Goal: Answer question/provide support: Share knowledge or assist other users

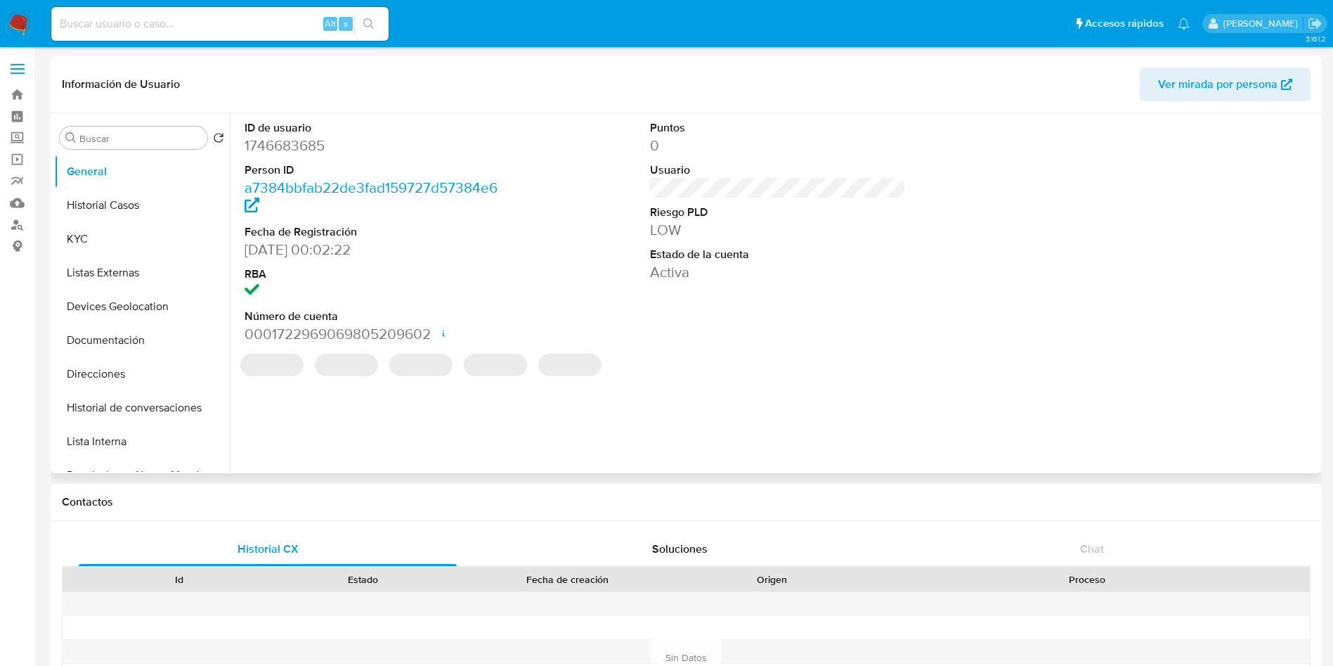
select select "10"
click at [15, 17] on img at bounding box center [19, 24] width 24 height 24
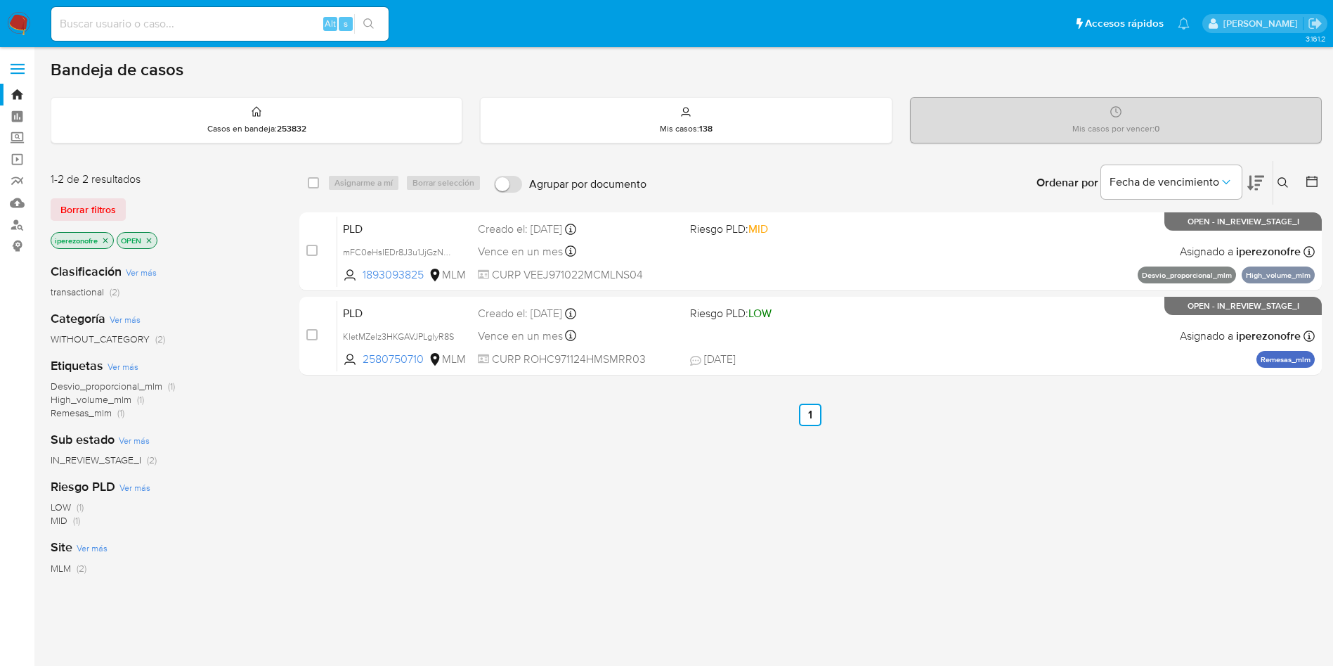
click at [1278, 181] on icon at bounding box center [1283, 182] width 11 height 11
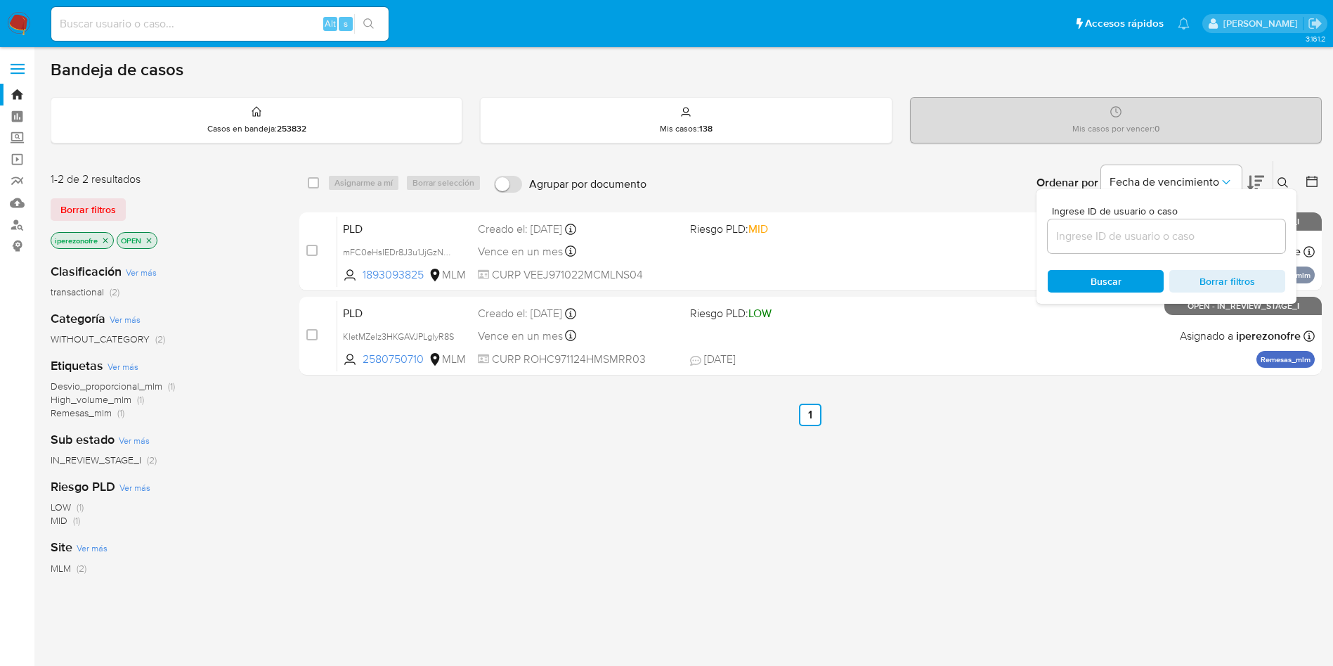
click at [1125, 243] on input at bounding box center [1167, 236] width 238 height 18
type input "2194930037"
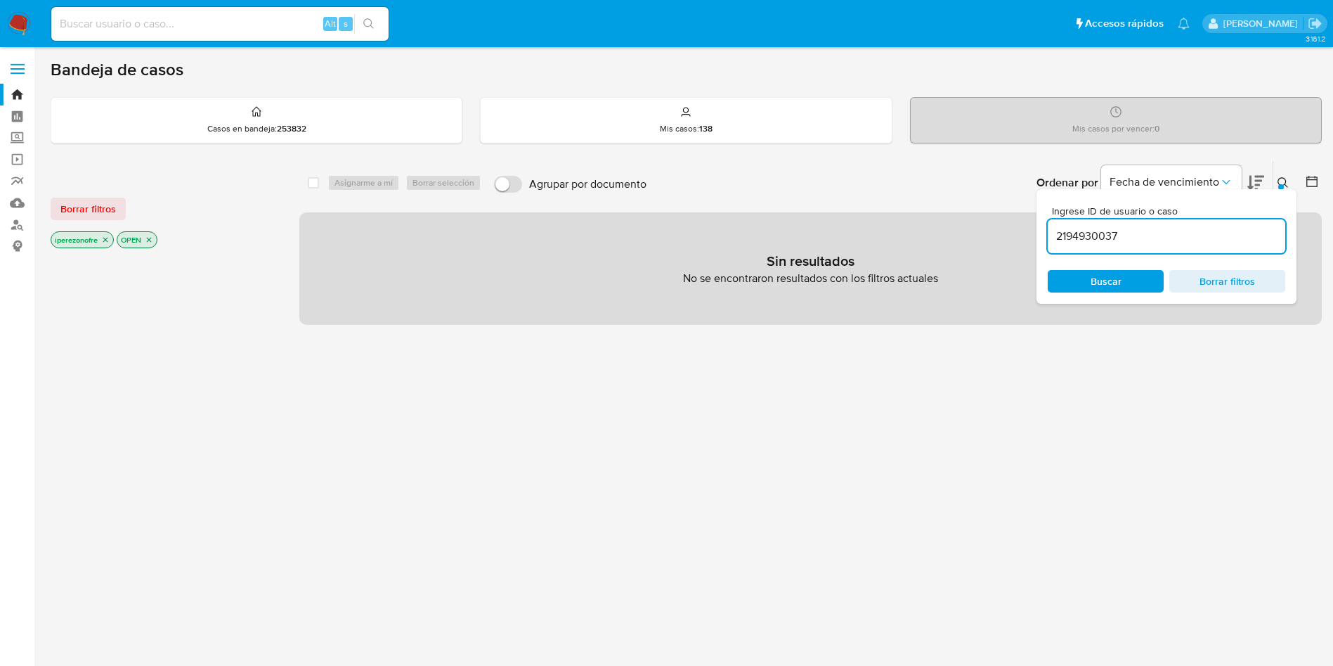
click at [108, 235] on icon "close-filter" at bounding box center [105, 239] width 8 height 8
click at [108, 235] on div "iperezonofre OPEN" at bounding box center [163, 241] width 225 height 20
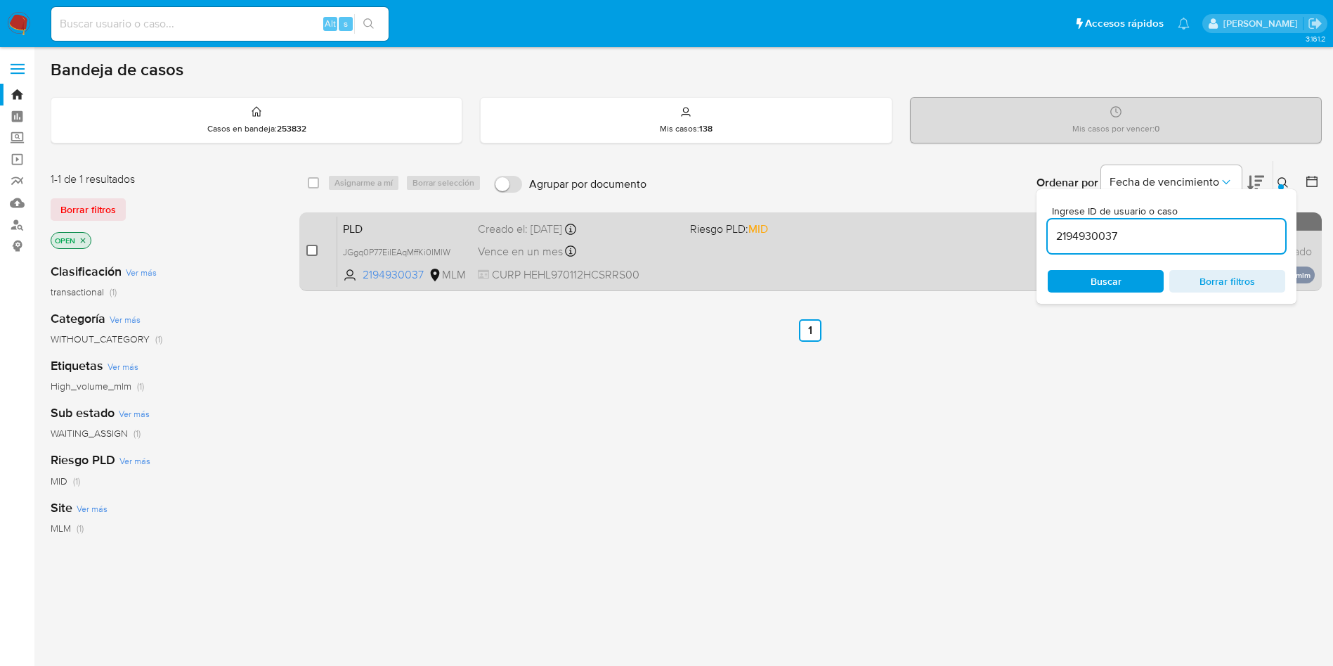
click at [307, 249] on input "checkbox" at bounding box center [311, 250] width 11 height 11
checkbox input "true"
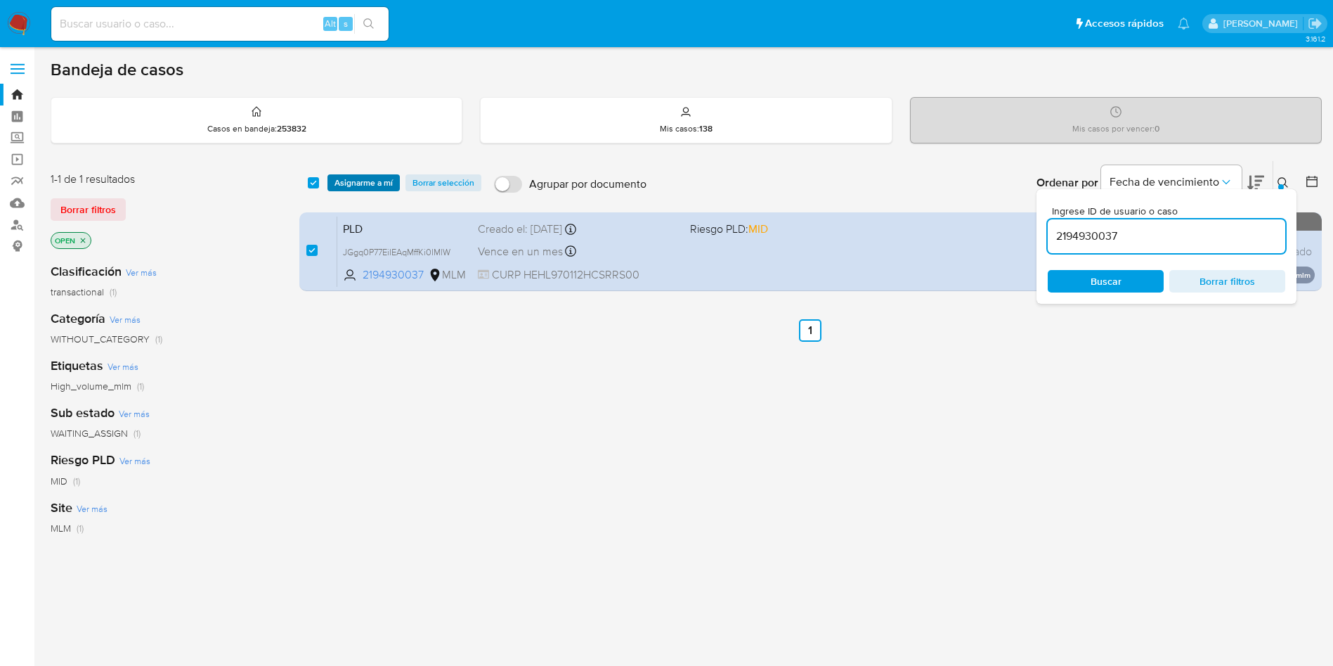
click at [375, 177] on span "Asignarme a mí" at bounding box center [364, 183] width 58 height 14
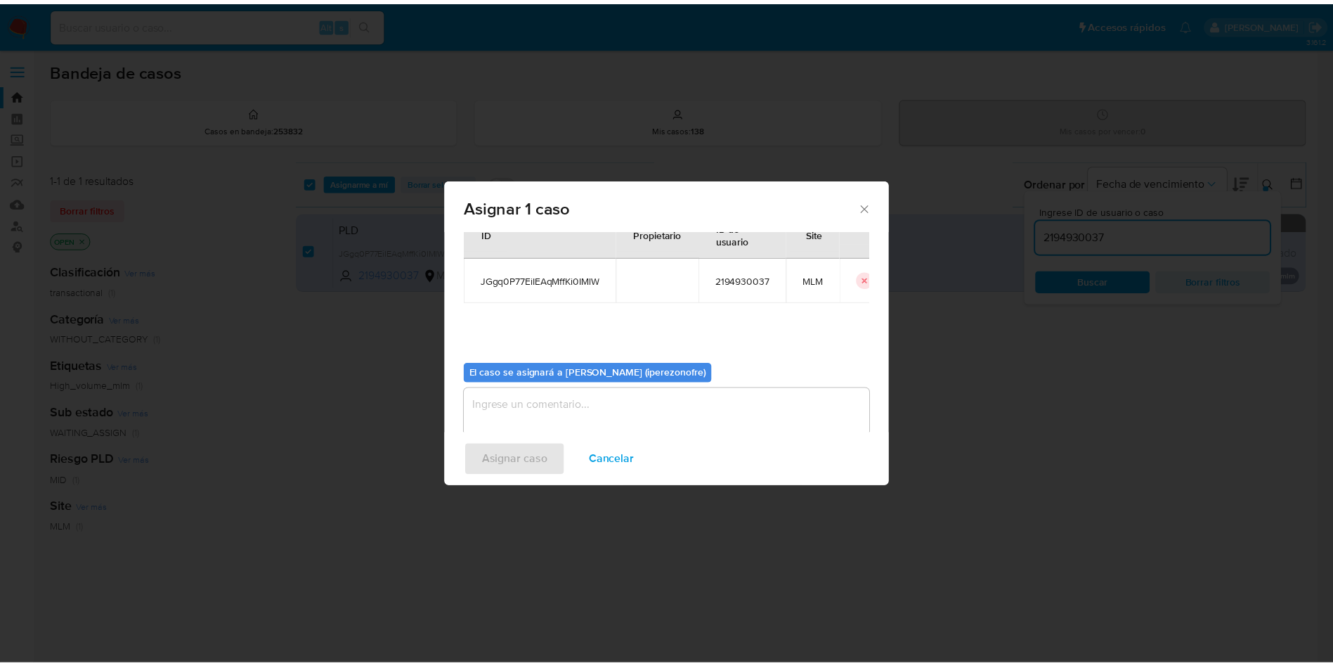
scroll to position [73, 0]
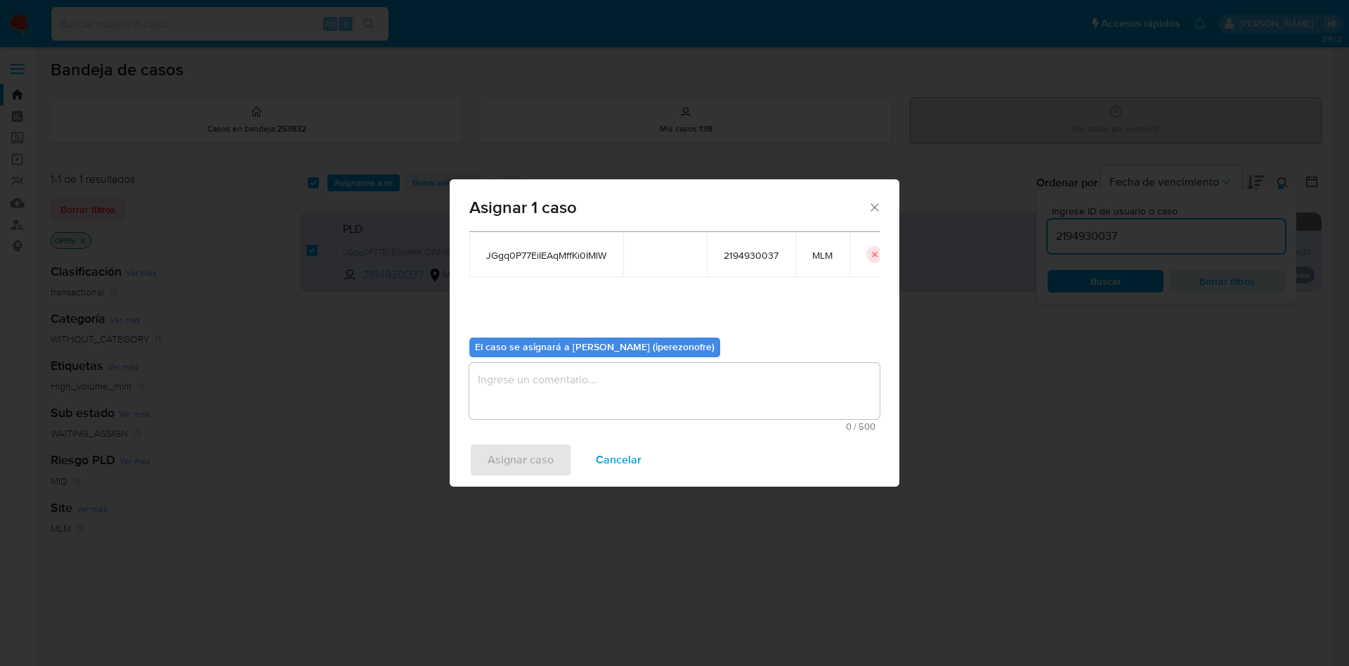
click at [709, 392] on textarea "assign-modal" at bounding box center [675, 391] width 410 height 56
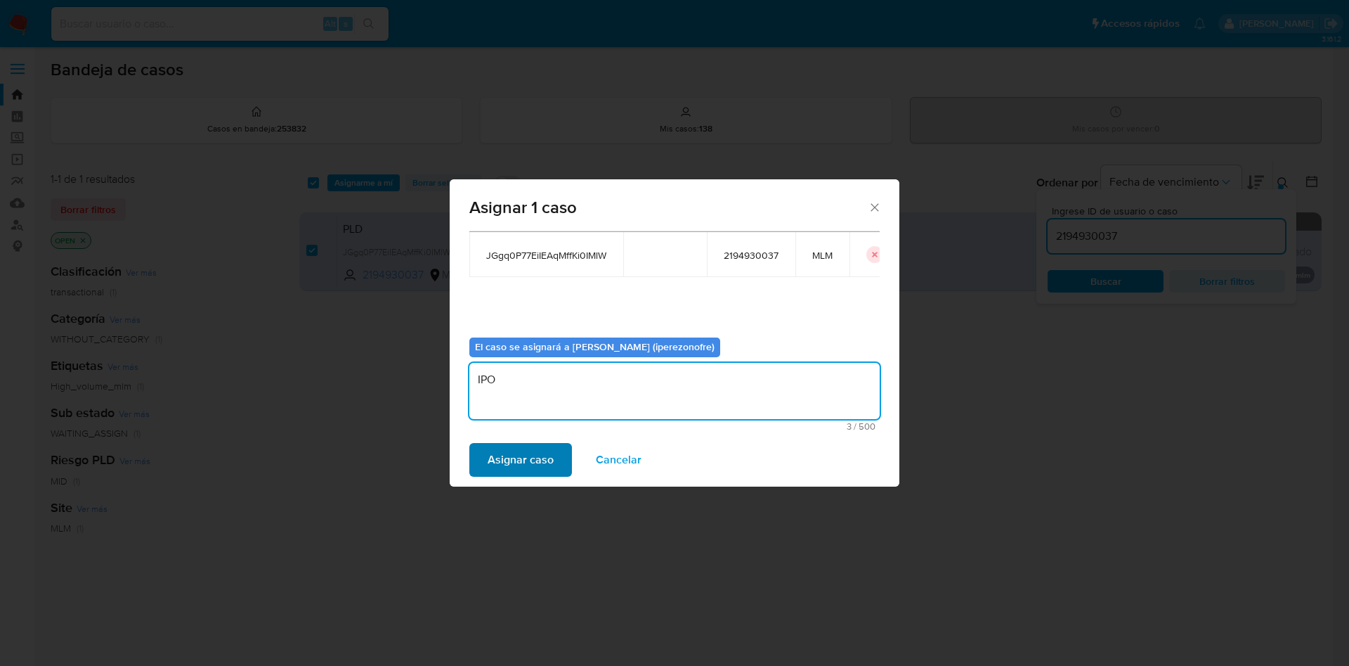
type textarea "IPO"
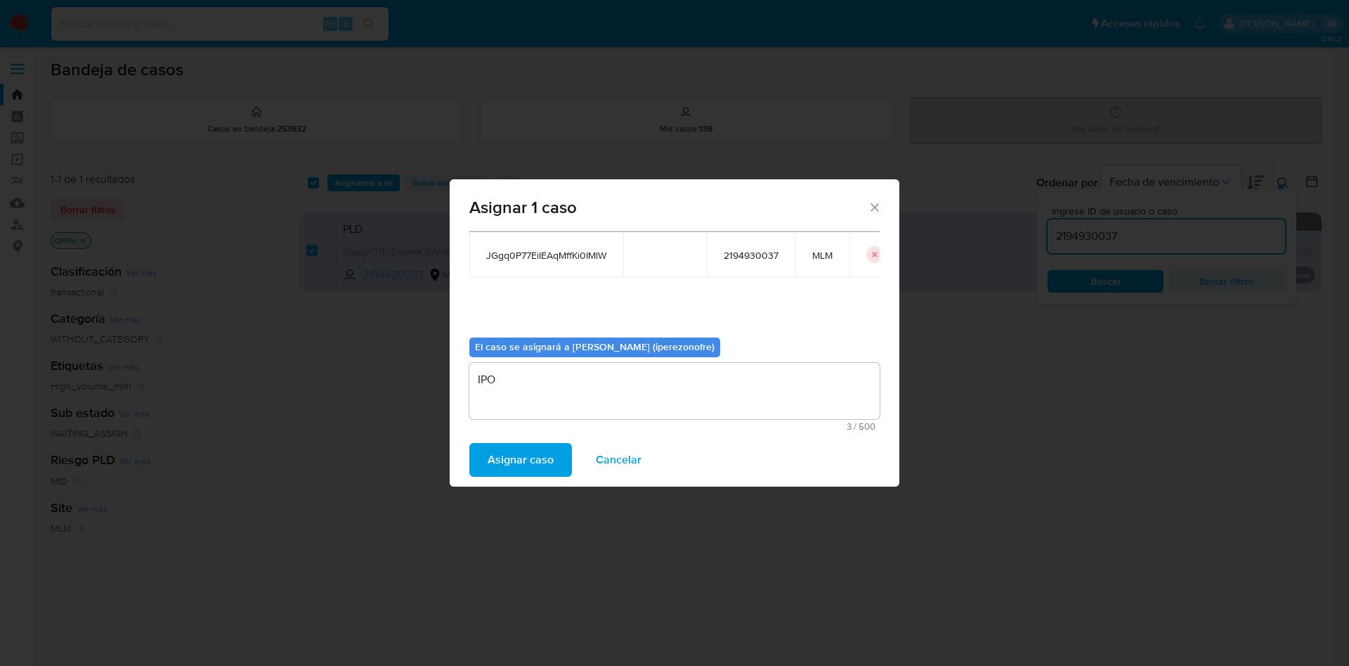
click at [547, 462] on span "Asignar caso" at bounding box center [521, 459] width 66 height 31
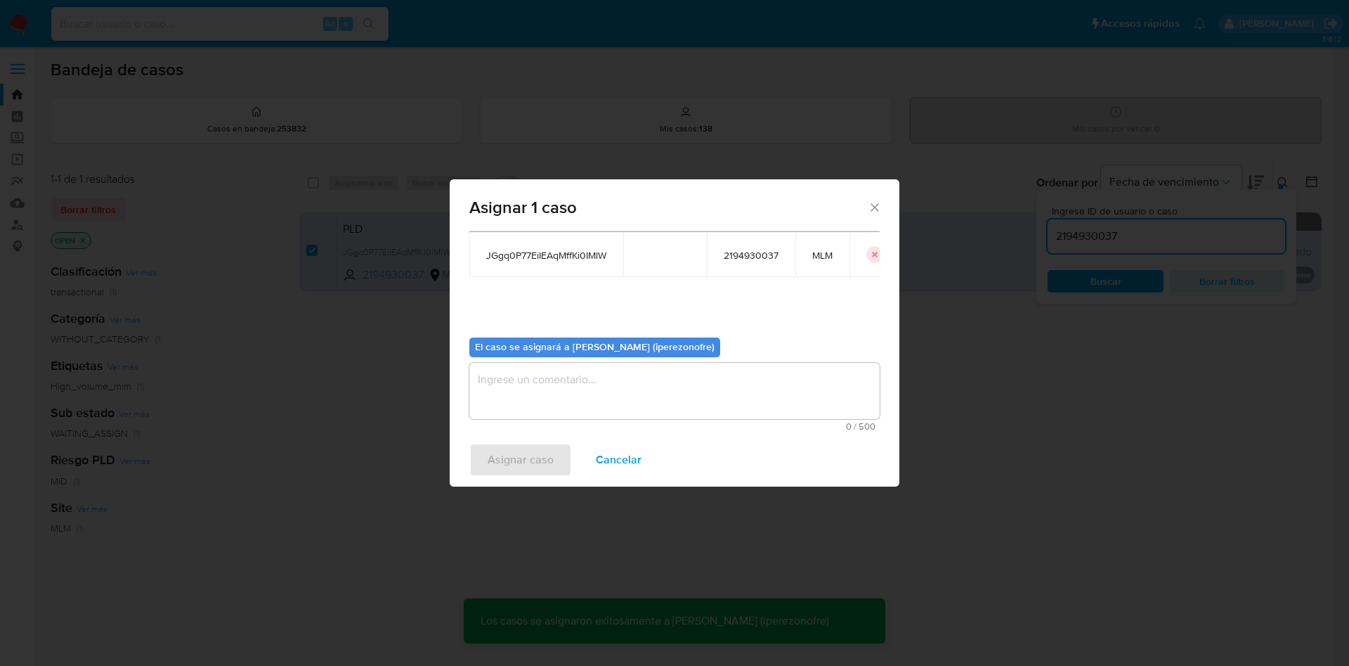
checkbox input "false"
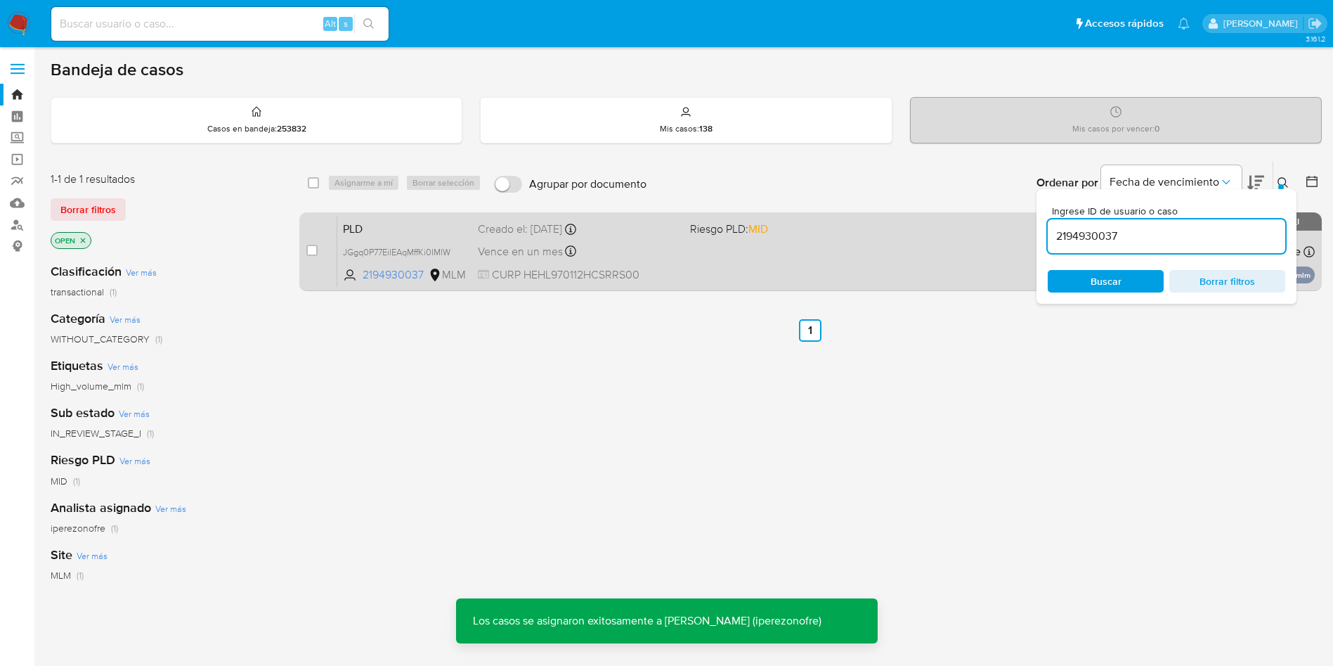
click at [702, 279] on div "PLD JGgq0P77EiIEAqMffKi0IMlW 2194930037 MLM Riesgo PLD: MID Creado el: 12/09/20…" at bounding box center [826, 251] width 978 height 71
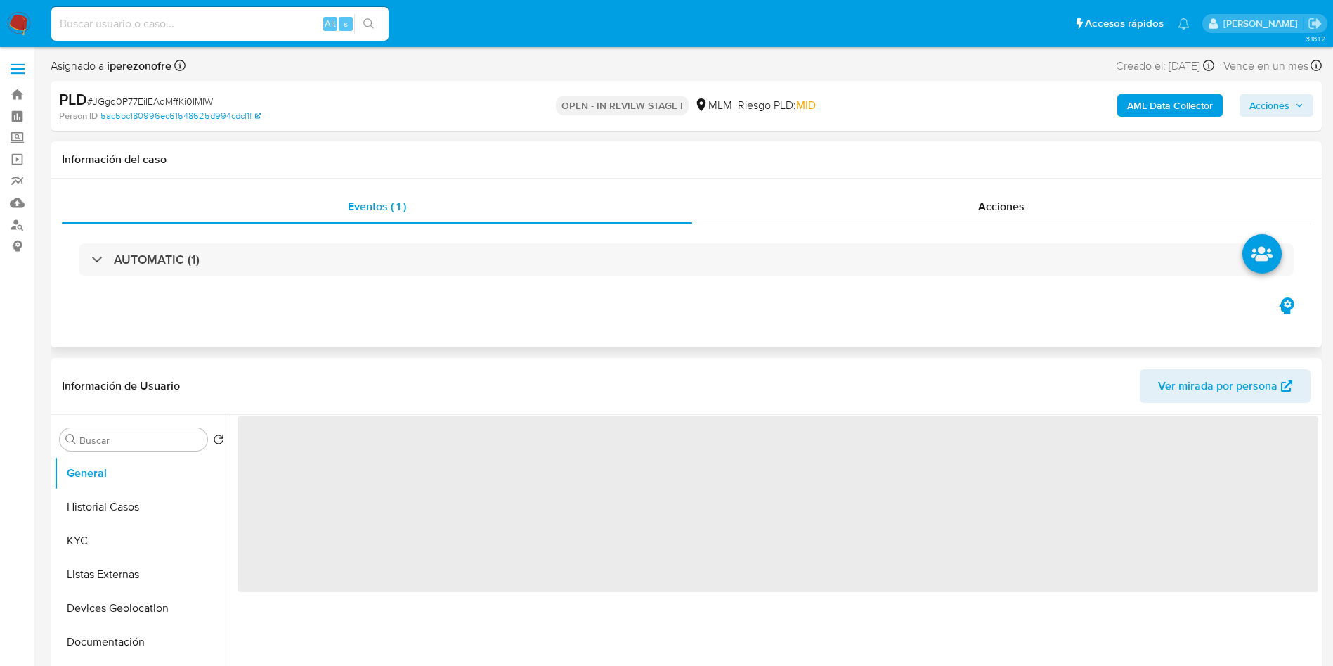
select select "10"
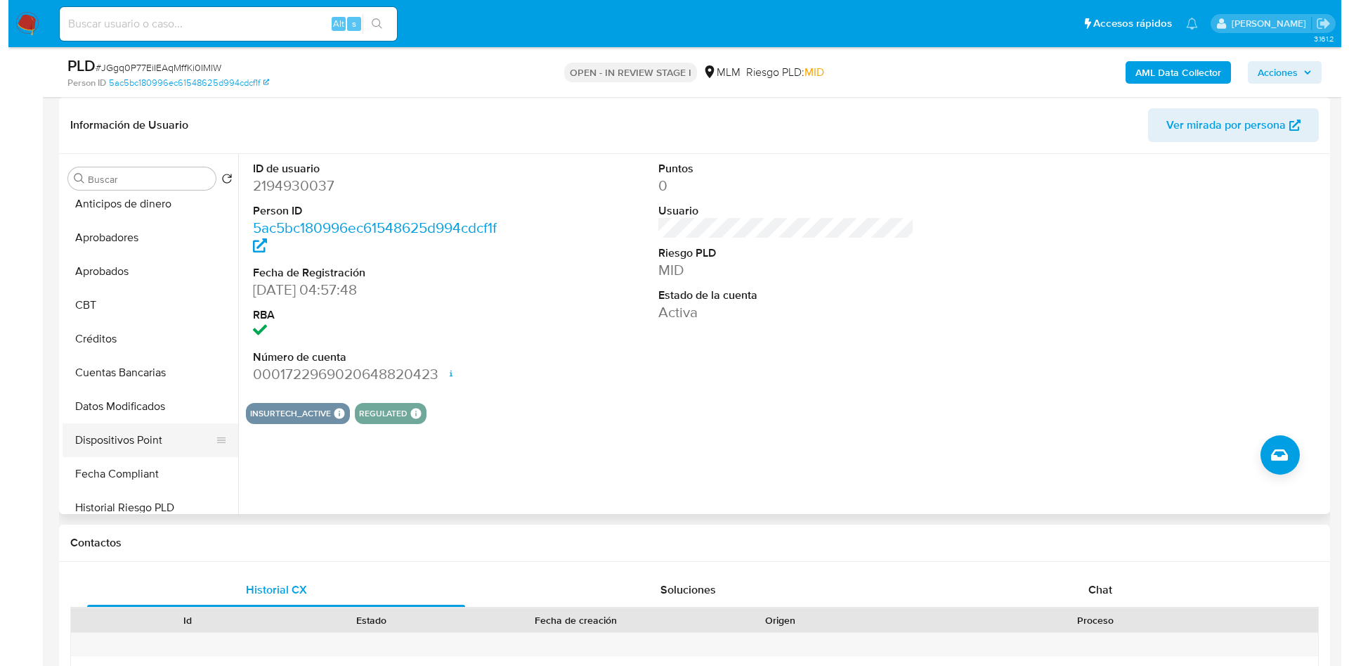
scroll to position [316, 0]
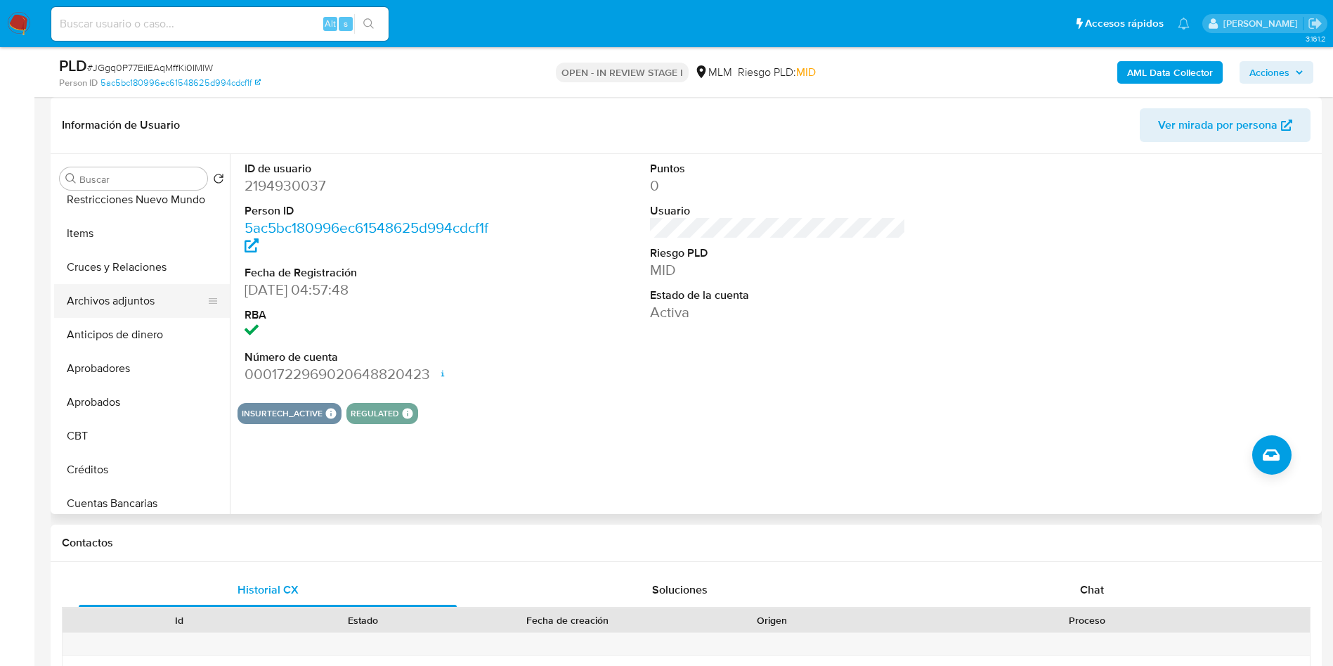
click at [145, 301] on button "Archivos adjuntos" at bounding box center [136, 301] width 164 height 34
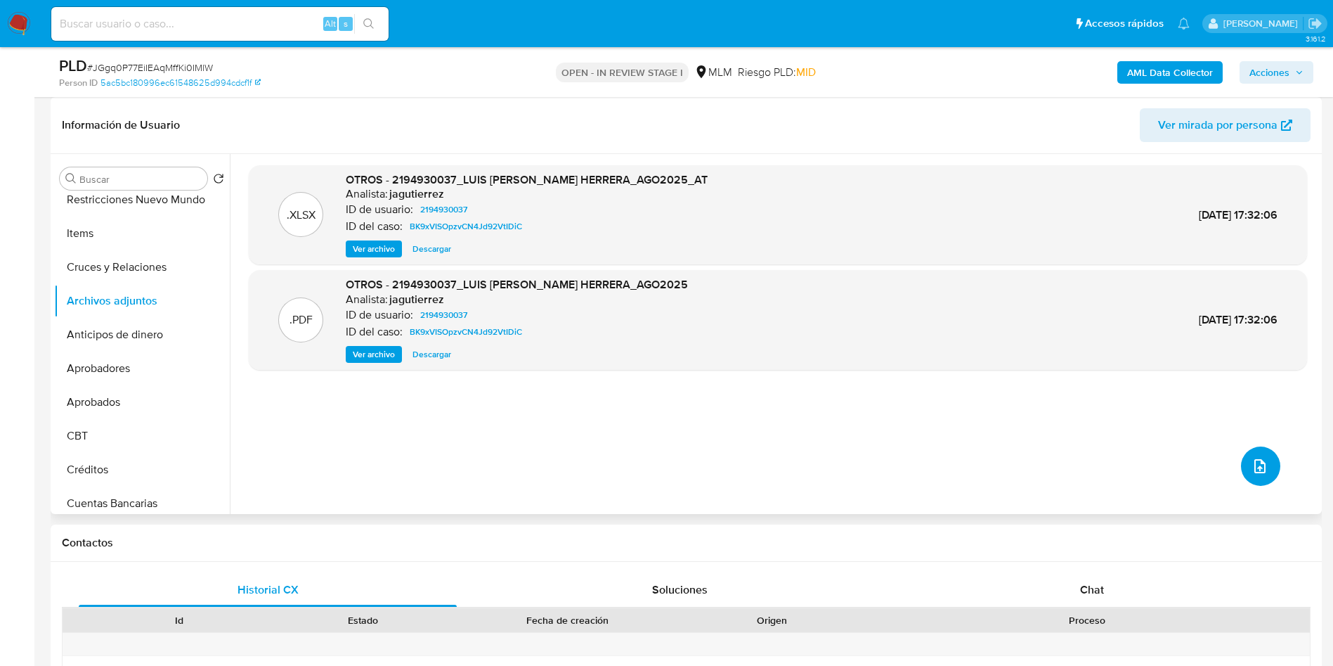
click at [1257, 465] on icon "upload-file" at bounding box center [1260, 466] width 17 height 17
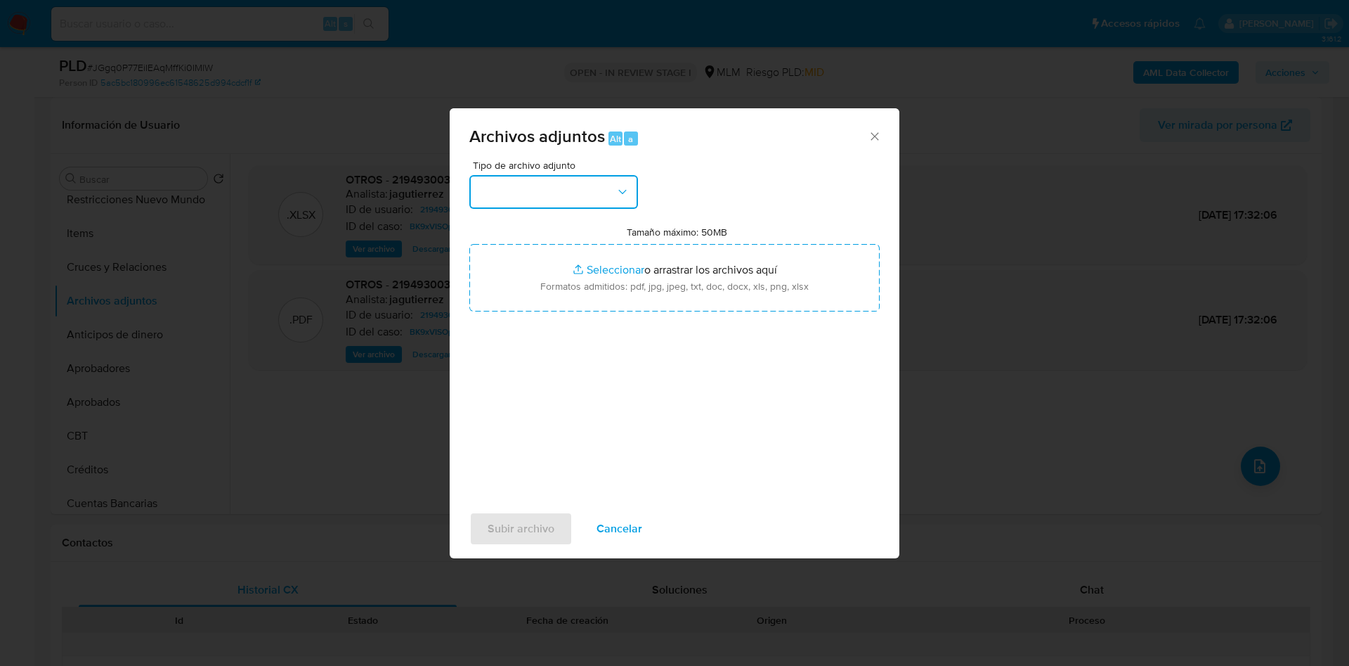
click at [598, 180] on button "button" at bounding box center [554, 192] width 169 height 34
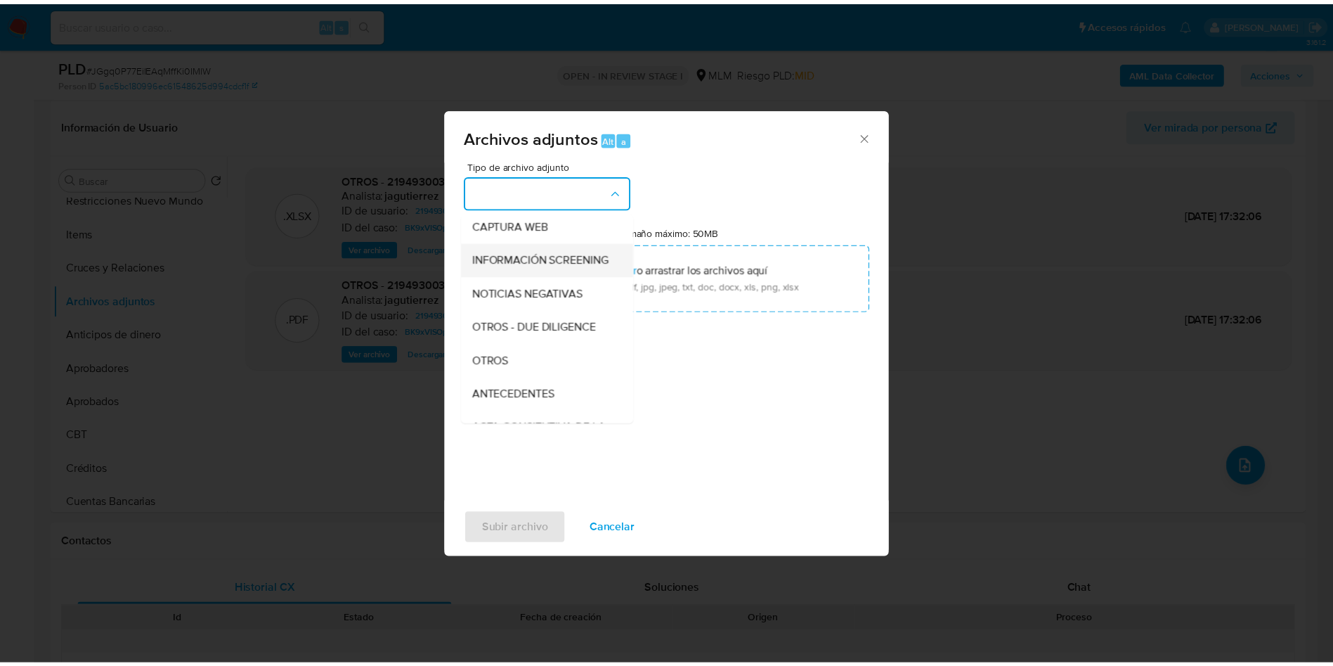
scroll to position [211, 0]
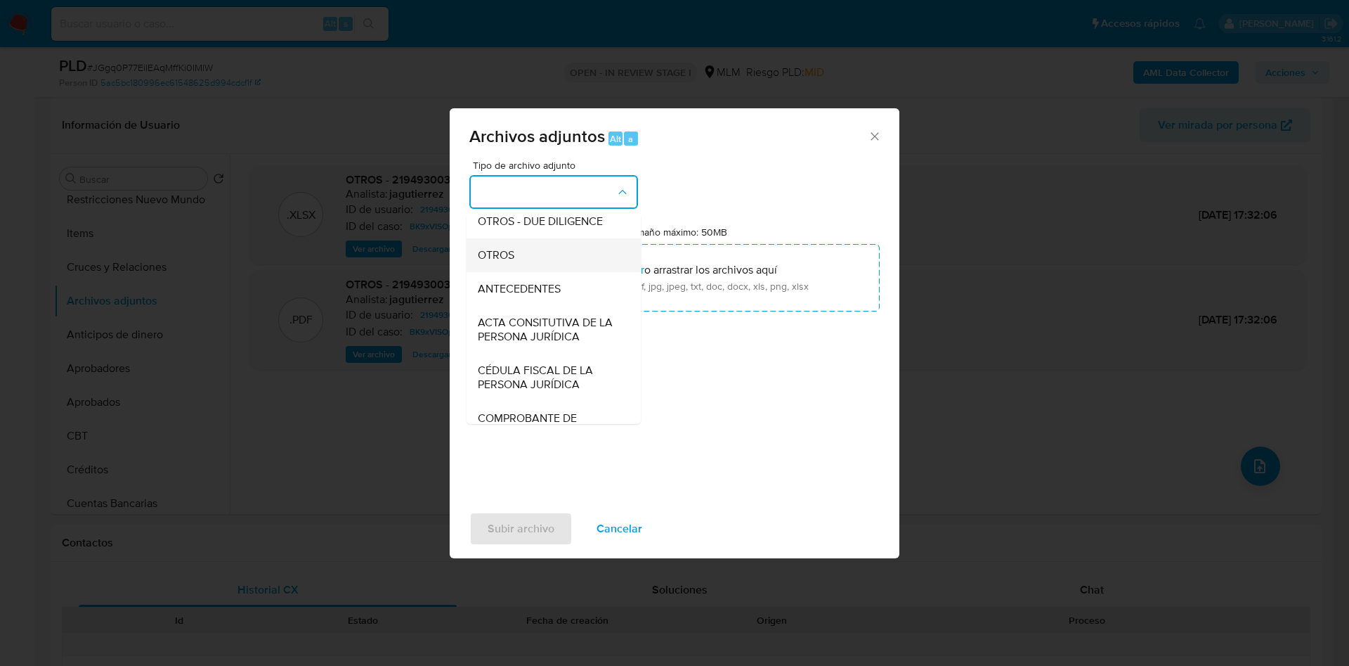
click at [519, 262] on div "OTROS" at bounding box center [549, 255] width 143 height 34
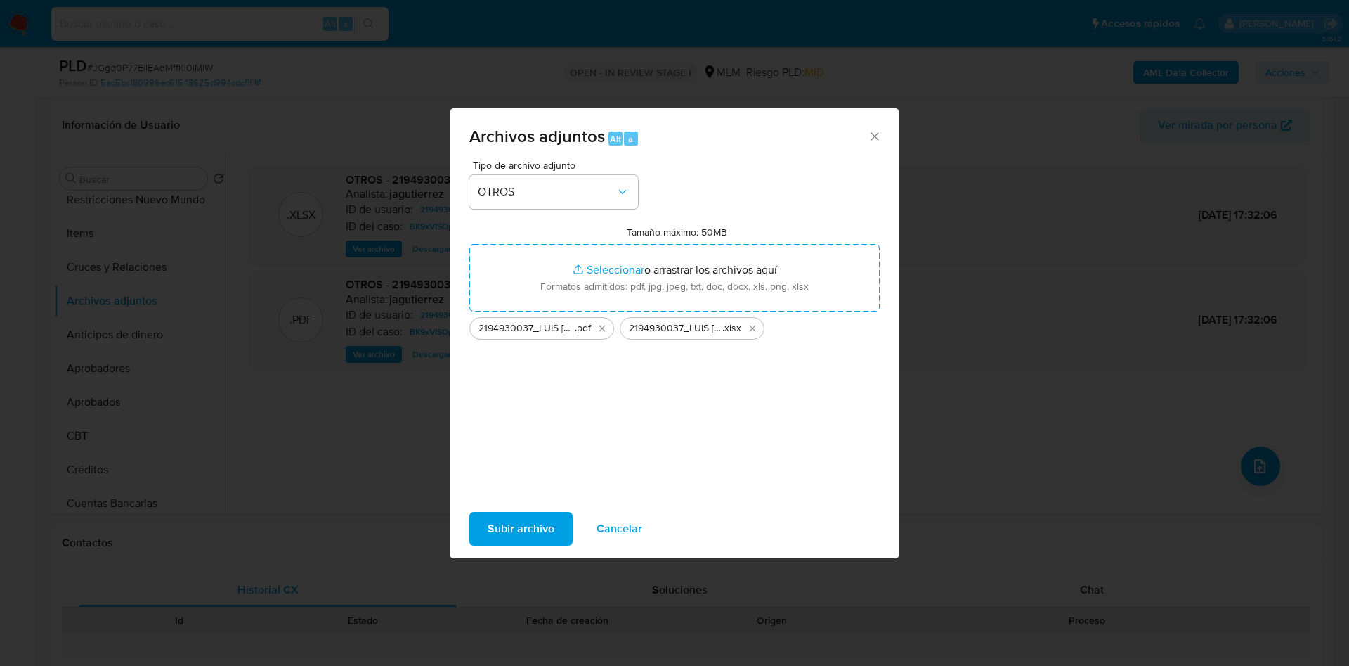
click at [517, 513] on span "Subir archivo" at bounding box center [521, 528] width 67 height 31
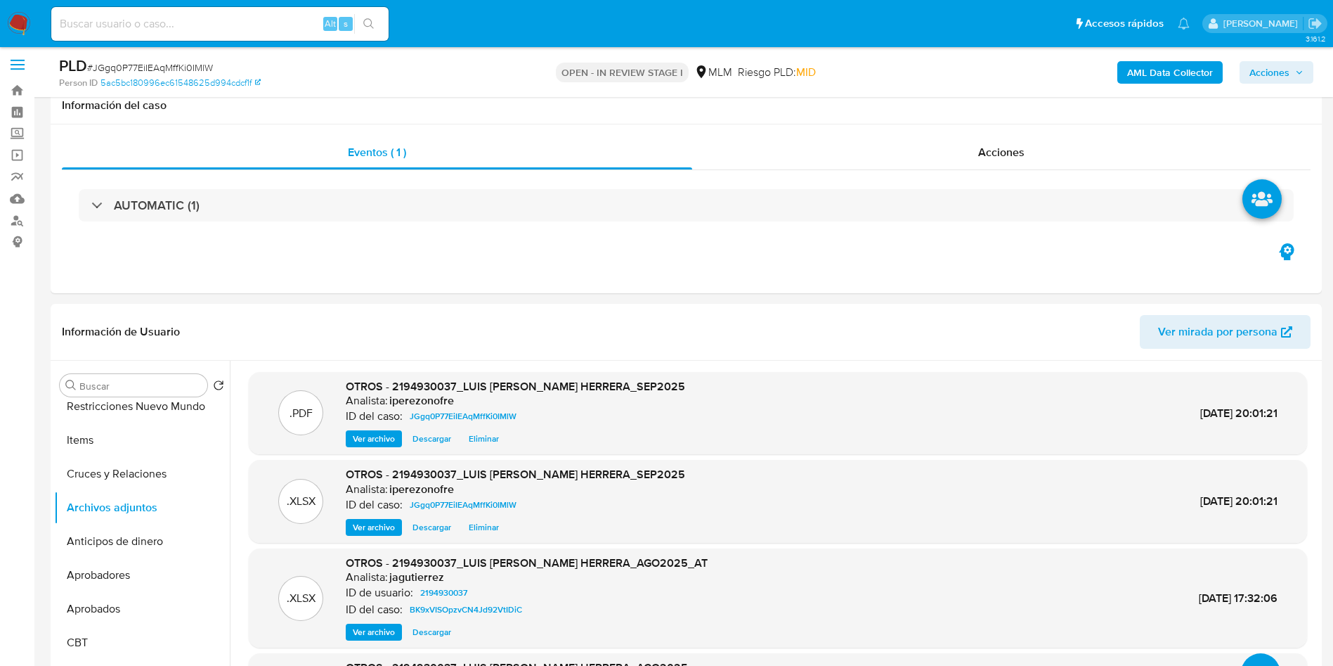
scroll to position [0, 0]
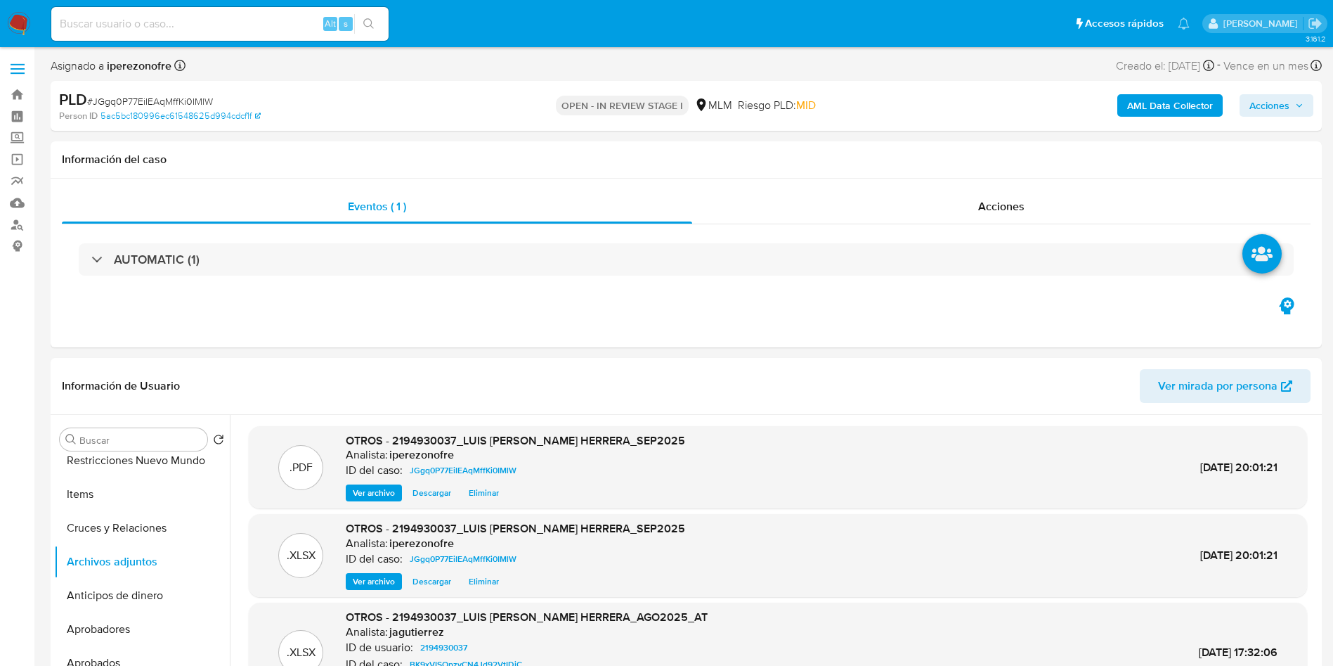
click at [1289, 102] on span "Acciones" at bounding box center [1270, 105] width 40 height 22
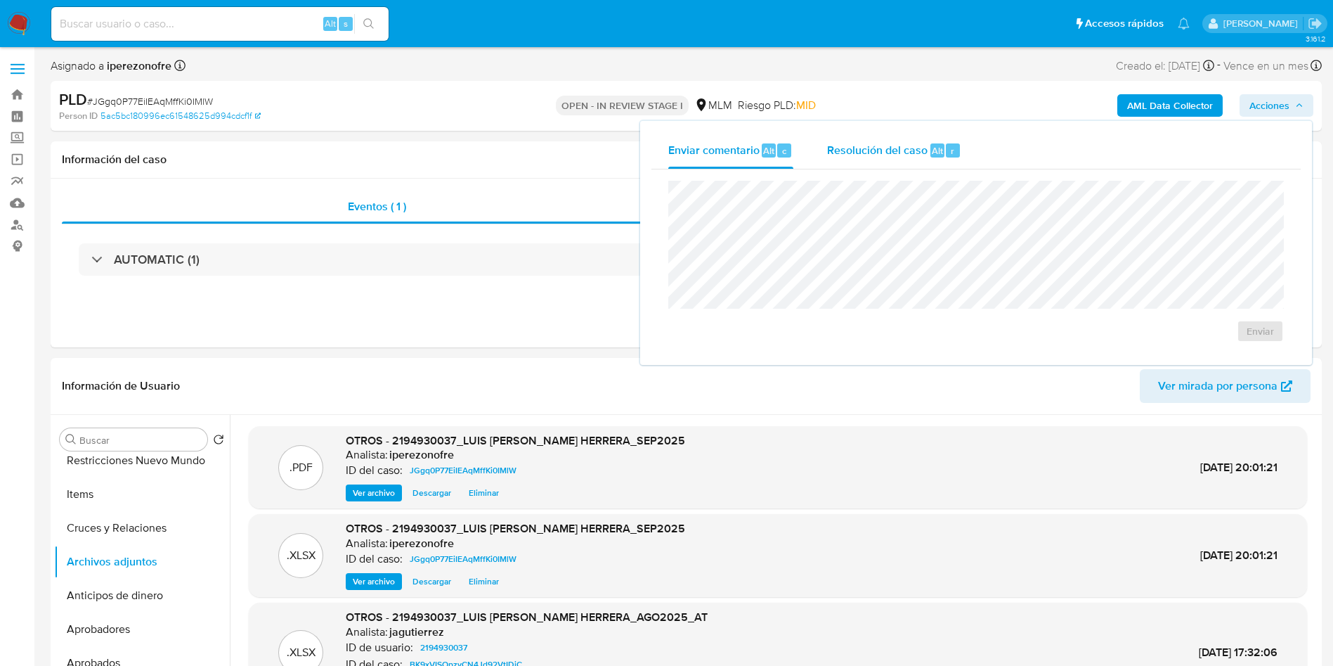
click at [857, 140] on div "Resolución del caso Alt r" at bounding box center [894, 150] width 134 height 37
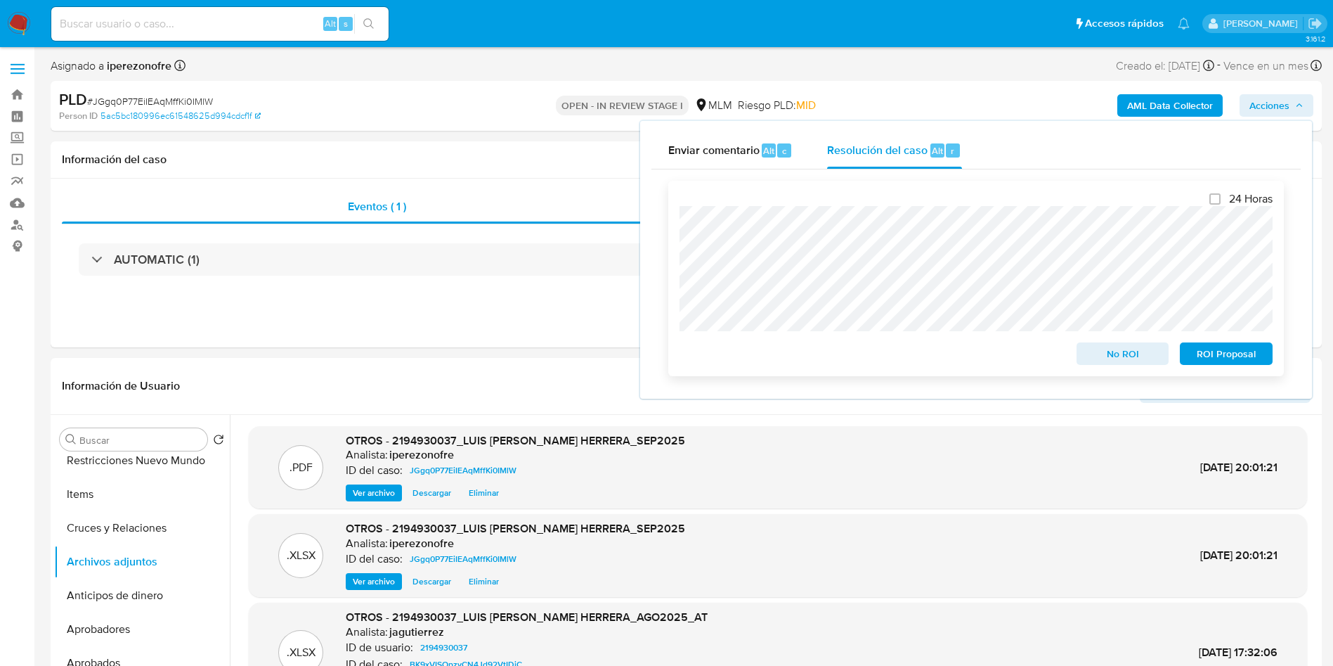
click at [1216, 357] on span "ROI Proposal" at bounding box center [1226, 354] width 73 height 20
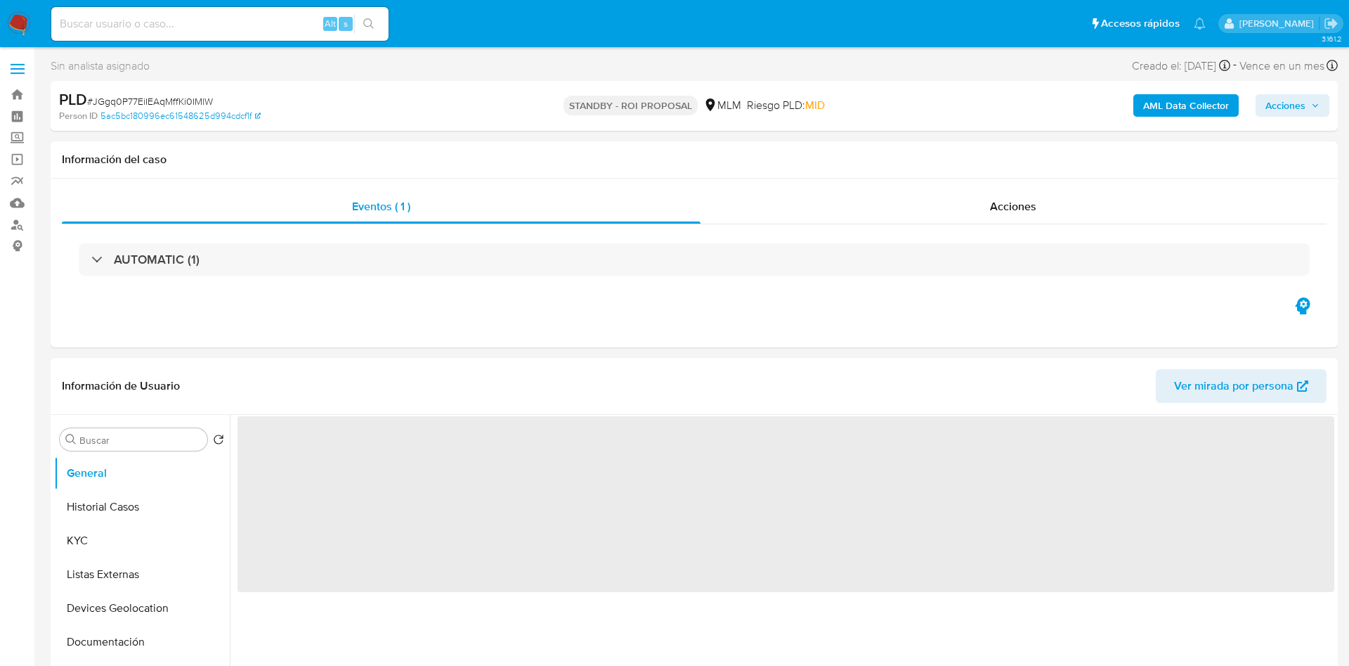
select select "10"
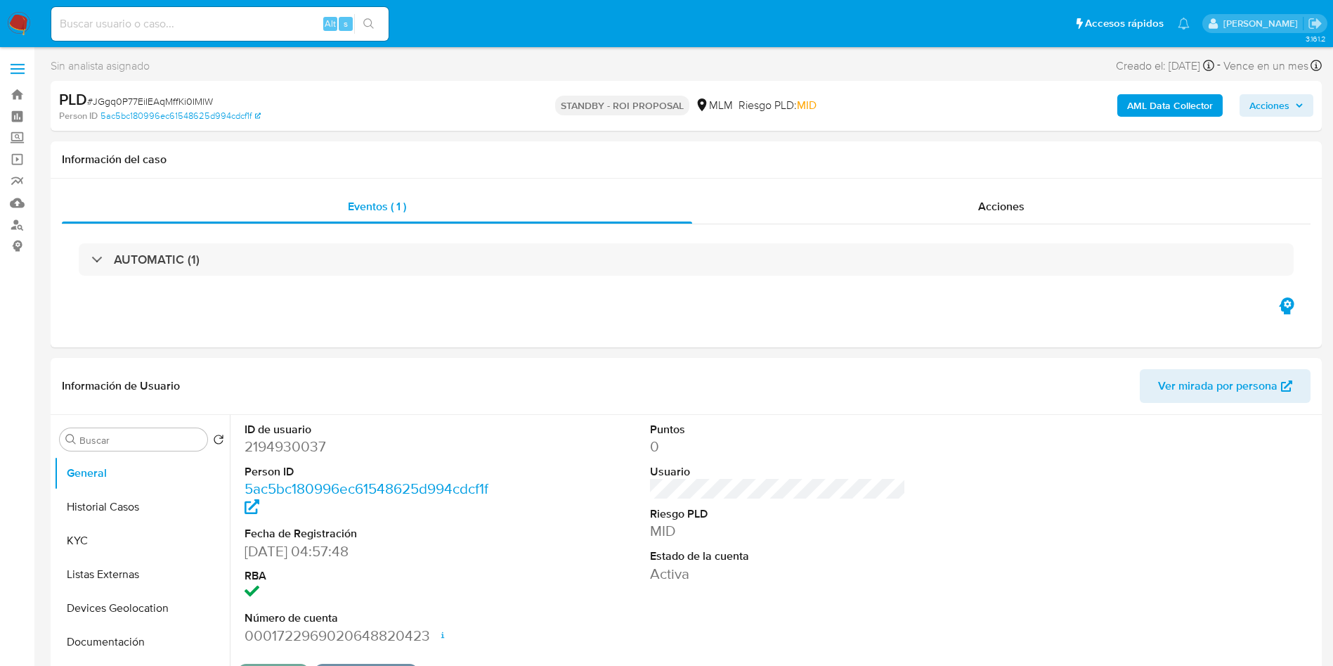
click at [13, 25] on img at bounding box center [19, 24] width 24 height 24
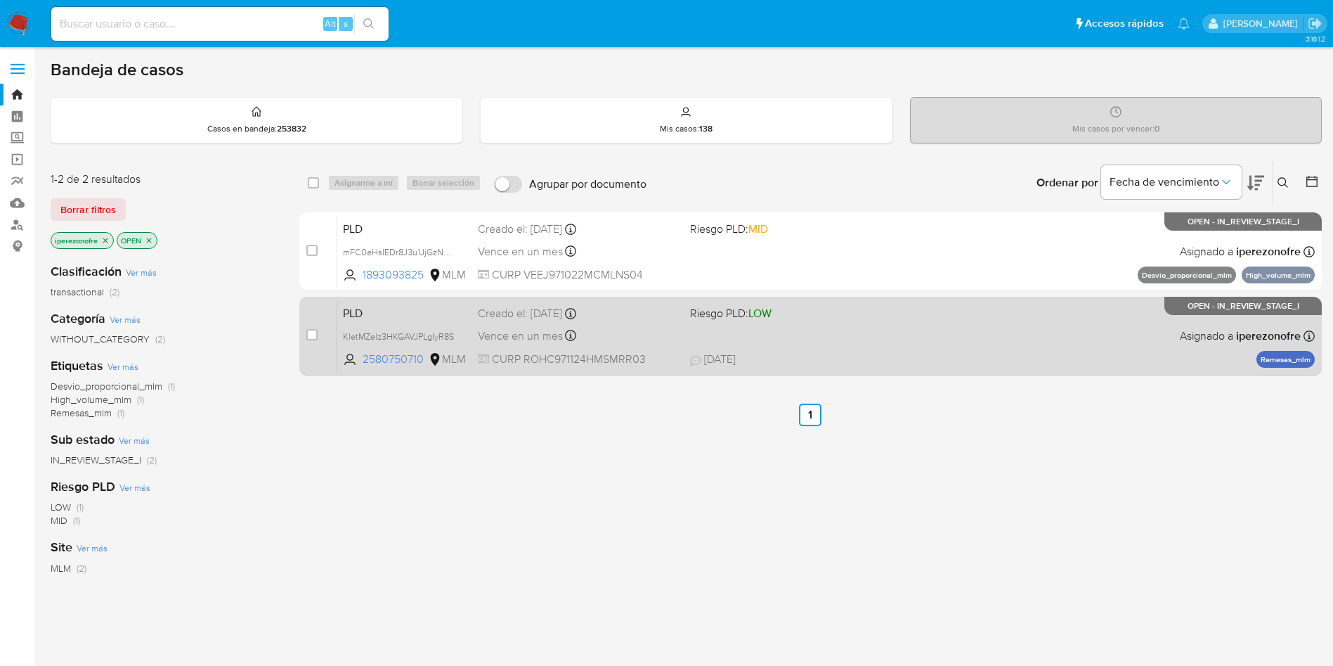
click at [507, 341] on span "Vence en un mes" at bounding box center [520, 335] width 85 height 15
click at [306, 325] on div "case-item-checkbox No es posible asignar el caso" at bounding box center [321, 335] width 31 height 71
click at [309, 332] on input "checkbox" at bounding box center [311, 334] width 11 height 11
checkbox input "true"
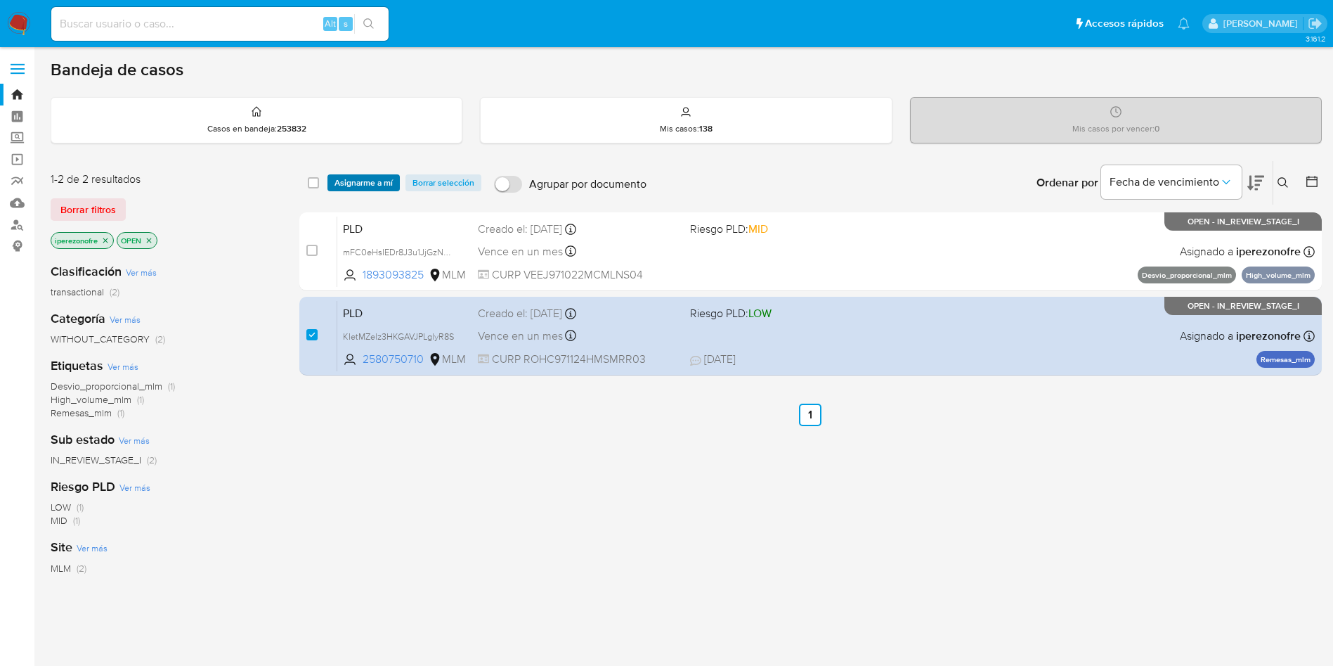
click at [363, 179] on span "Asignarme a mí" at bounding box center [364, 183] width 58 height 14
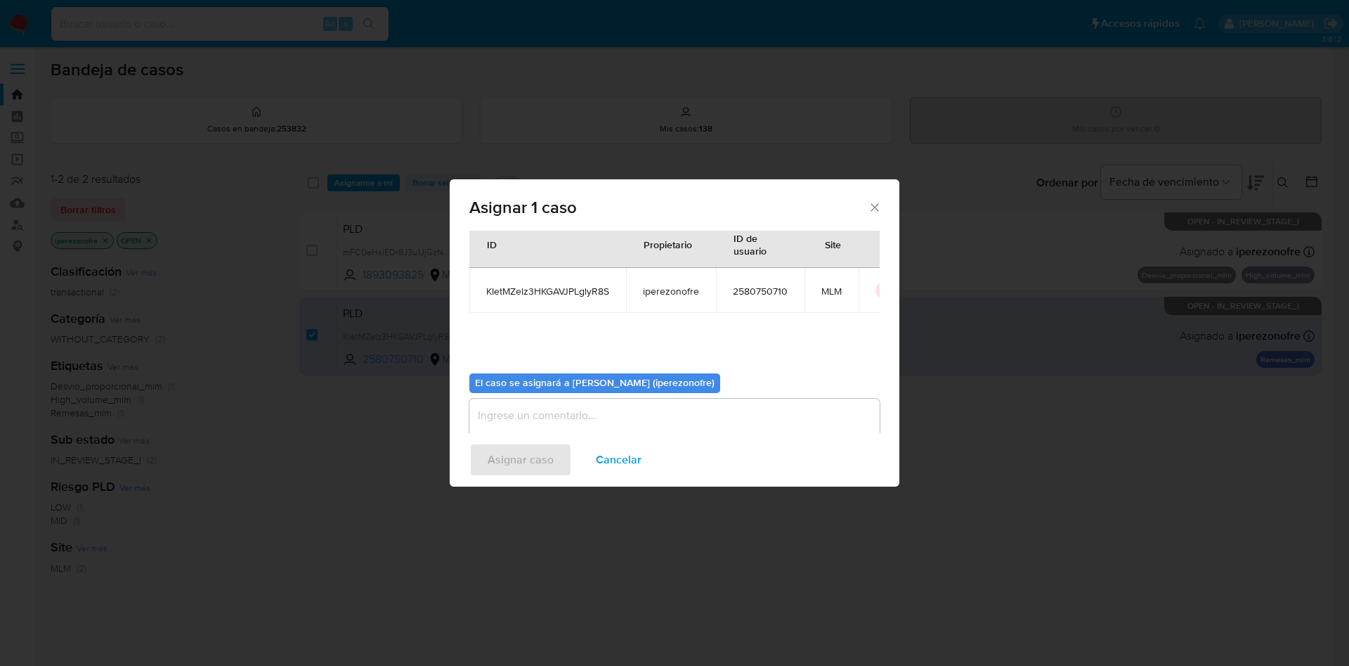
scroll to position [73, 0]
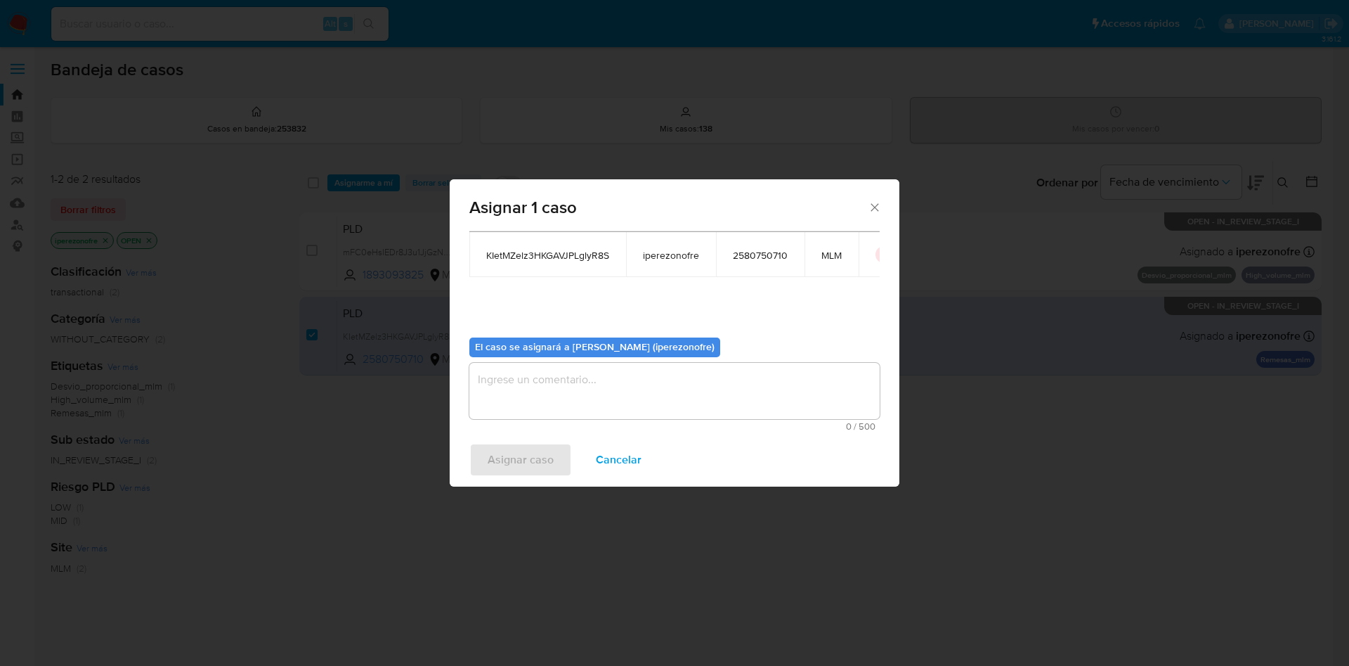
click at [696, 390] on textarea "assign-modal" at bounding box center [675, 391] width 410 height 56
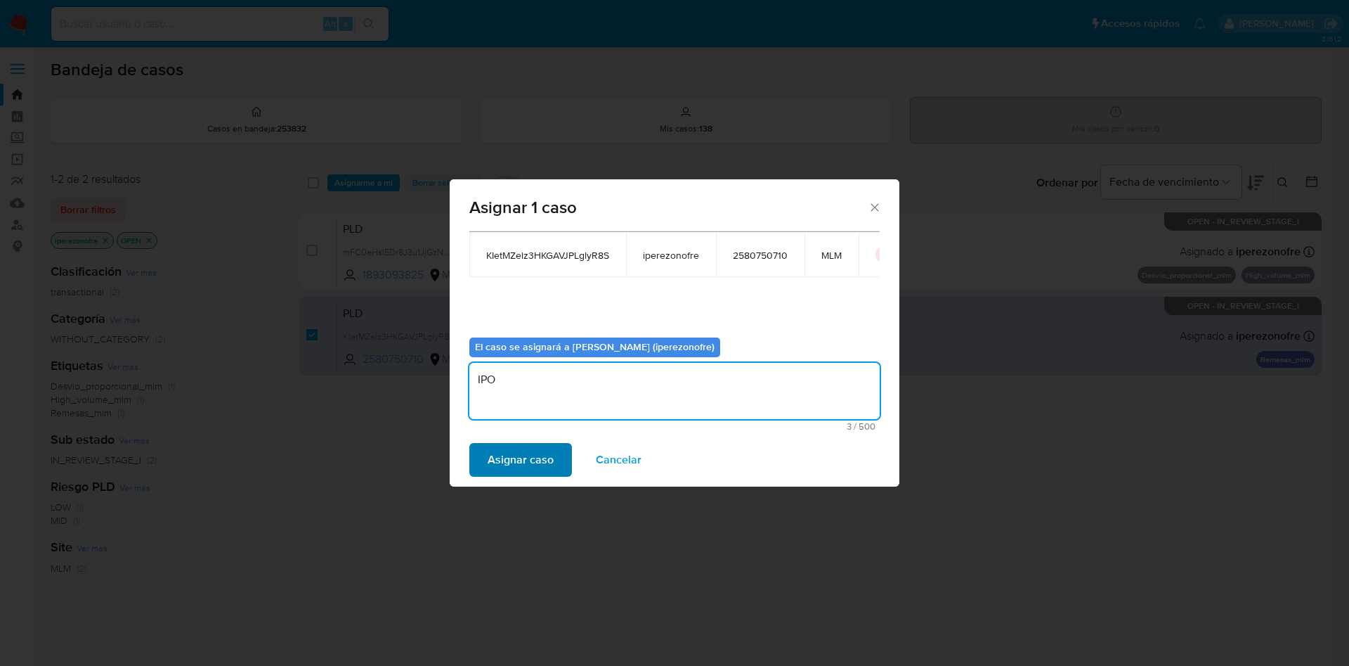
type textarea "IPO"
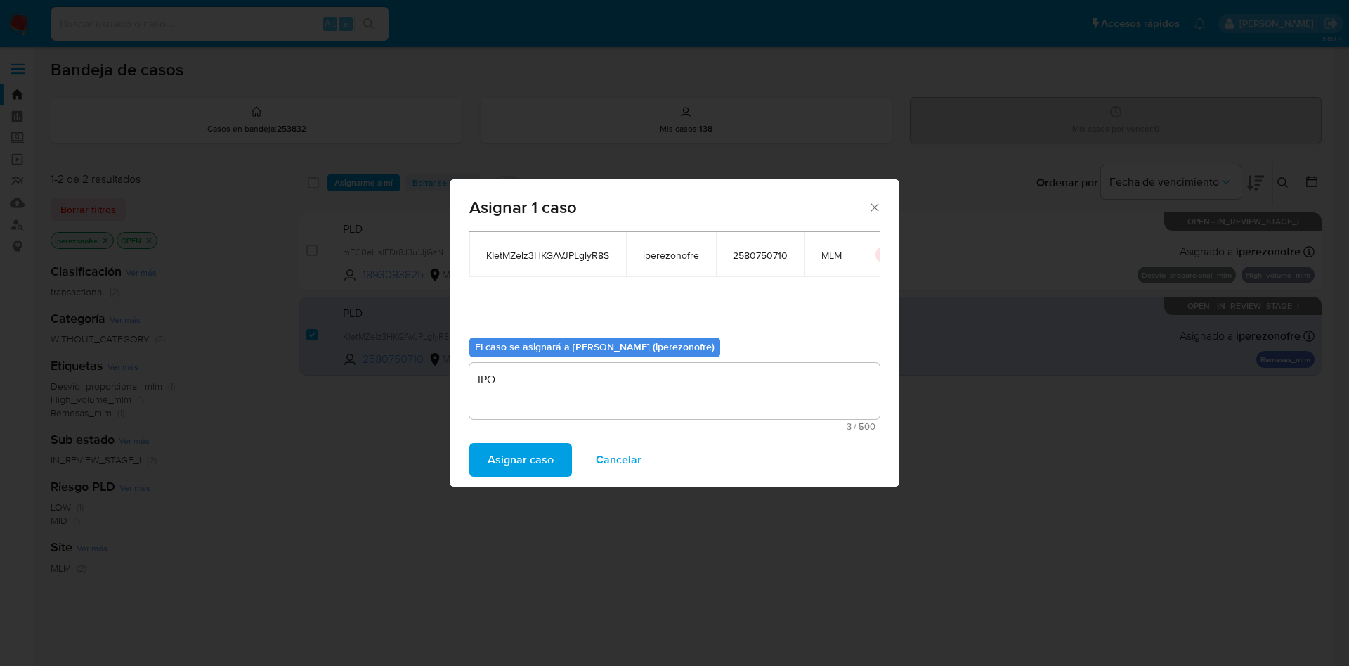
click at [522, 454] on span "Asignar caso" at bounding box center [521, 459] width 66 height 31
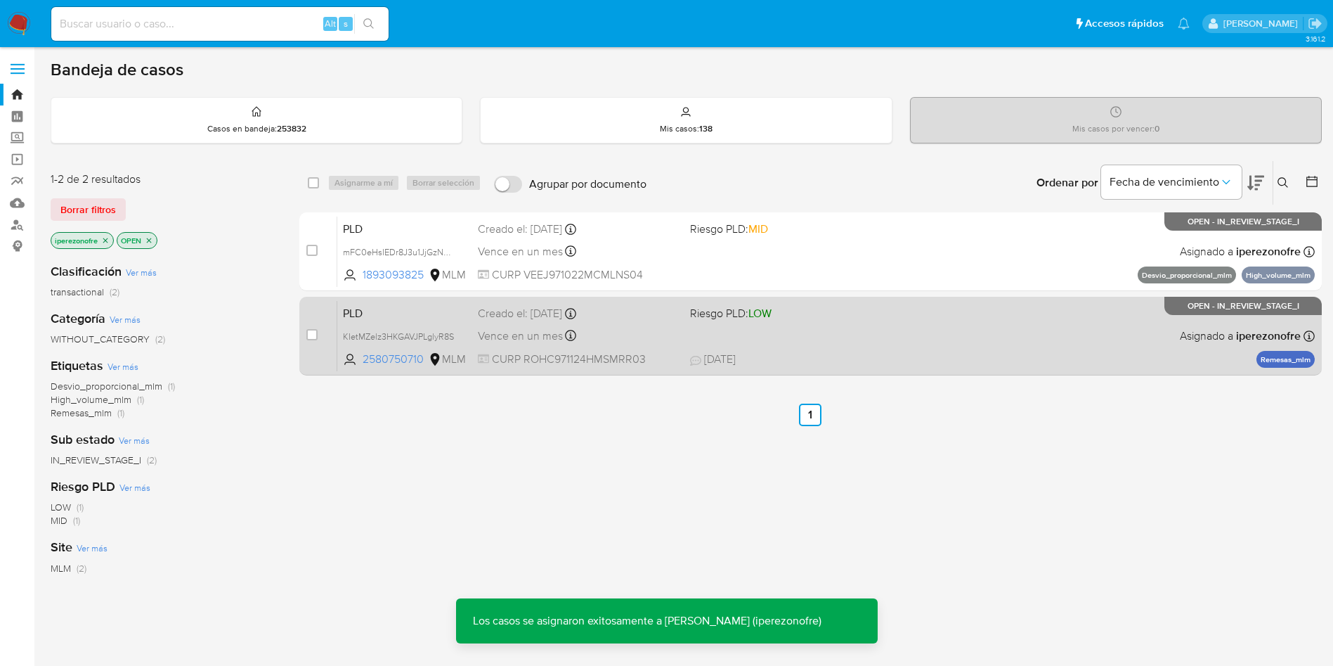
click at [859, 306] on span "Riesgo PLD: LOW" at bounding box center [790, 312] width 201 height 18
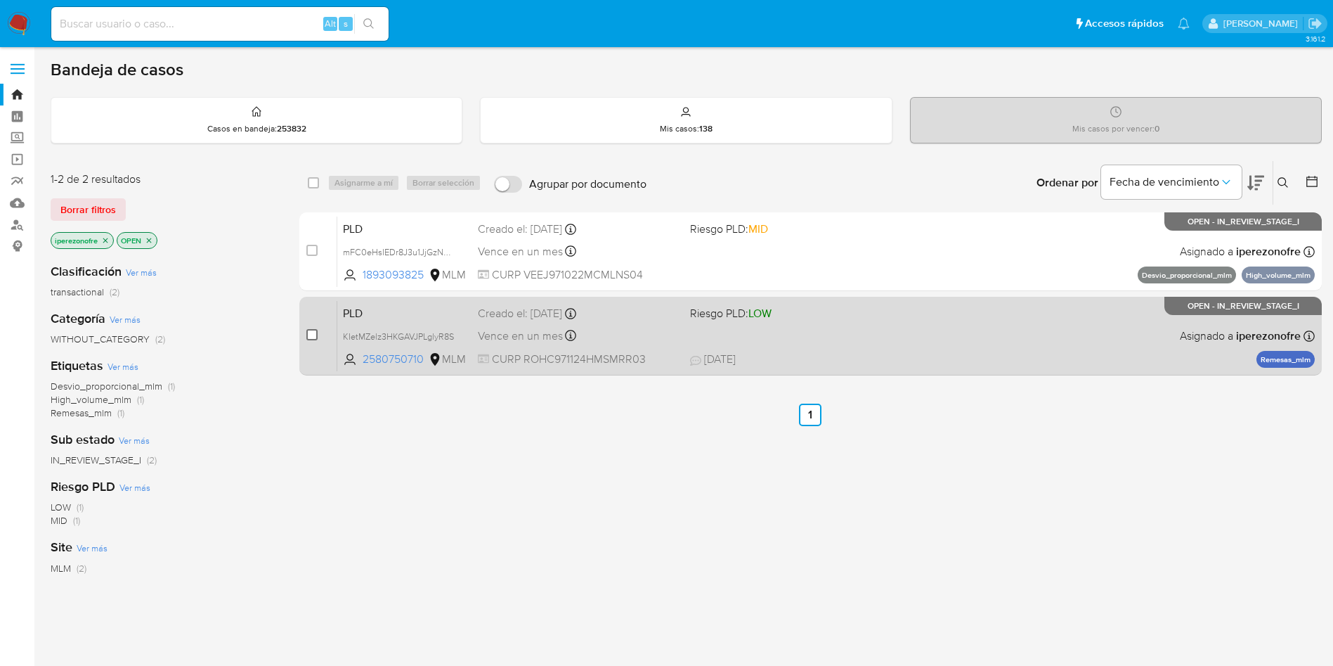
click at [308, 330] on input "checkbox" at bounding box center [311, 334] width 11 height 11
checkbox input "true"
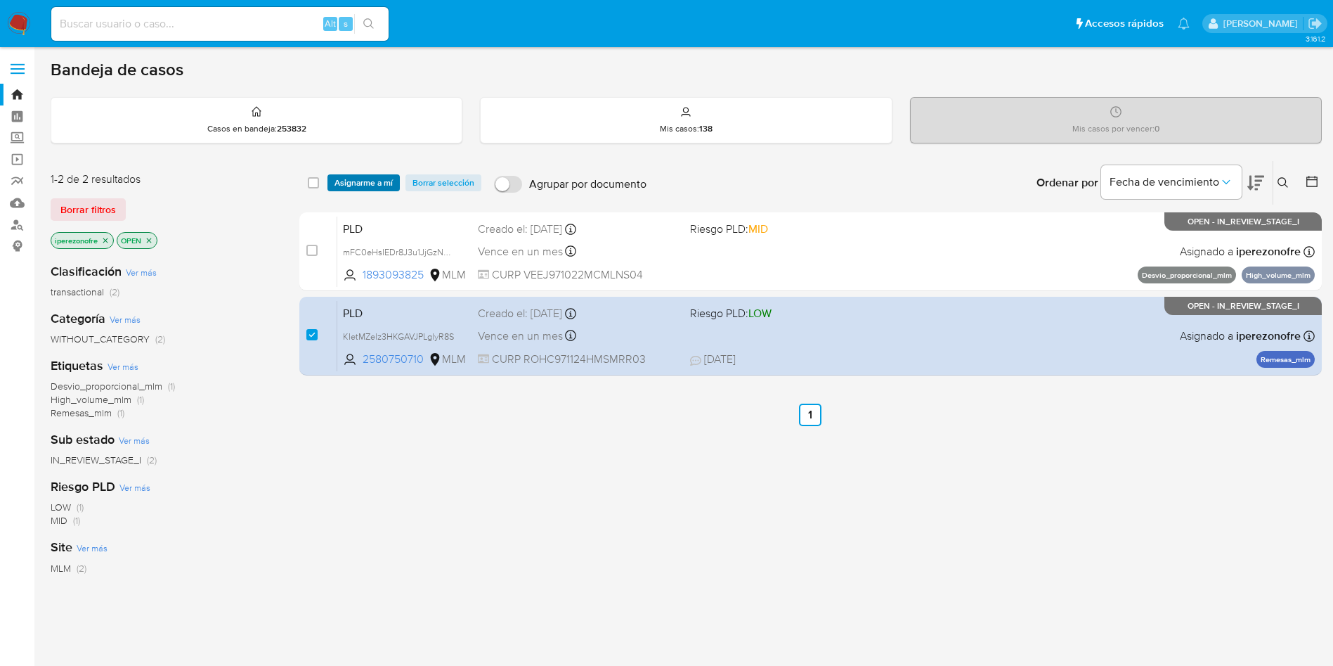
click at [368, 179] on span "Asignarme a mí" at bounding box center [364, 183] width 58 height 14
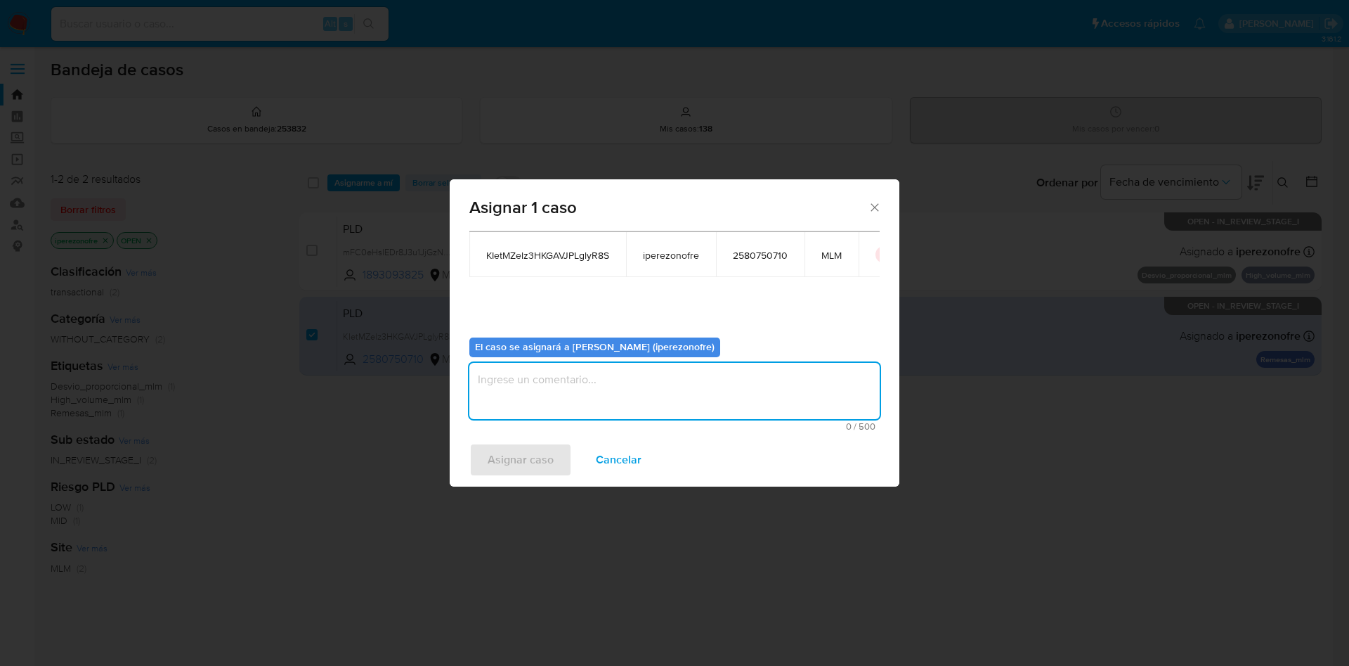
click at [665, 391] on textarea "assign-modal" at bounding box center [675, 391] width 410 height 56
type textarea "IPO"
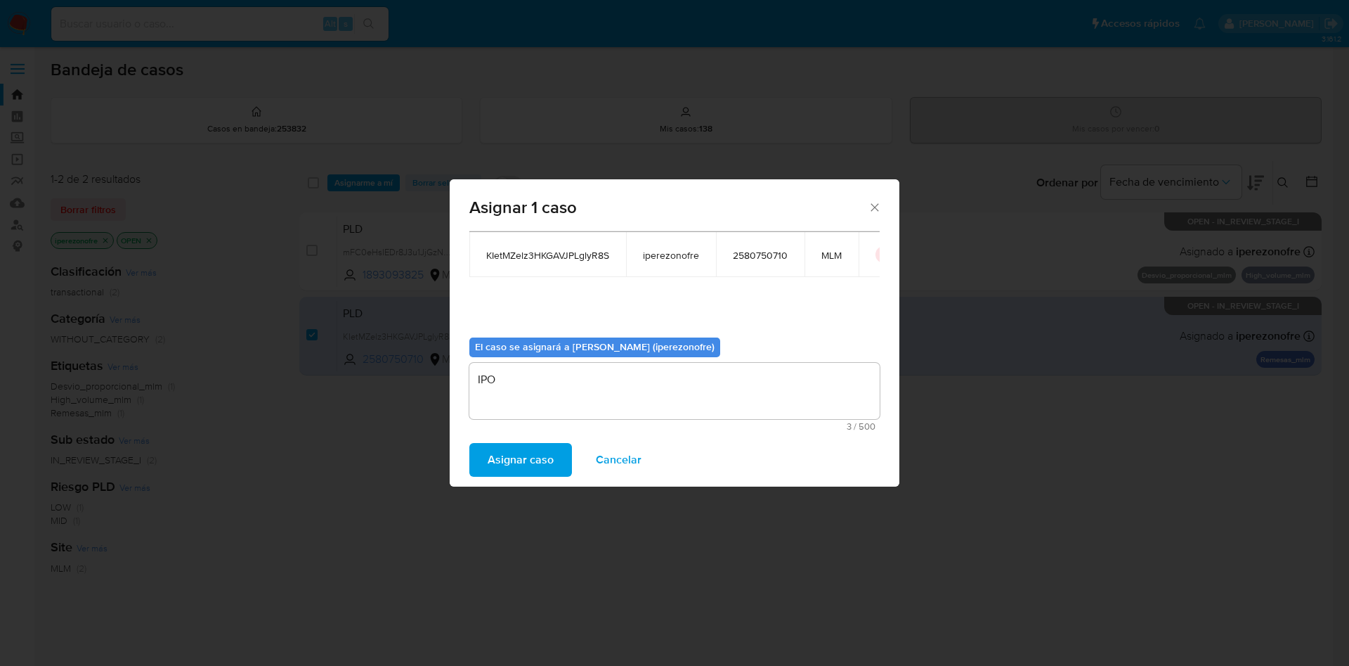
click at [520, 462] on span "Asignar caso" at bounding box center [521, 459] width 66 height 31
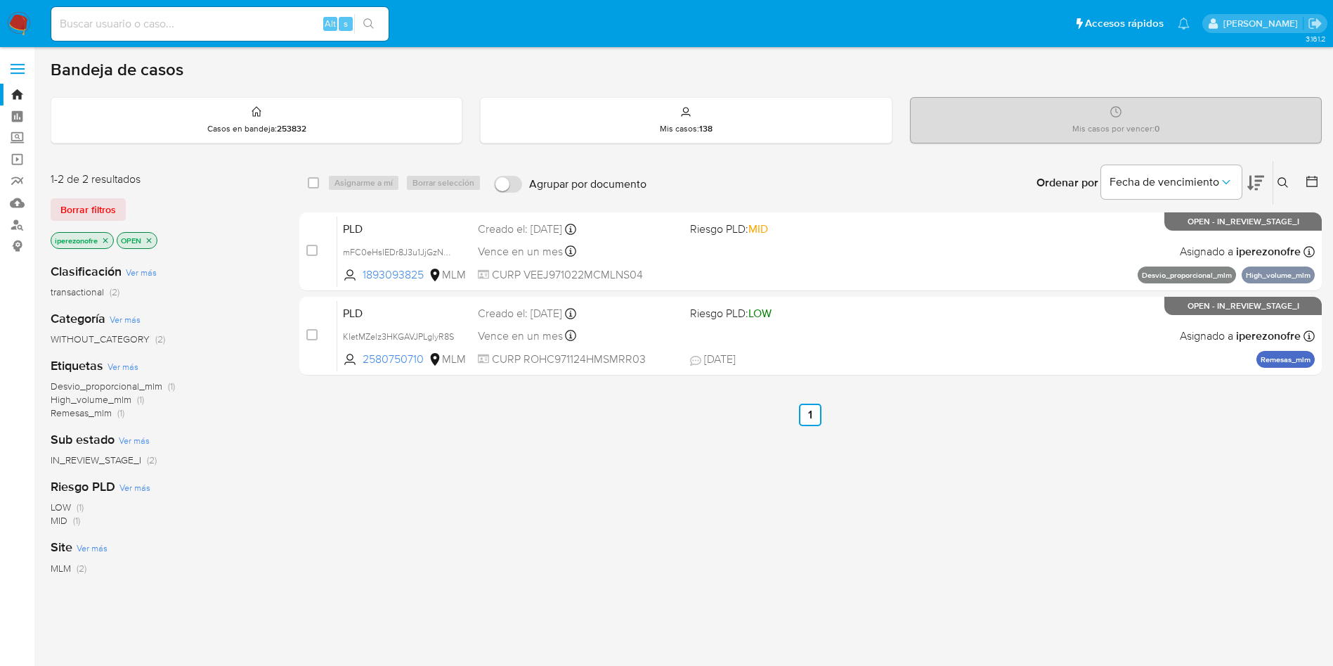
drag, startPoint x: 803, startPoint y: 464, endPoint x: 697, endPoint y: 421, distance: 114.5
click at [801, 462] on div "select-all-cases-checkbox Asignarme a mí Borrar selección Agrupar por documento…" at bounding box center [810, 478] width 1023 height 637
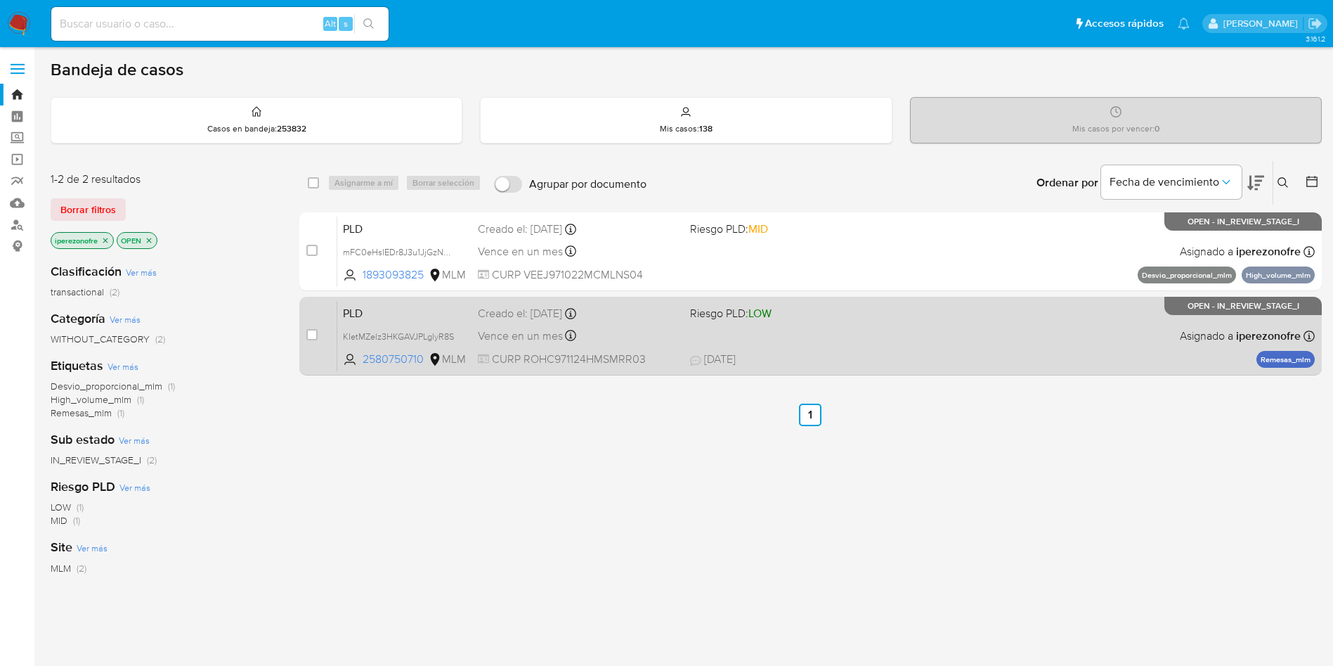
click at [648, 327] on div "Vence en un mes Vence el 11/11/2025 02:06:59" at bounding box center [578, 335] width 201 height 19
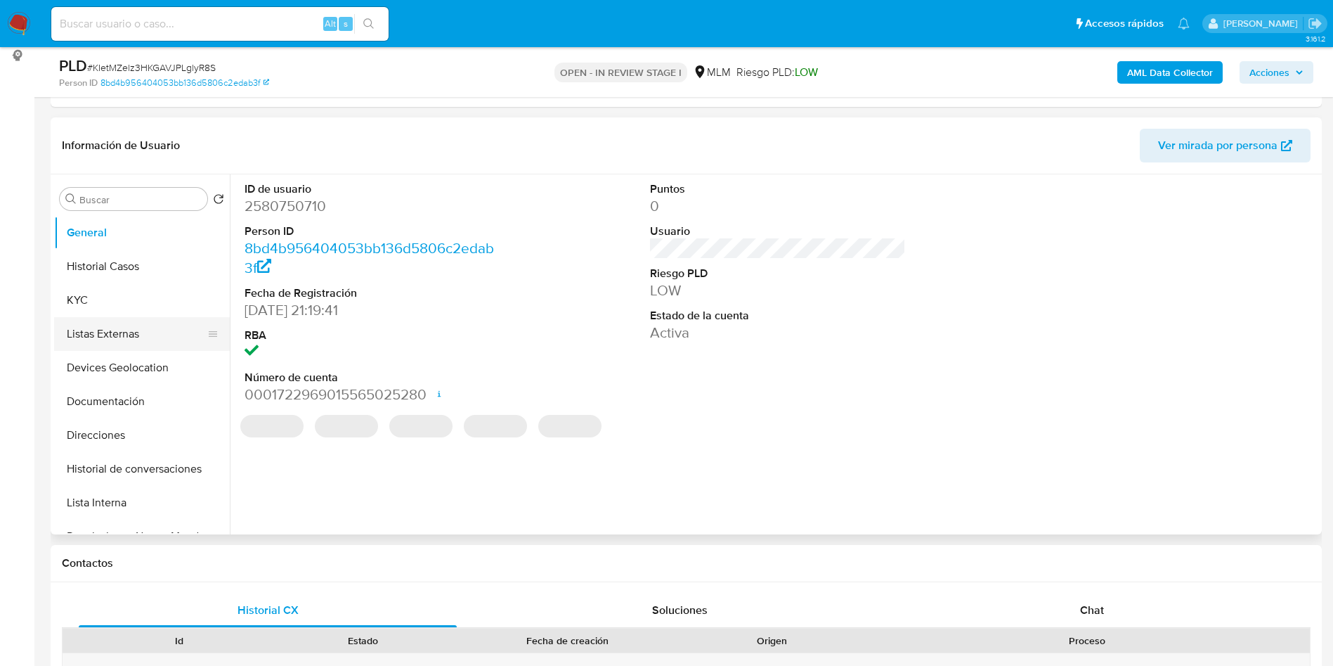
select select "10"
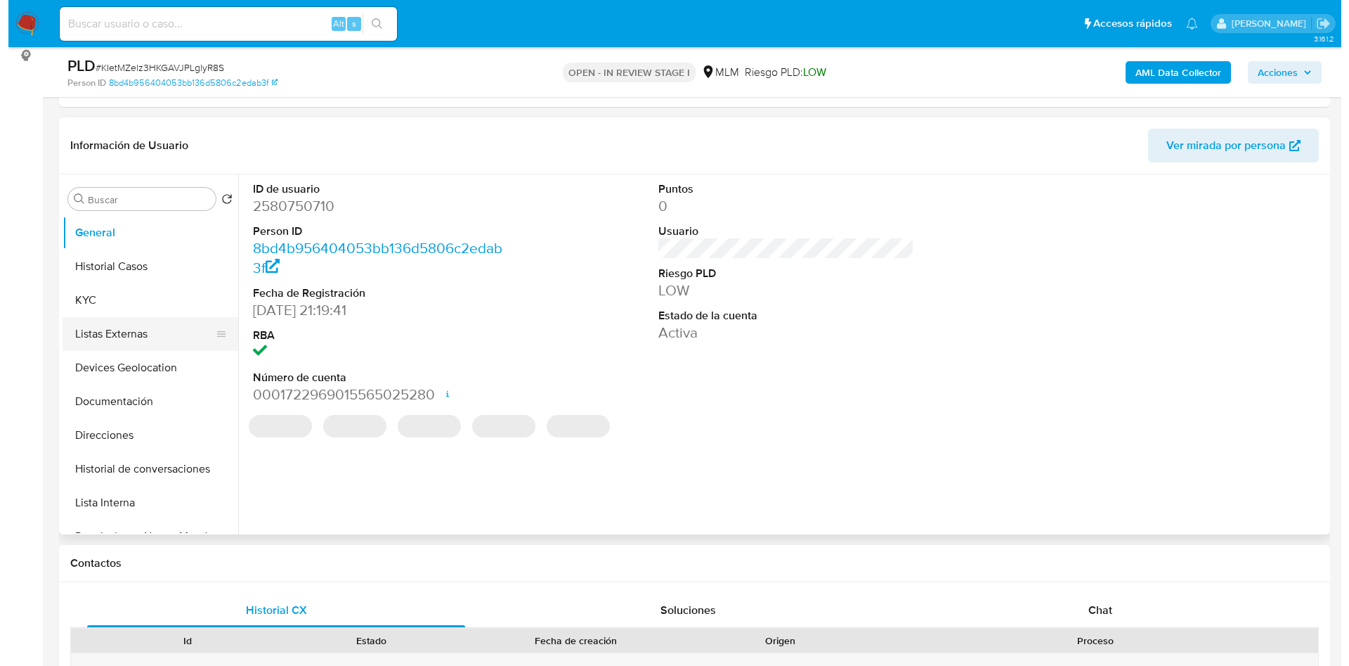
scroll to position [211, 0]
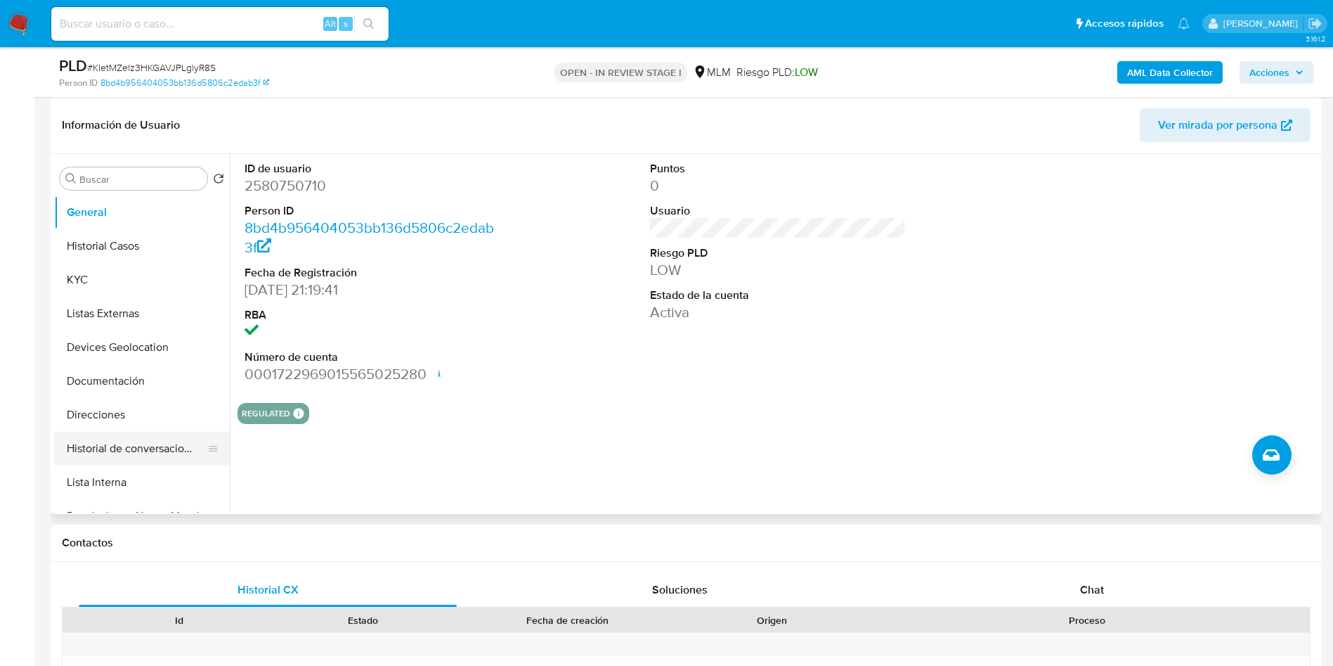
click at [140, 449] on button "Historial de conversaciones" at bounding box center [136, 449] width 164 height 34
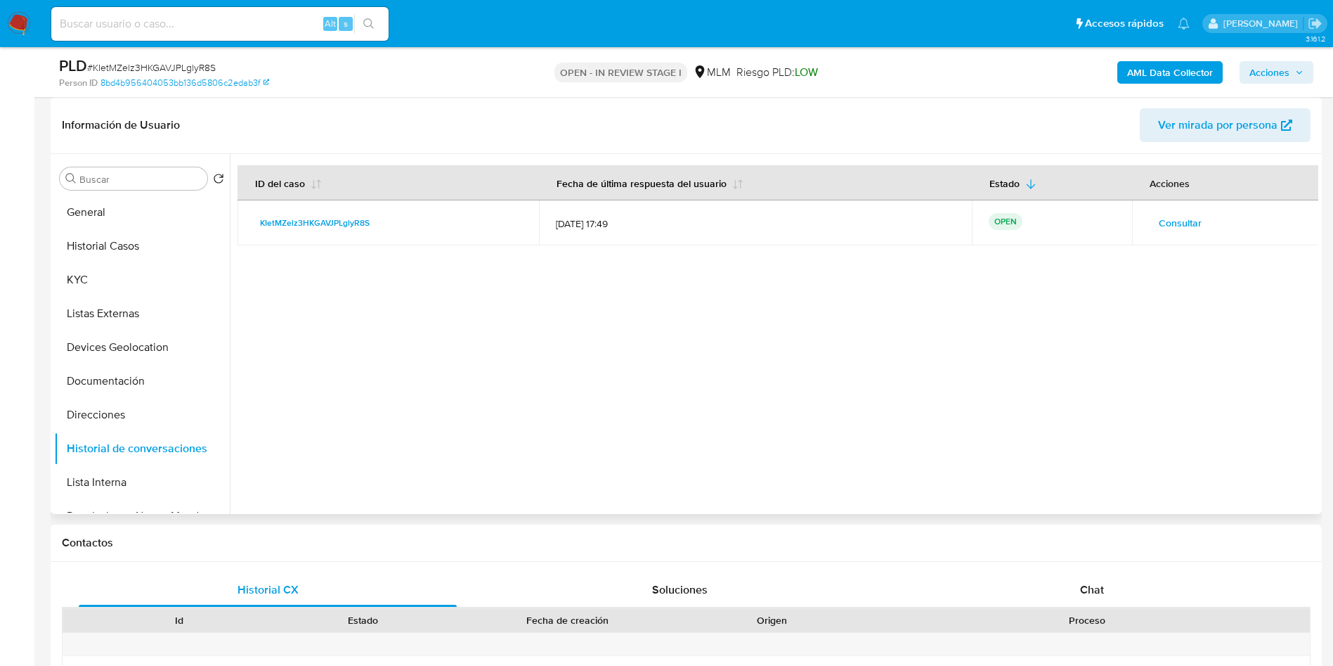
click at [1167, 221] on span "Consultar" at bounding box center [1180, 223] width 43 height 20
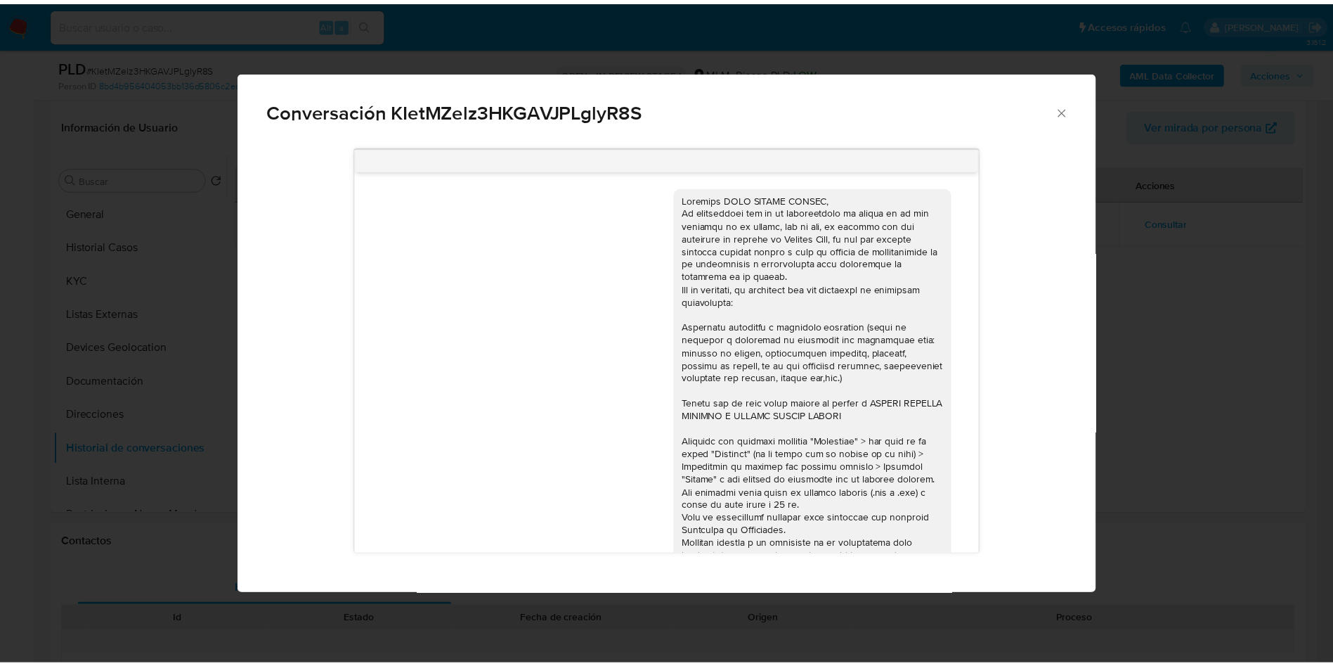
scroll to position [204, 0]
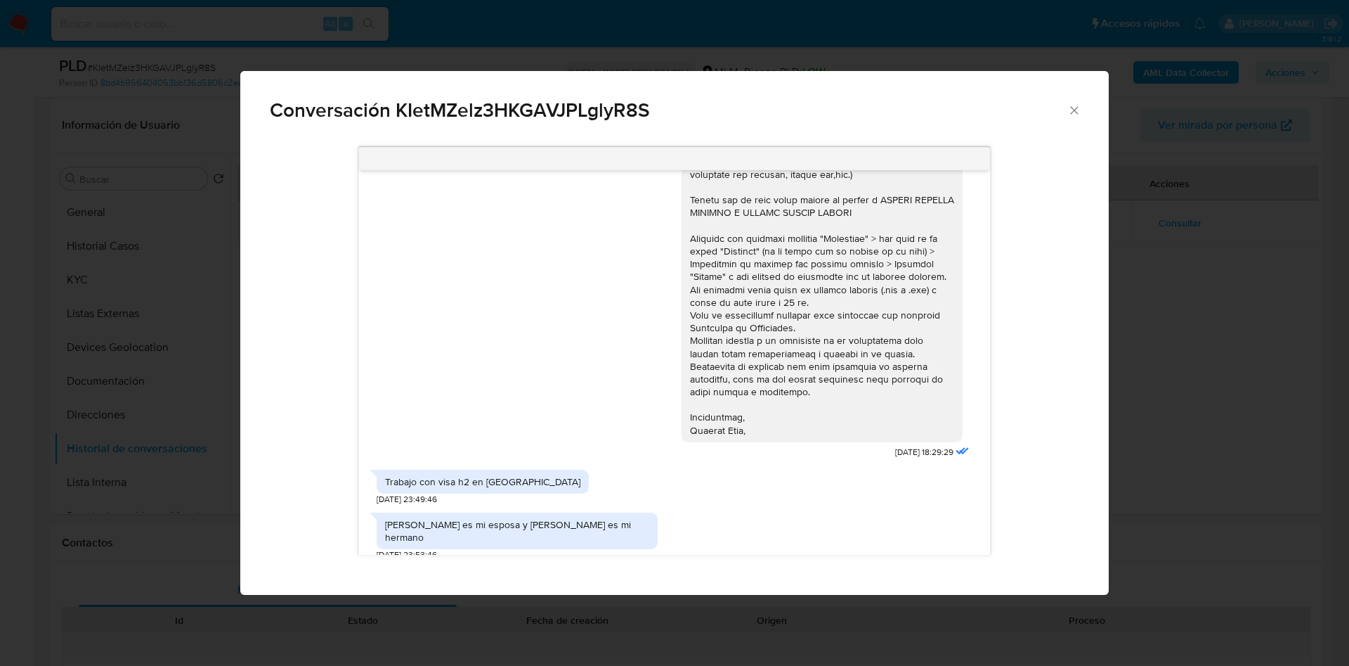
click at [1075, 119] on div "Conversación KIetMZelz3HKGAVJPLglyR8S" at bounding box center [674, 104] width 869 height 67
click at [1077, 110] on icon "Cerrar" at bounding box center [1075, 110] width 14 height 14
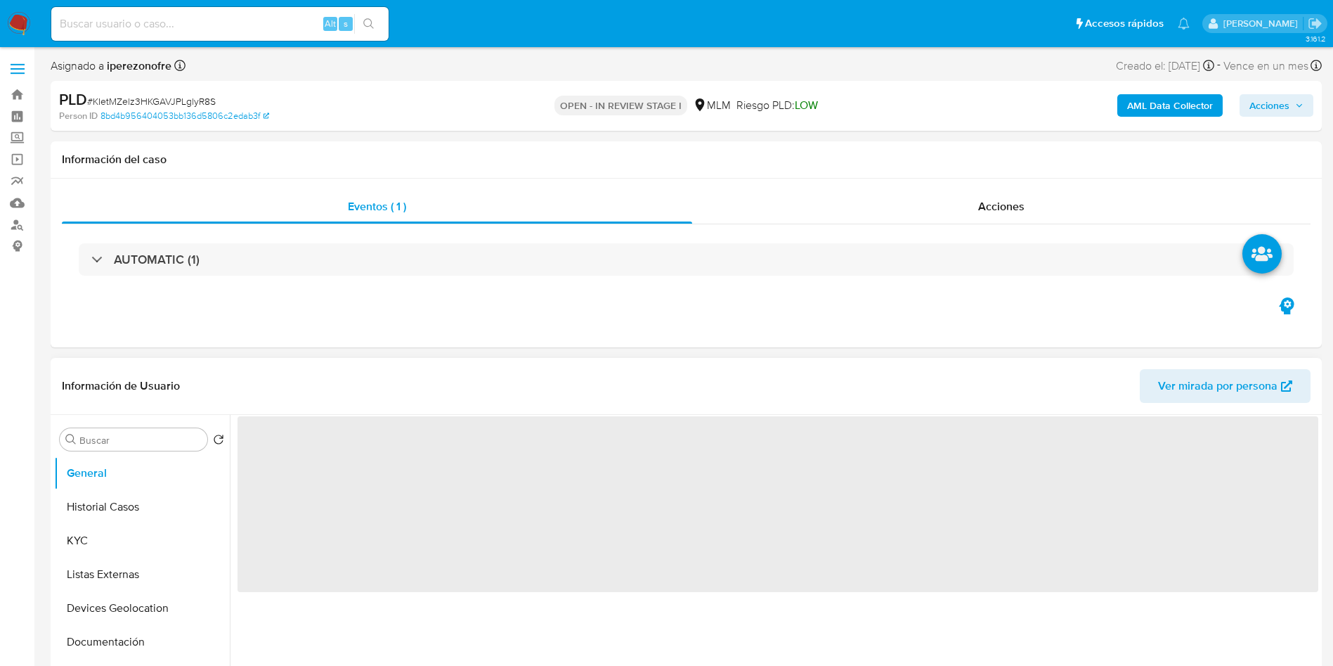
select select "10"
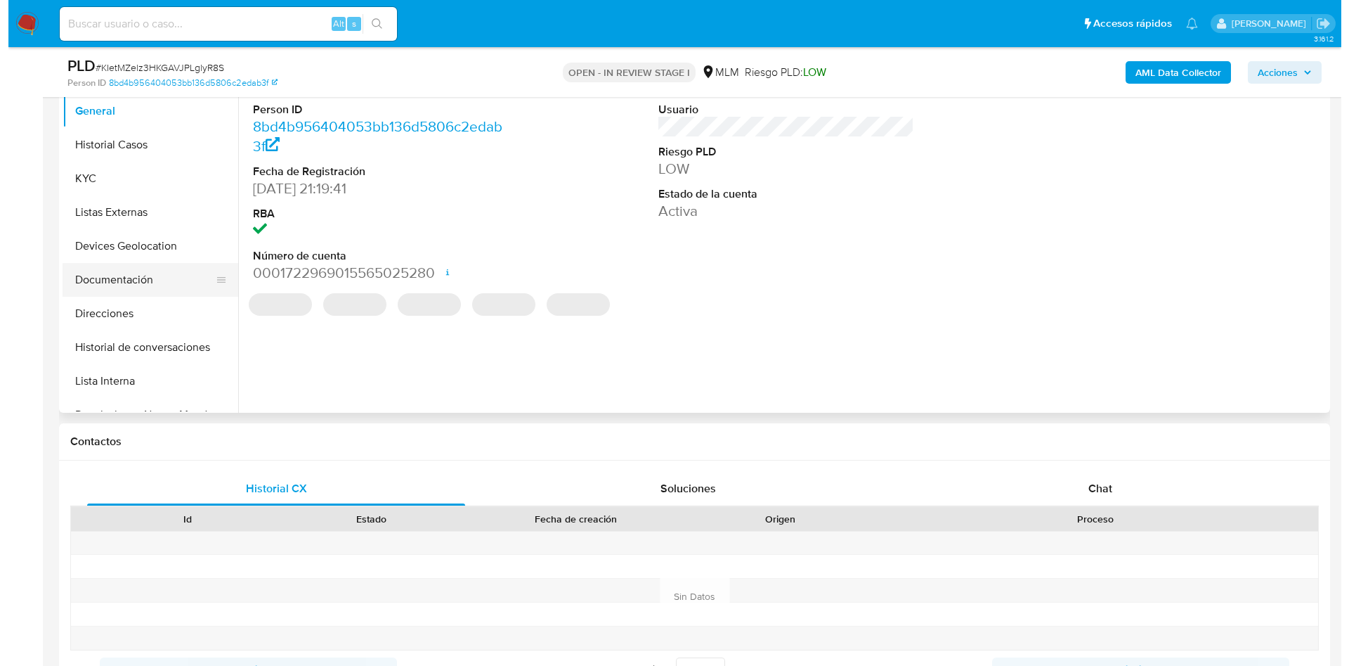
scroll to position [316, 0]
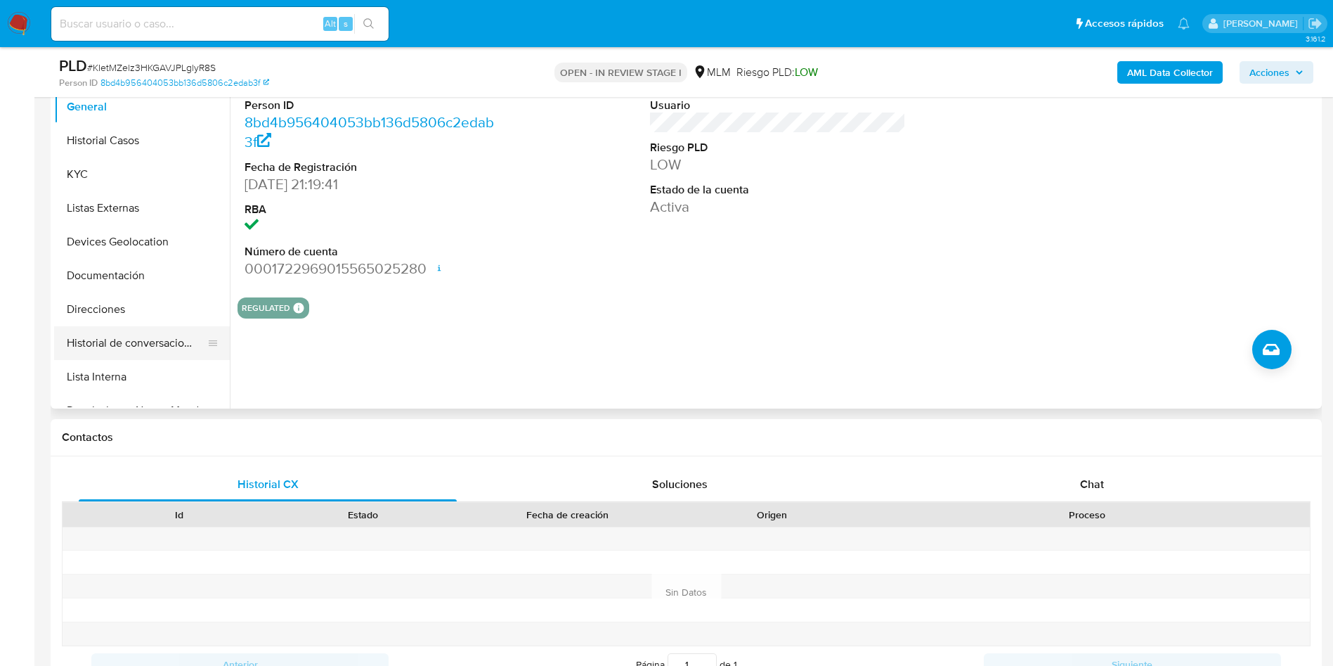
click at [143, 328] on button "Historial de conversaciones" at bounding box center [136, 343] width 164 height 34
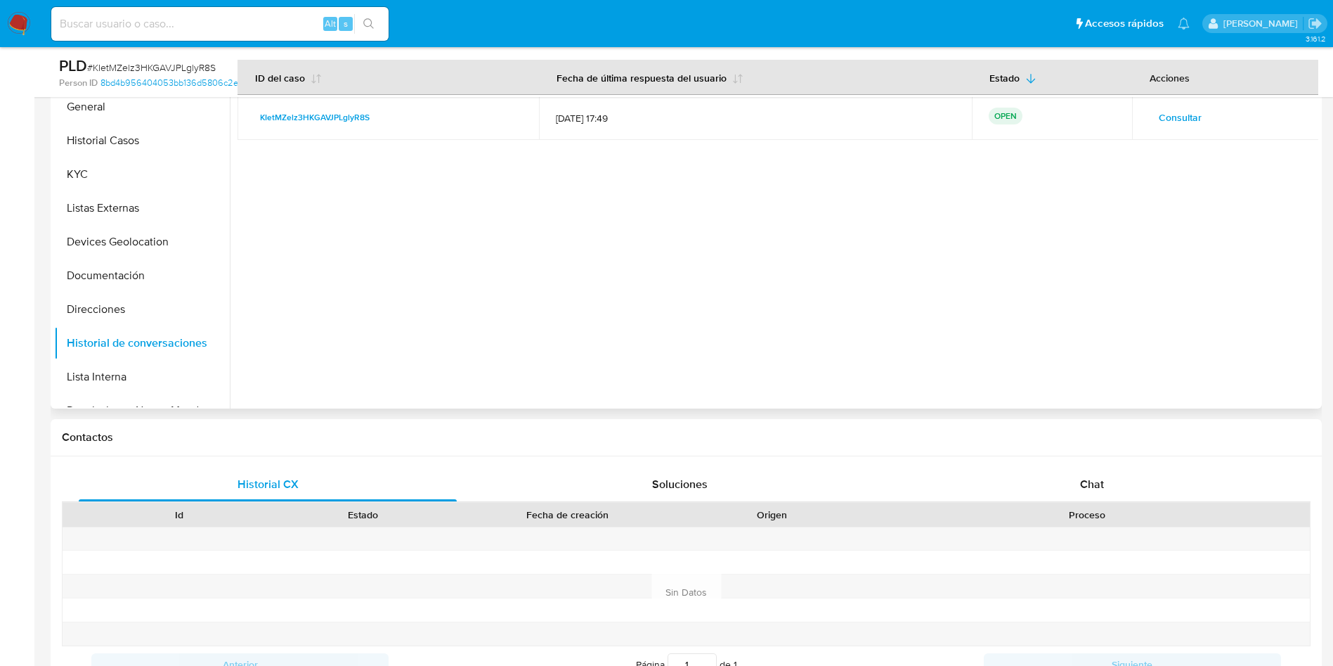
click at [1159, 113] on span "Consultar" at bounding box center [1180, 118] width 43 height 20
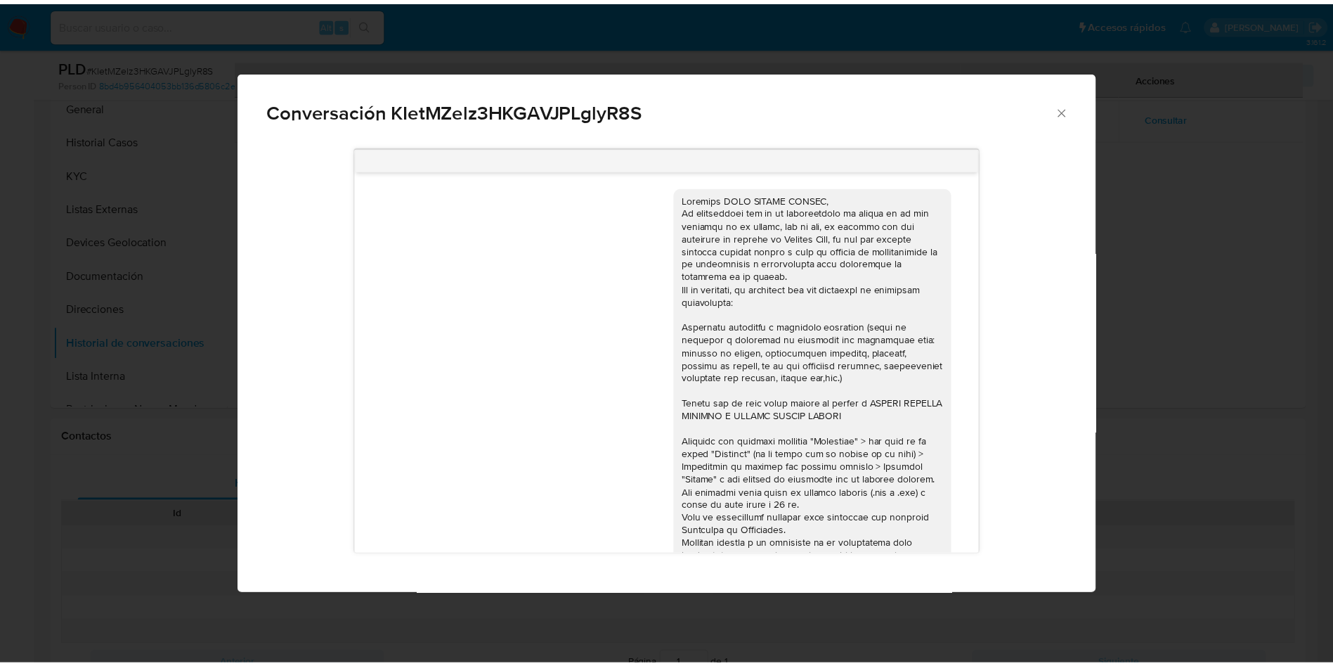
scroll to position [204, 0]
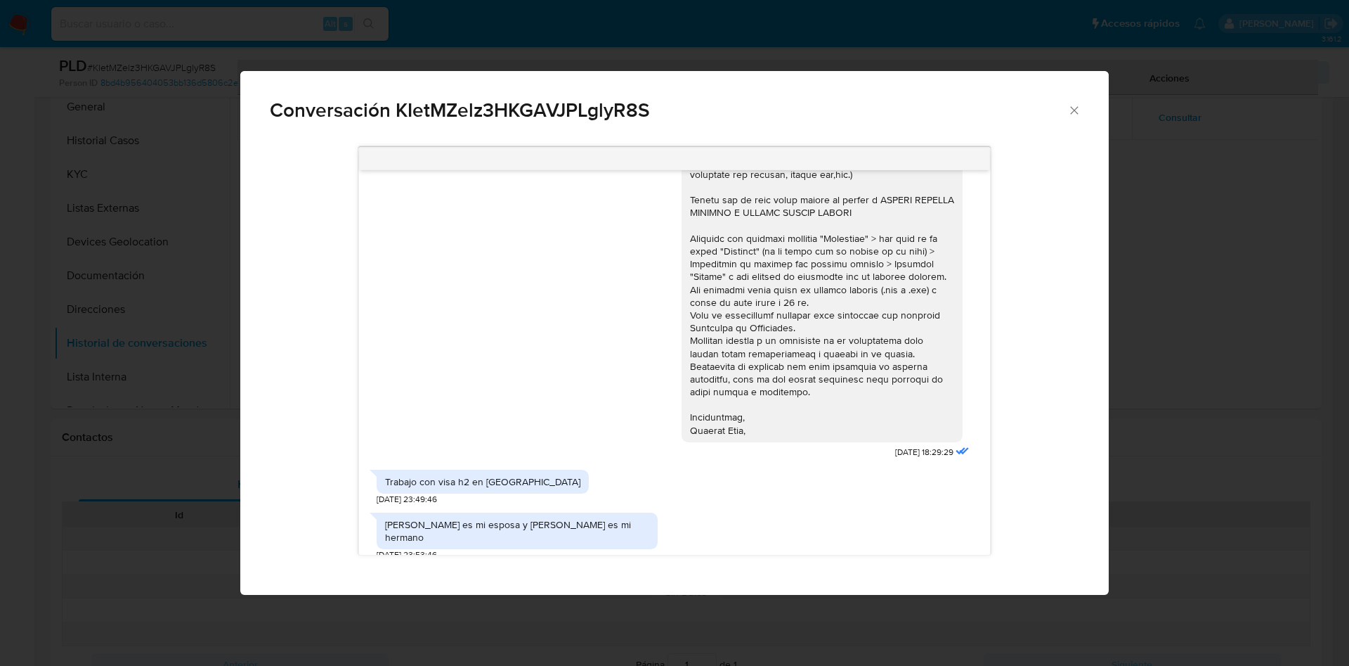
click at [1075, 110] on icon "Cerrar" at bounding box center [1075, 110] width 14 height 14
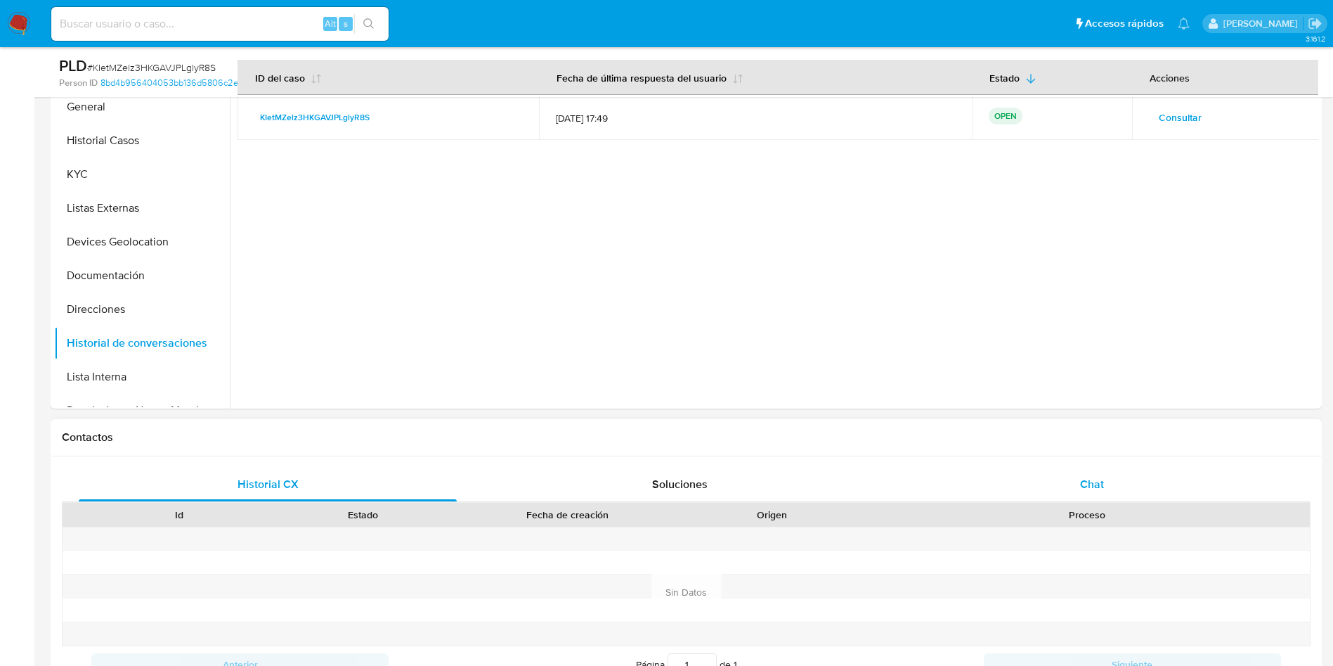
click at [1086, 480] on span "Chat" at bounding box center [1092, 484] width 24 height 16
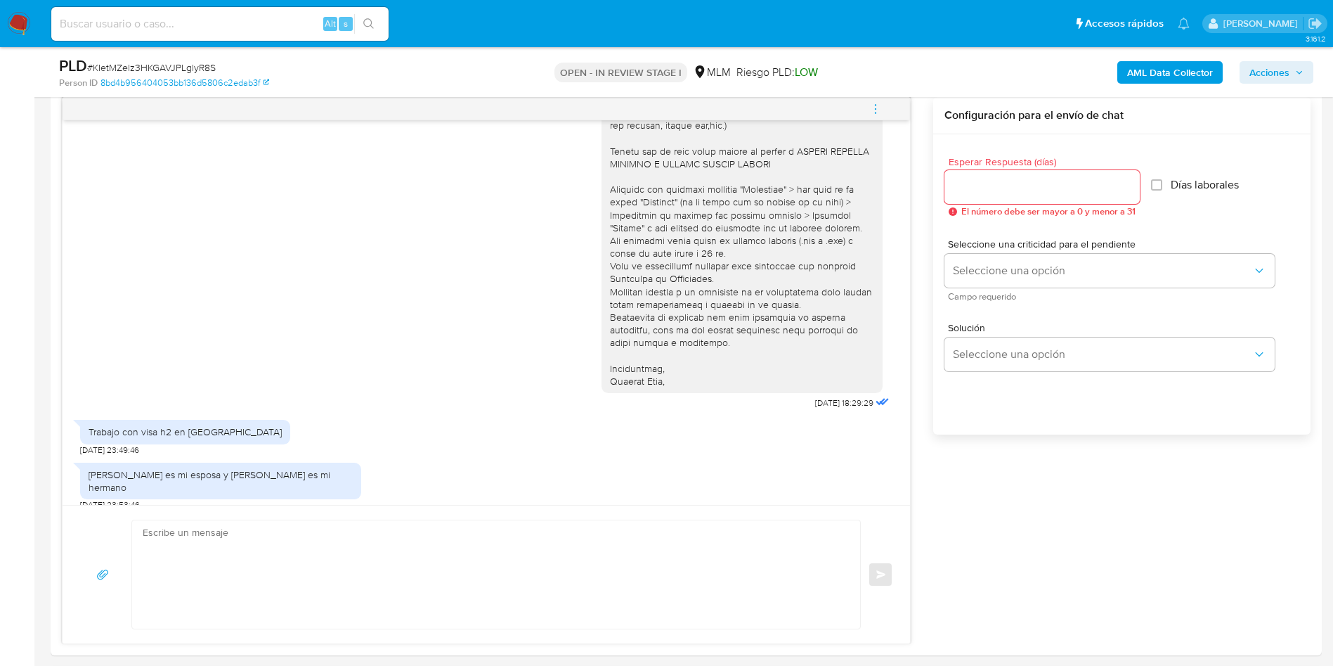
scroll to position [843, 0]
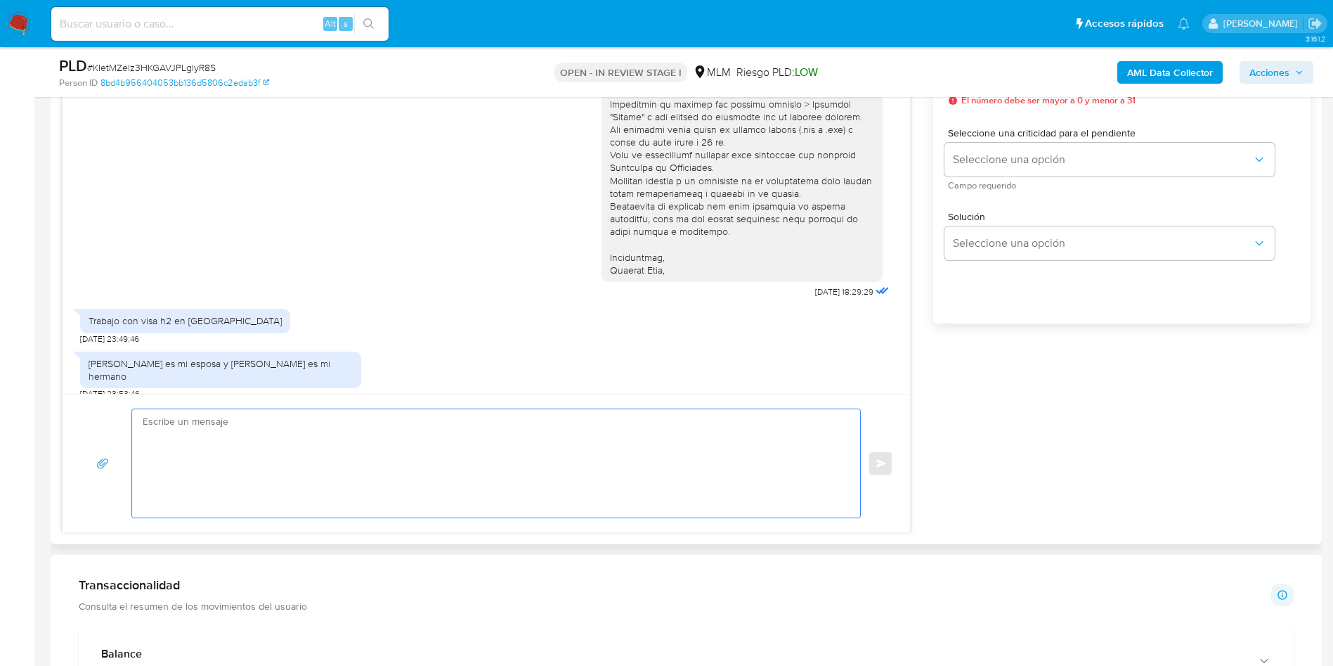
click at [411, 471] on textarea at bounding box center [493, 463] width 700 height 108
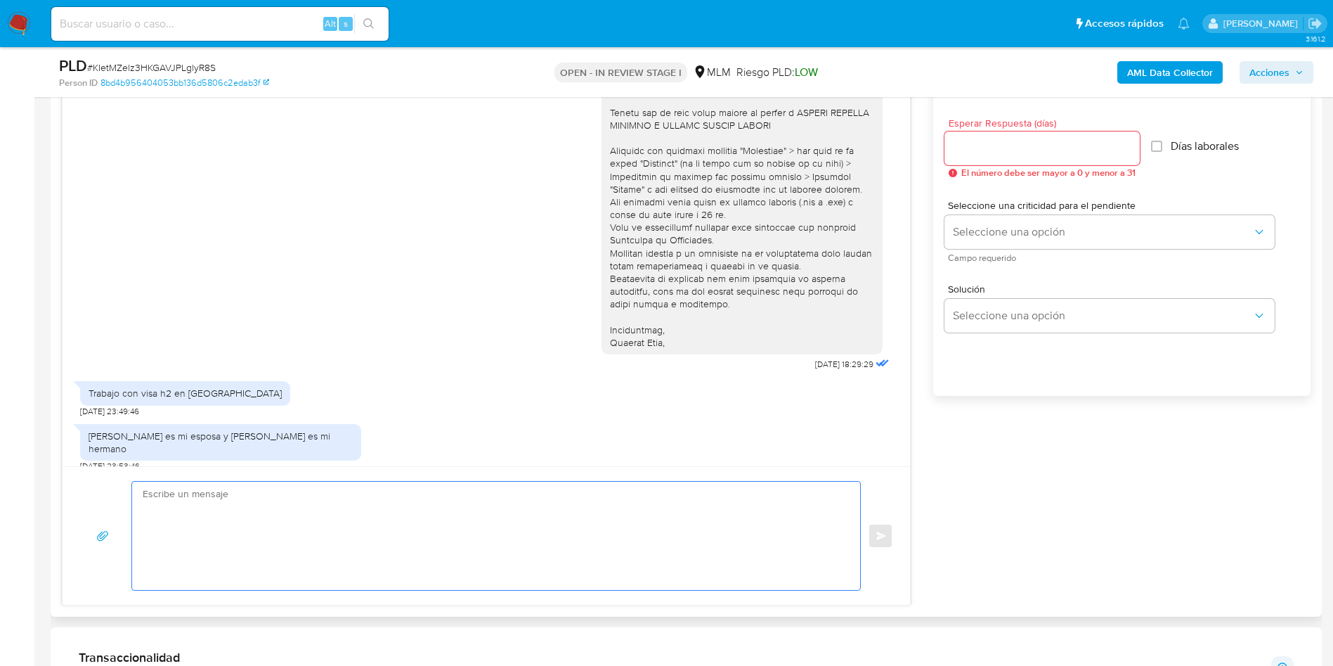
scroll to position [738, 0]
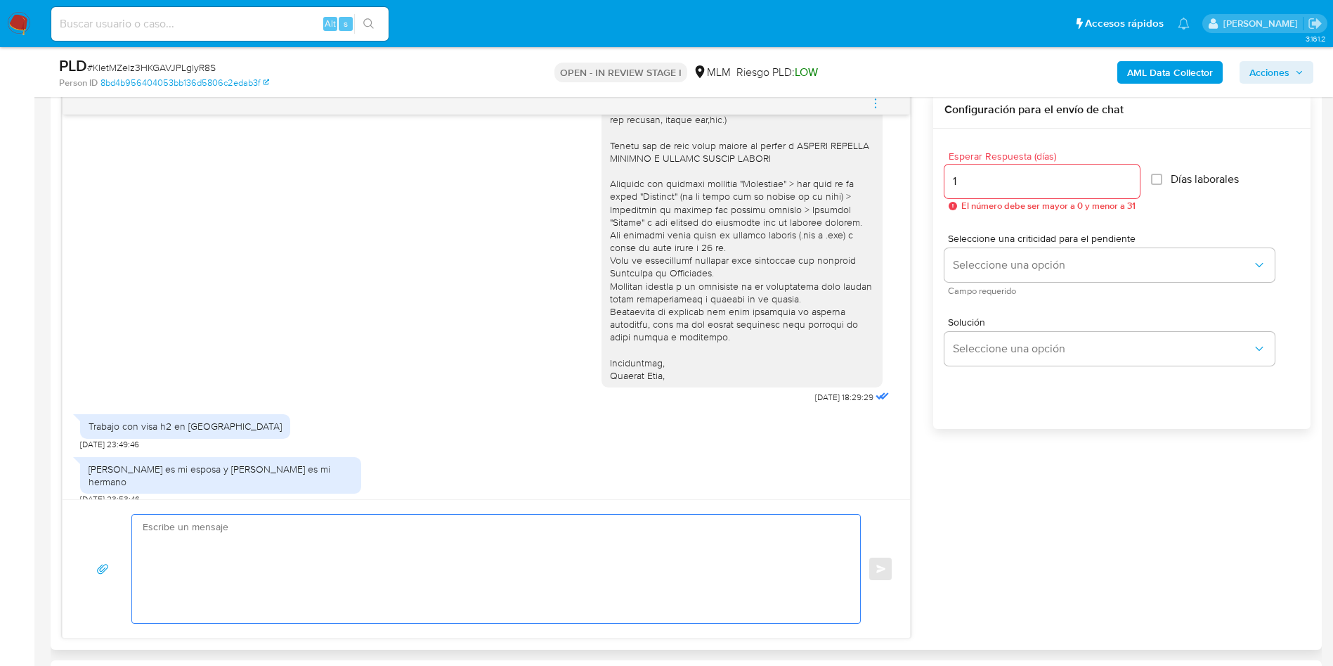
click at [1129, 174] on input "1" at bounding box center [1042, 181] width 195 height 18
type input "0"
click at [1125, 188] on input "0" at bounding box center [1039, 181] width 188 height 18
click at [544, 582] on textarea at bounding box center [493, 568] width 700 height 108
paste textarea "Agradecemos mucho tus respuestas. Para la institución es importante conocer a s…"
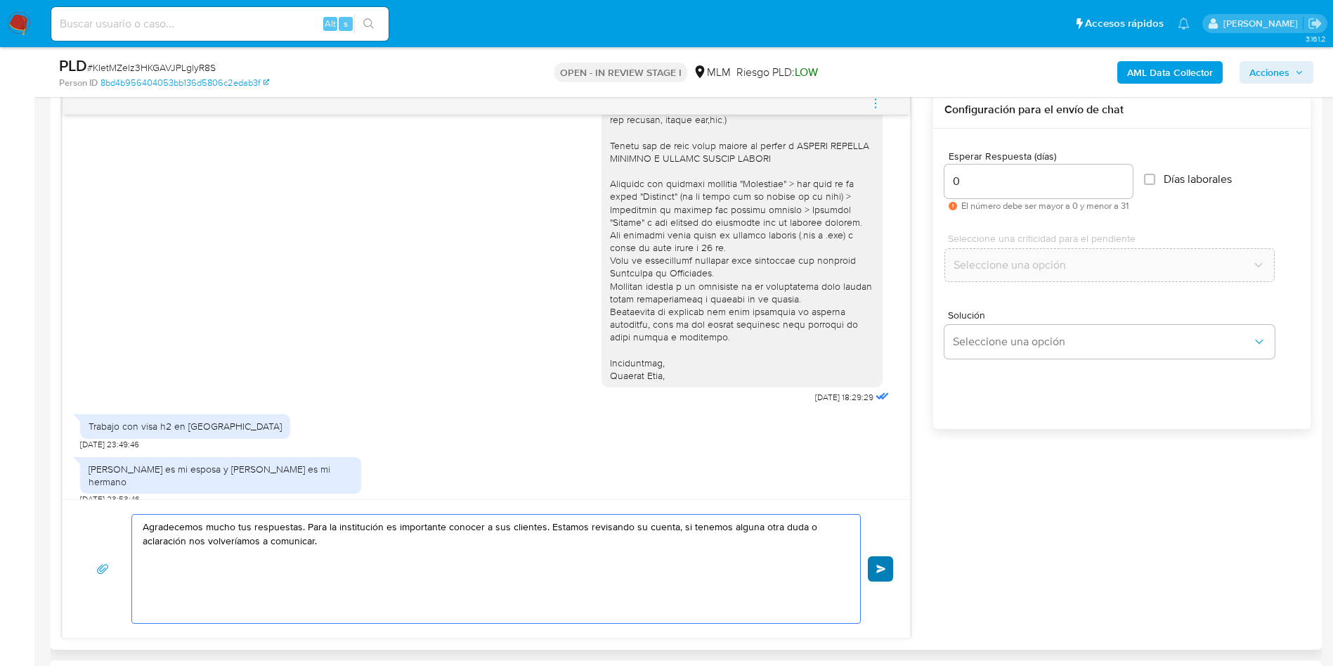
type textarea "Agradecemos mucho tus respuestas. Para la institución es importante conocer a s…"
click at [874, 567] on button "Enviar" at bounding box center [880, 568] width 25 height 25
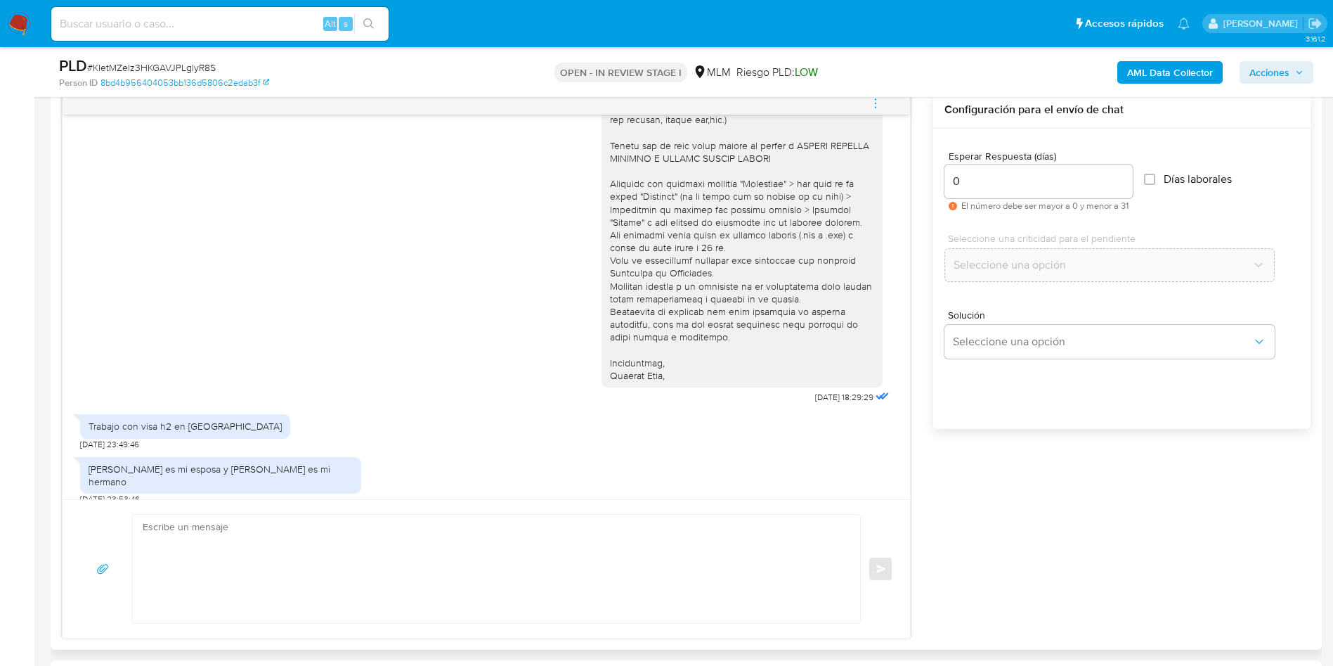
scroll to position [294, 0]
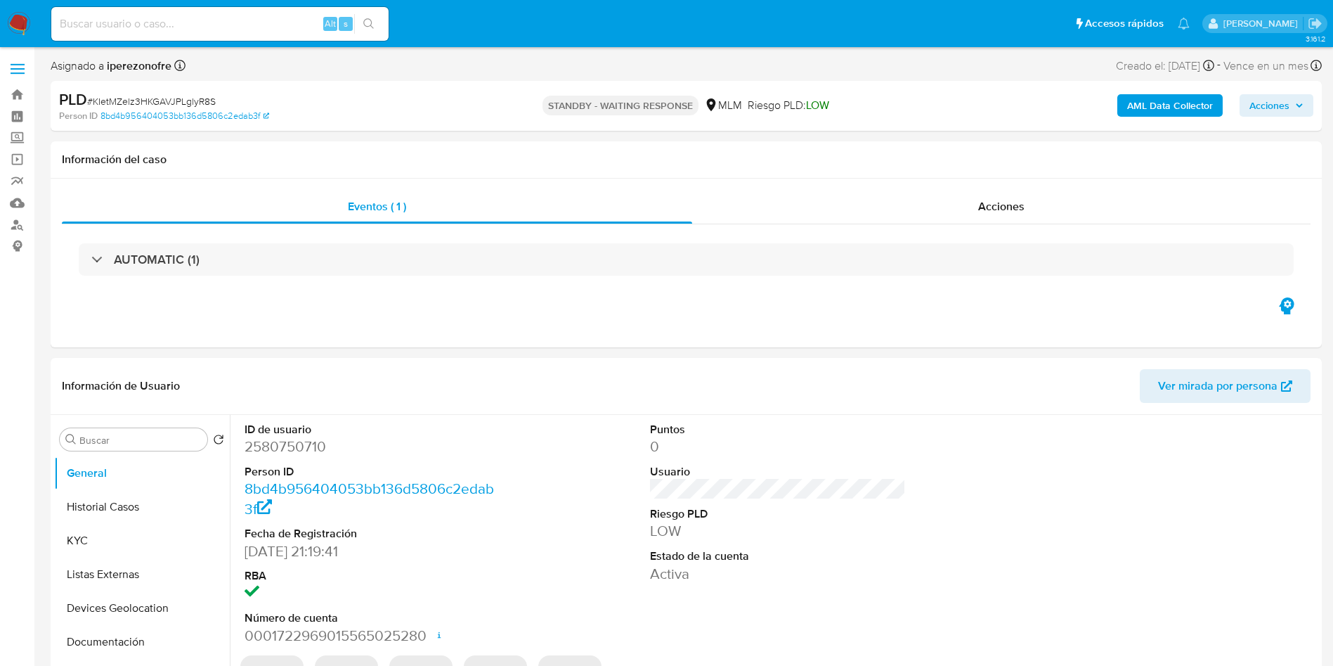
select select "10"
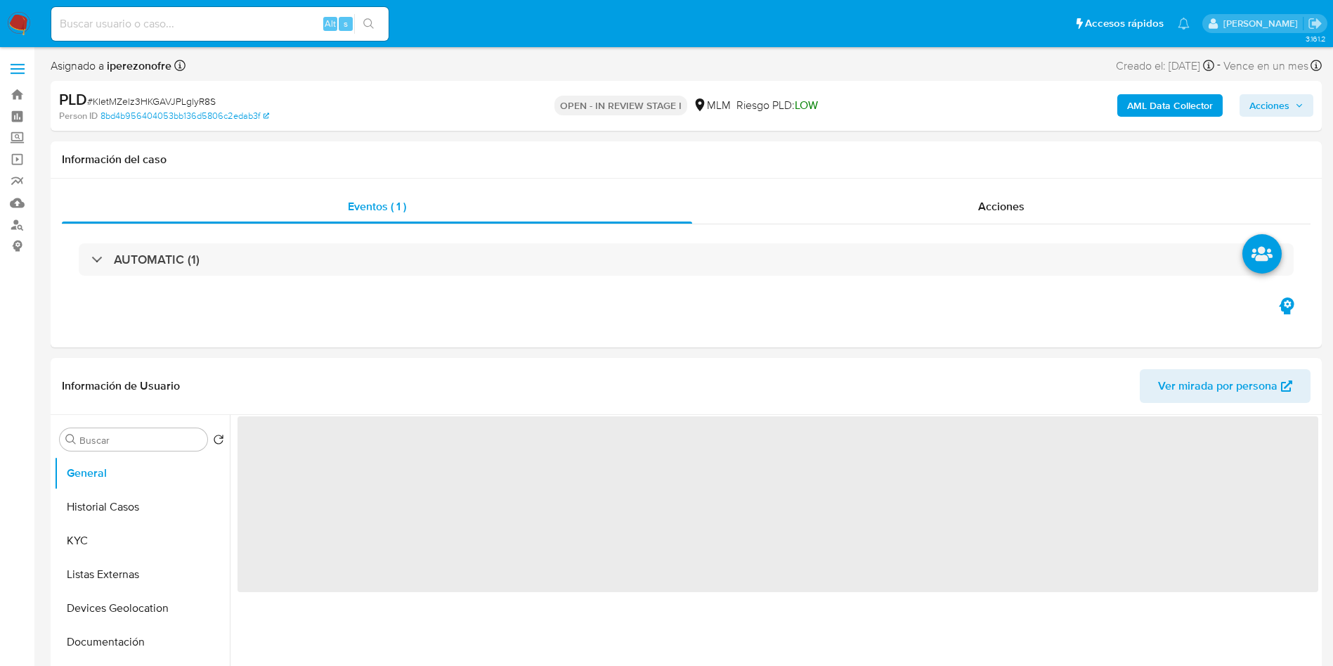
select select "10"
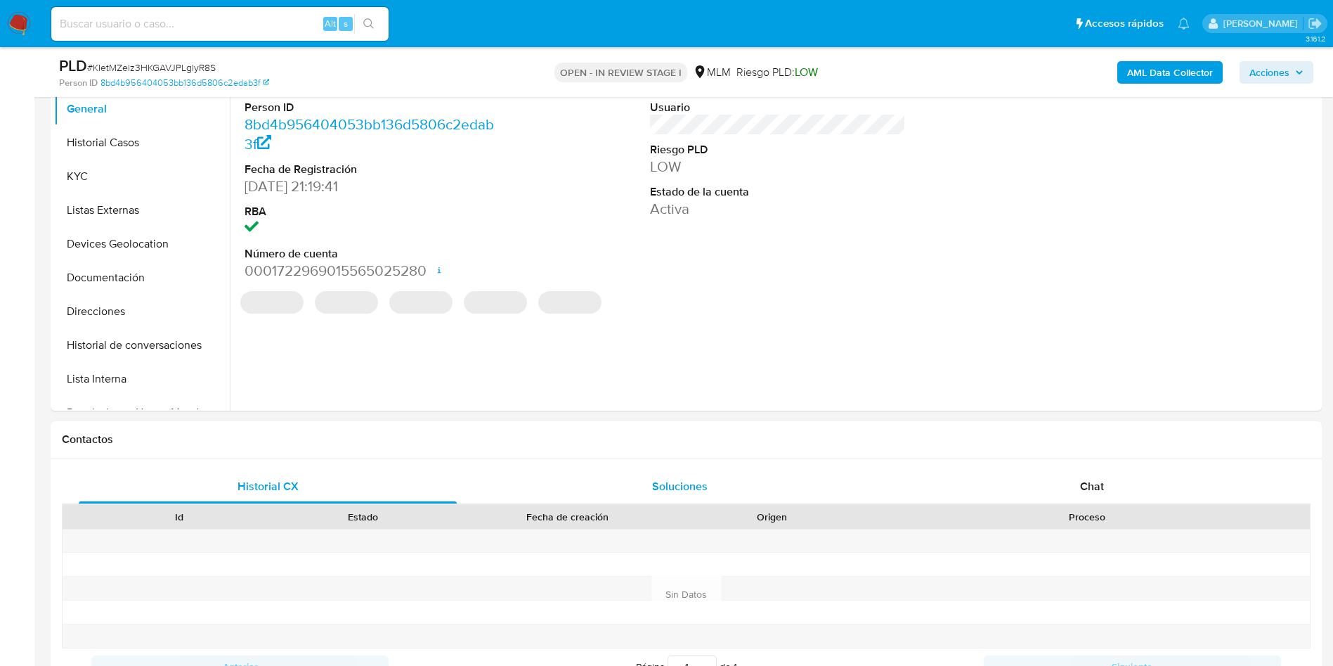
scroll to position [422, 0]
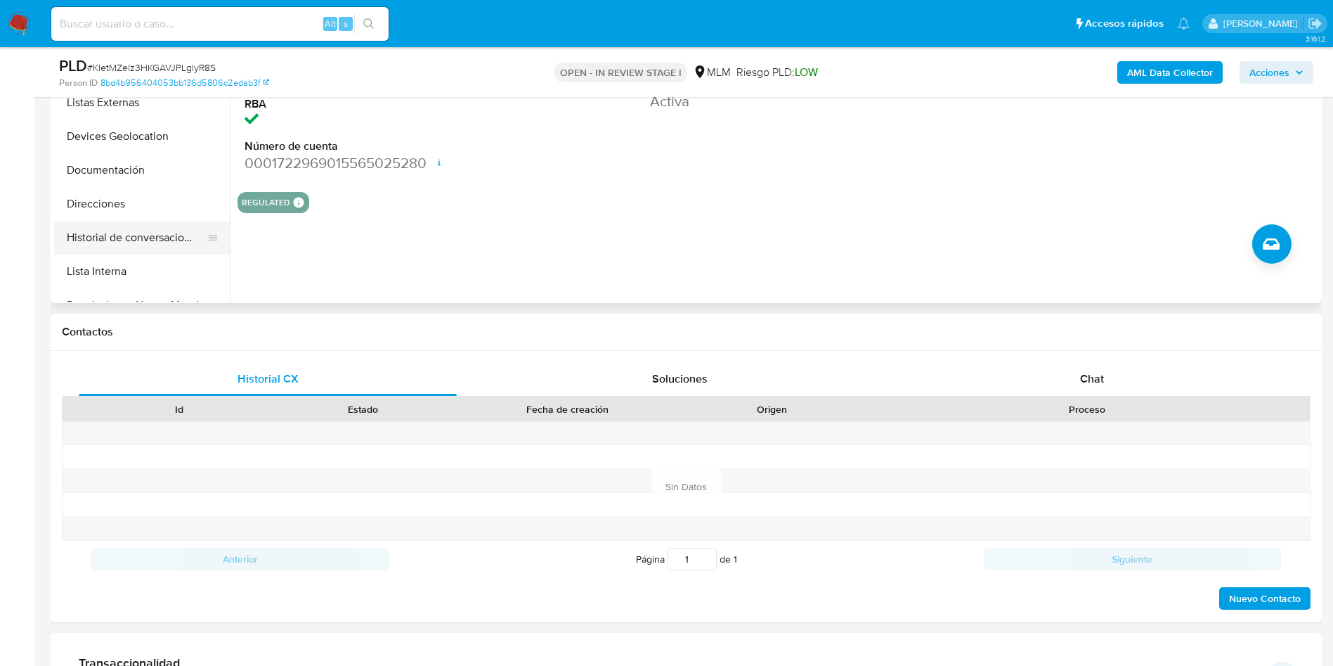
click at [134, 239] on button "Historial de conversaciones" at bounding box center [136, 238] width 164 height 34
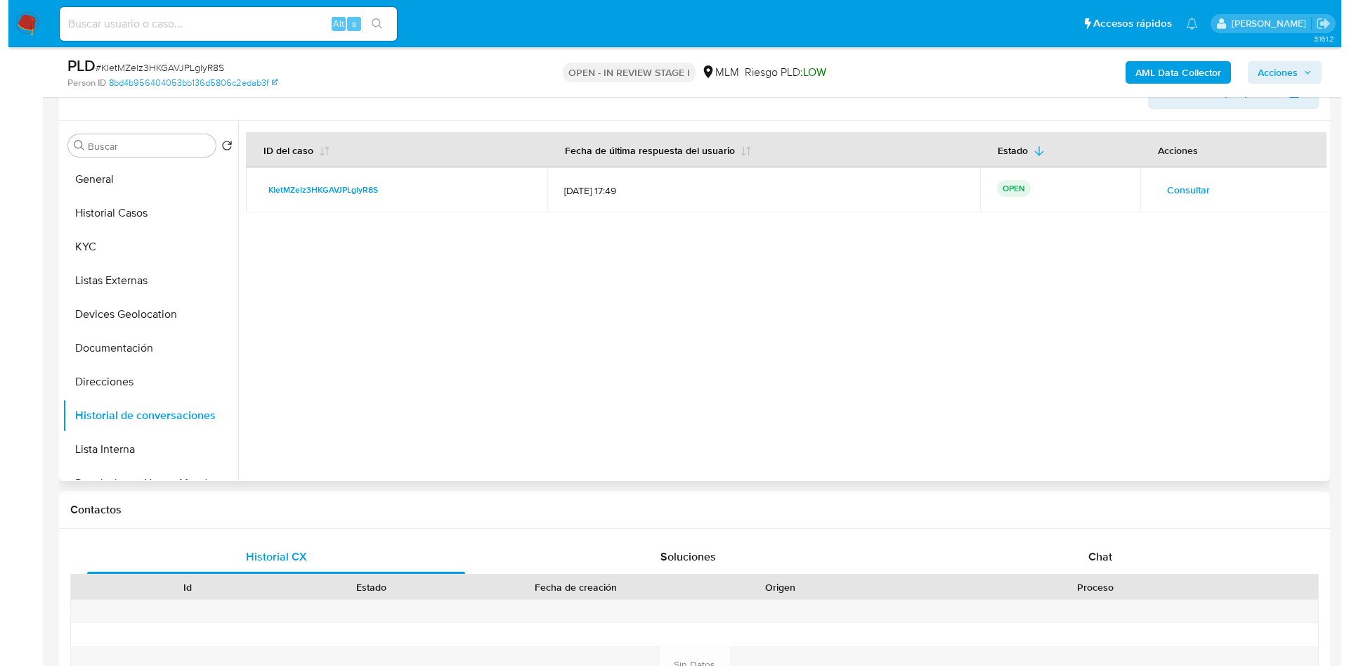
scroll to position [211, 0]
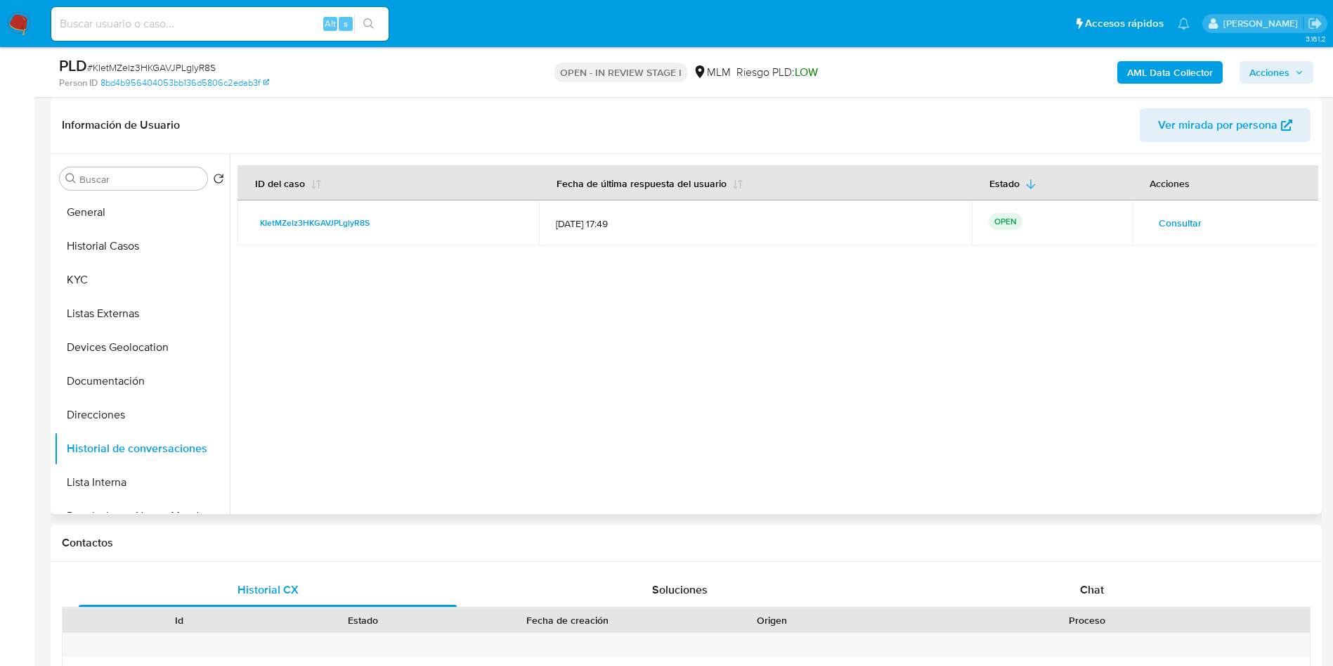
click at [1191, 220] on span "Consultar" at bounding box center [1180, 223] width 43 height 20
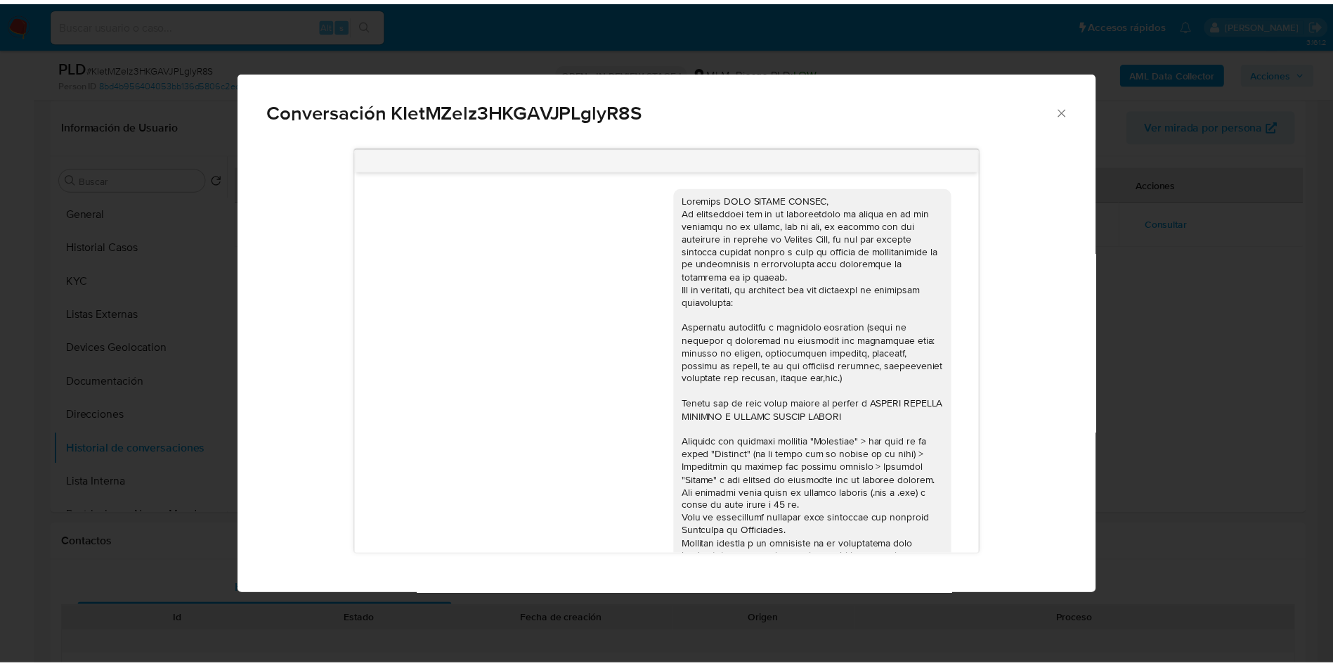
scroll to position [297, 0]
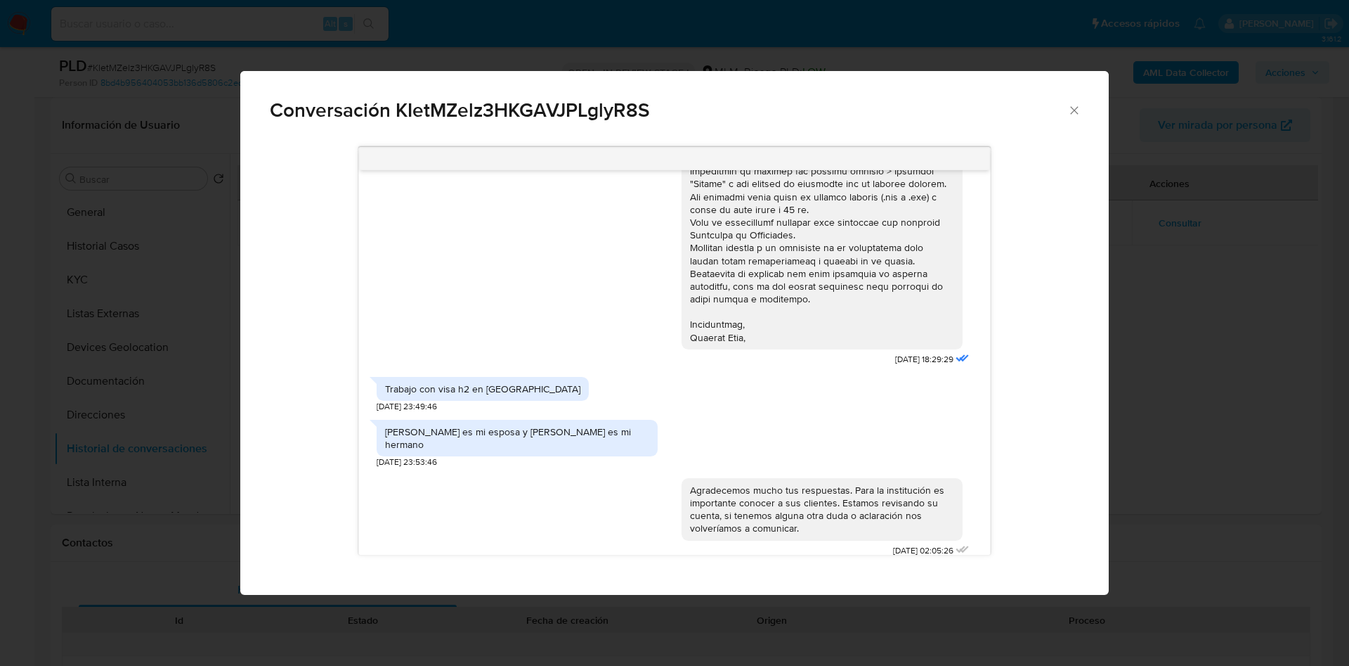
click at [857, 361] on div "29/09/2025 18:29:29" at bounding box center [827, 125] width 291 height 488
drag, startPoint x: 891, startPoint y: 360, endPoint x: 853, endPoint y: 360, distance: 38.7
click at [900, 358] on span "29/09/2025 18:29:29" at bounding box center [924, 360] width 58 height 12
click at [854, 360] on div "29/09/2025 18:29:29" at bounding box center [827, 125] width 291 height 488
drag, startPoint x: 872, startPoint y: 361, endPoint x: 1023, endPoint y: 484, distance: 195.8
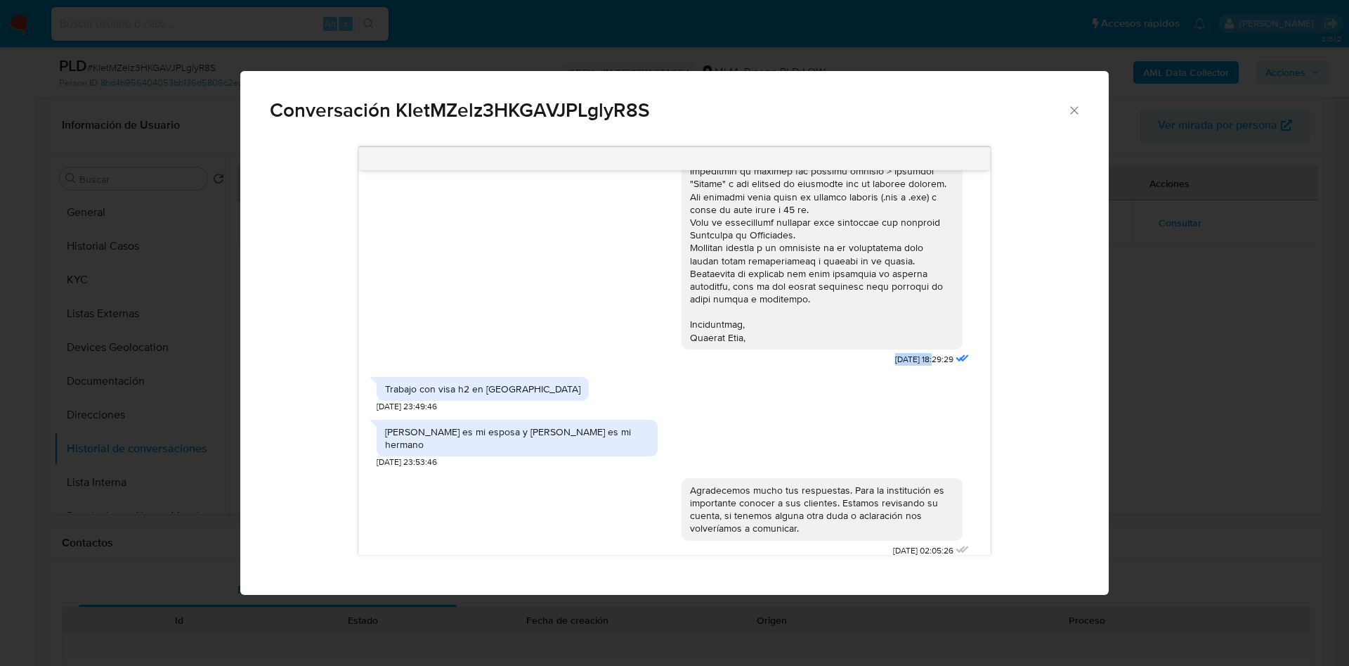
click at [905, 361] on div "29/09/2025 18:29:29" at bounding box center [827, 125] width 291 height 488
copy span "29/09/2025"
drag, startPoint x: 387, startPoint y: 390, endPoint x: 562, endPoint y: 395, distance: 174.4
click at [554, 393] on div "Trabajo con visa h2 en estados unidos" at bounding box center [483, 389] width 212 height 24
copy div "Trabajo con visa h2 en estados unidos"
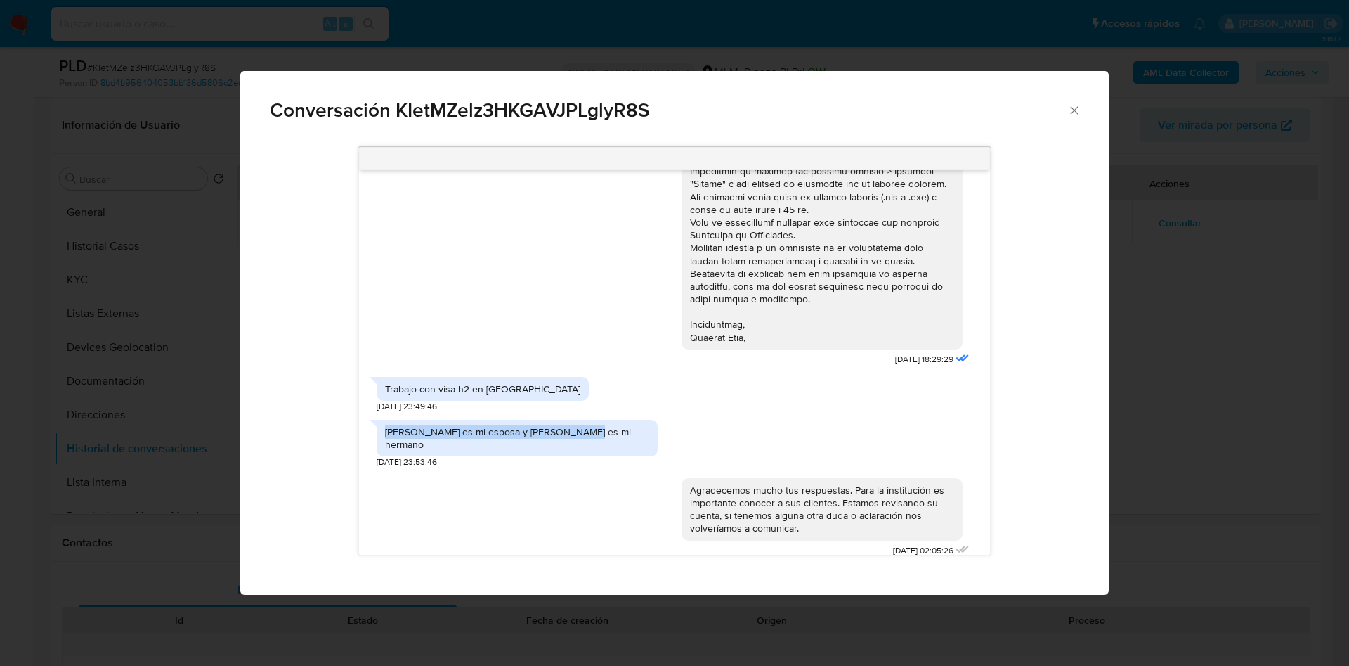
drag, startPoint x: 384, startPoint y: 427, endPoint x: 570, endPoint y: 436, distance: 185.8
click at [570, 436] on div "Aridai es mi esposa y Javier es mi hermano" at bounding box center [517, 438] width 281 height 37
copy div "Aridai es mi esposa y Javier es mi hermano"
click at [1066, 110] on span "Conversación KIetMZelz3HKGAVJPLglyR8S" at bounding box center [669, 111] width 798 height 20
click at [1075, 115] on icon "Cerrar" at bounding box center [1075, 110] width 14 height 14
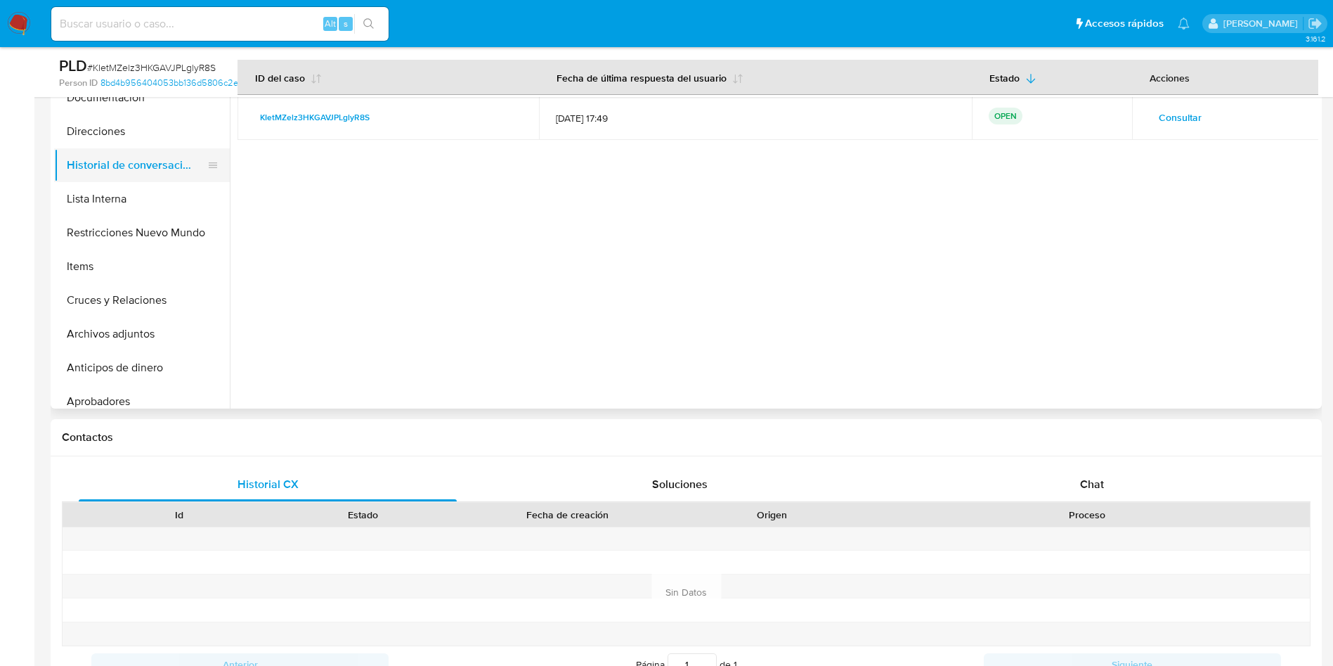
scroll to position [211, 0]
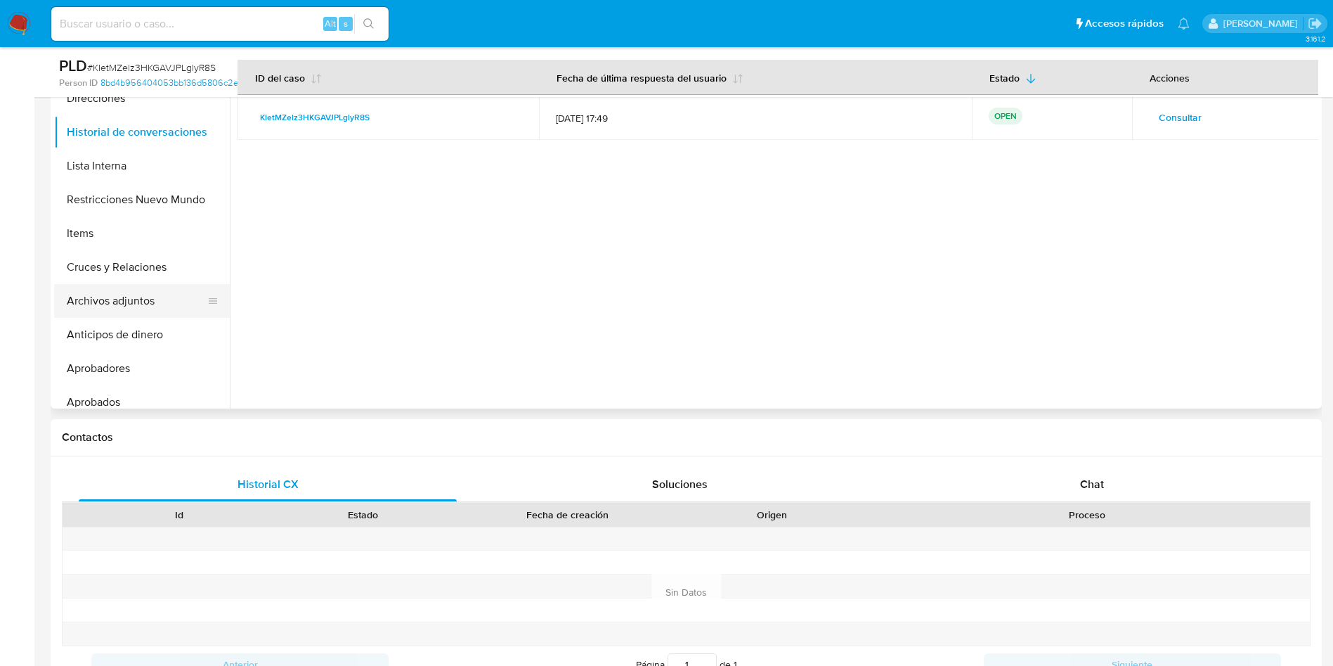
click at [133, 302] on button "Archivos adjuntos" at bounding box center [136, 301] width 164 height 34
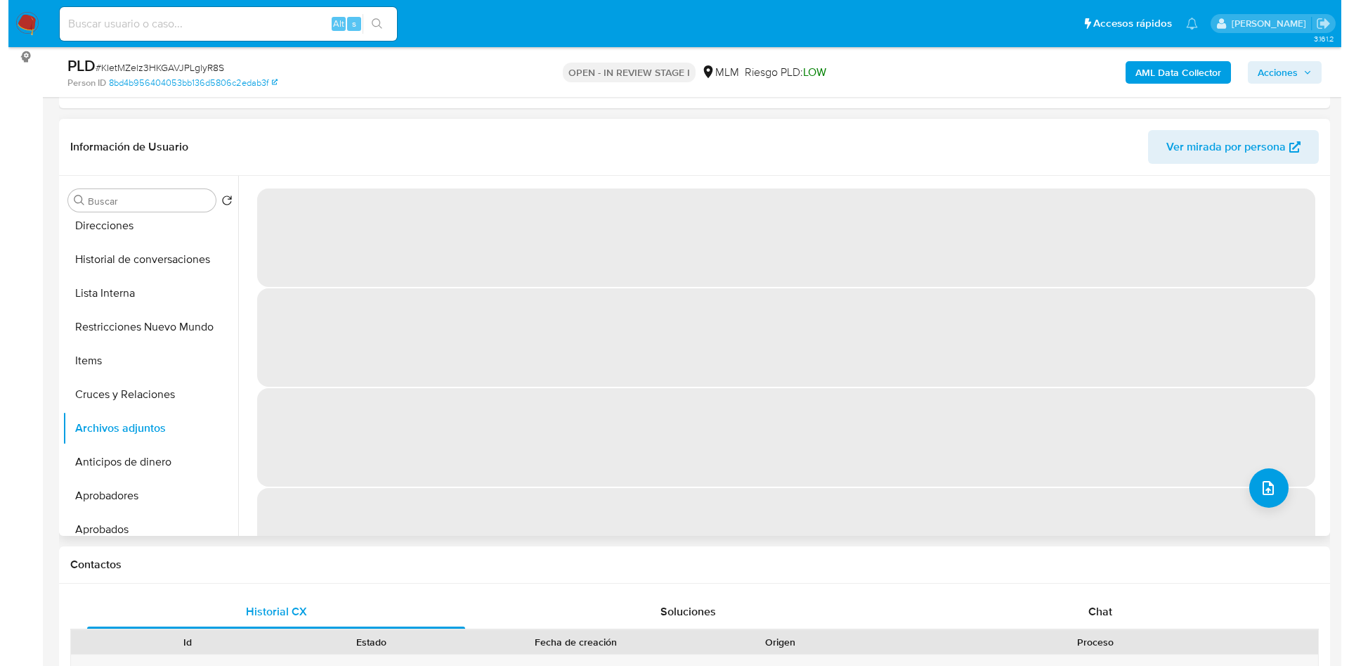
scroll to position [105, 0]
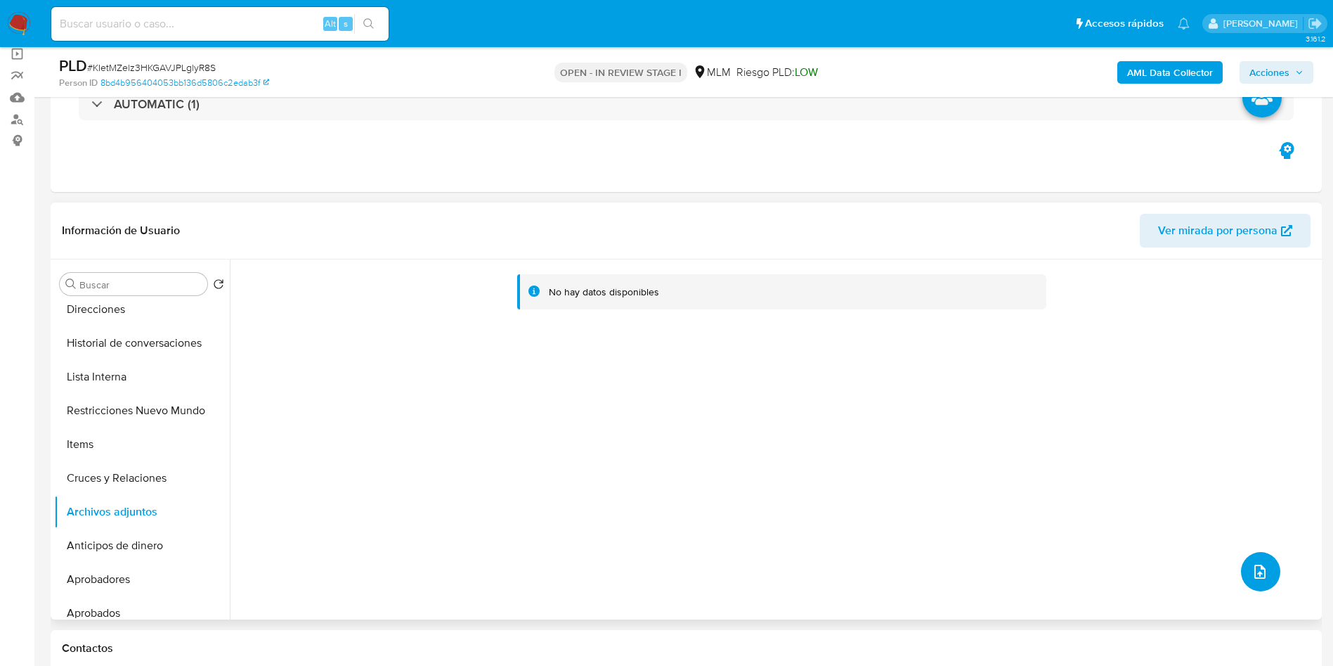
click at [1252, 565] on icon "upload-file" at bounding box center [1260, 571] width 17 height 17
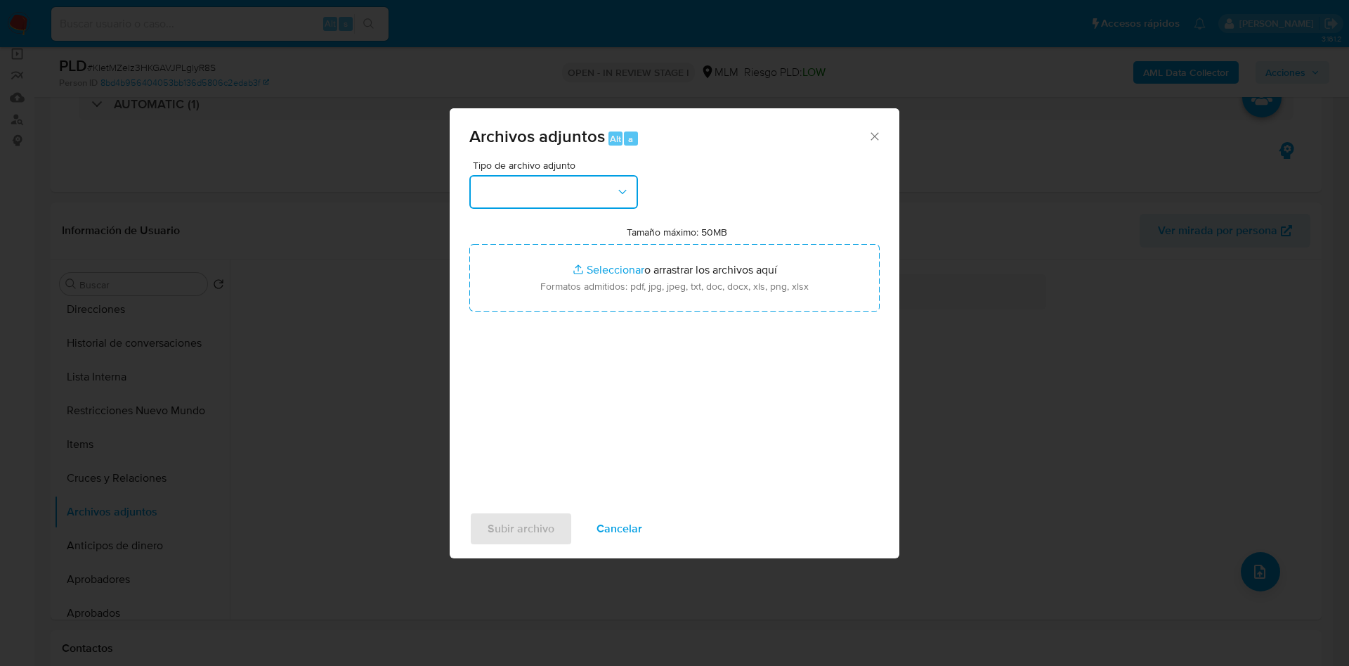
click at [619, 195] on icon "button" at bounding box center [623, 192] width 14 height 14
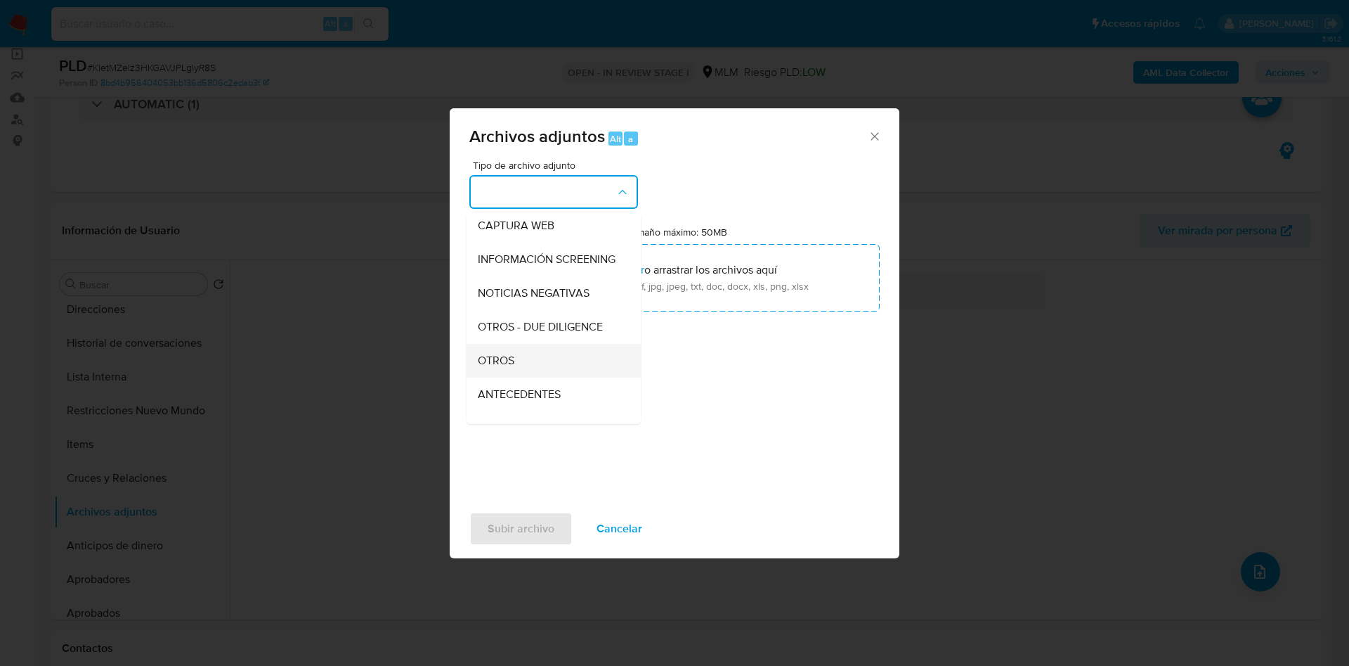
click at [507, 368] on span "OTROS" at bounding box center [496, 361] width 37 height 14
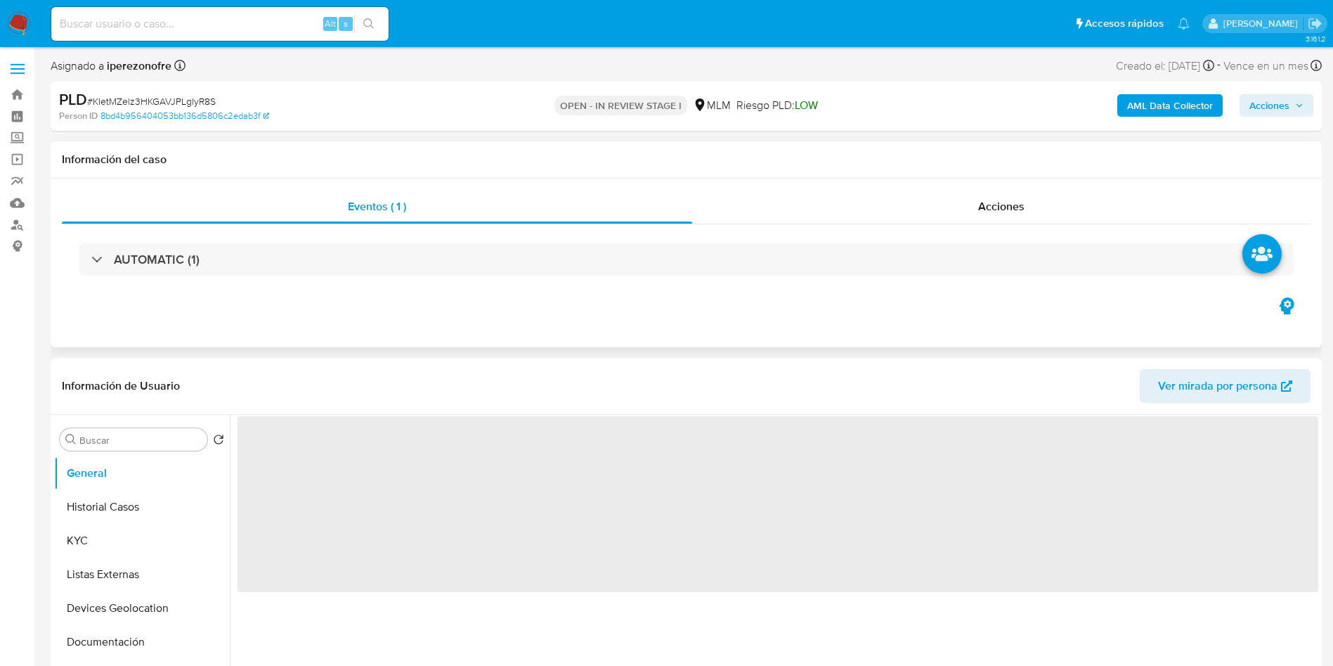
select select "10"
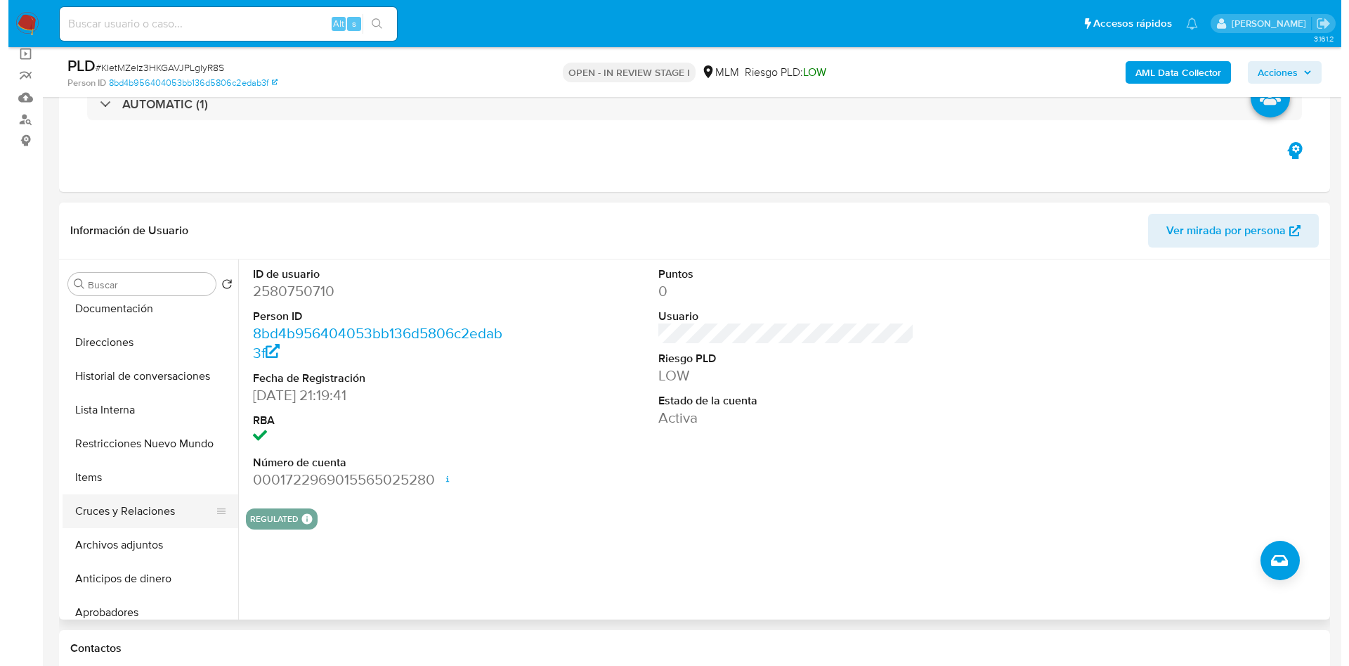
scroll to position [211, 0]
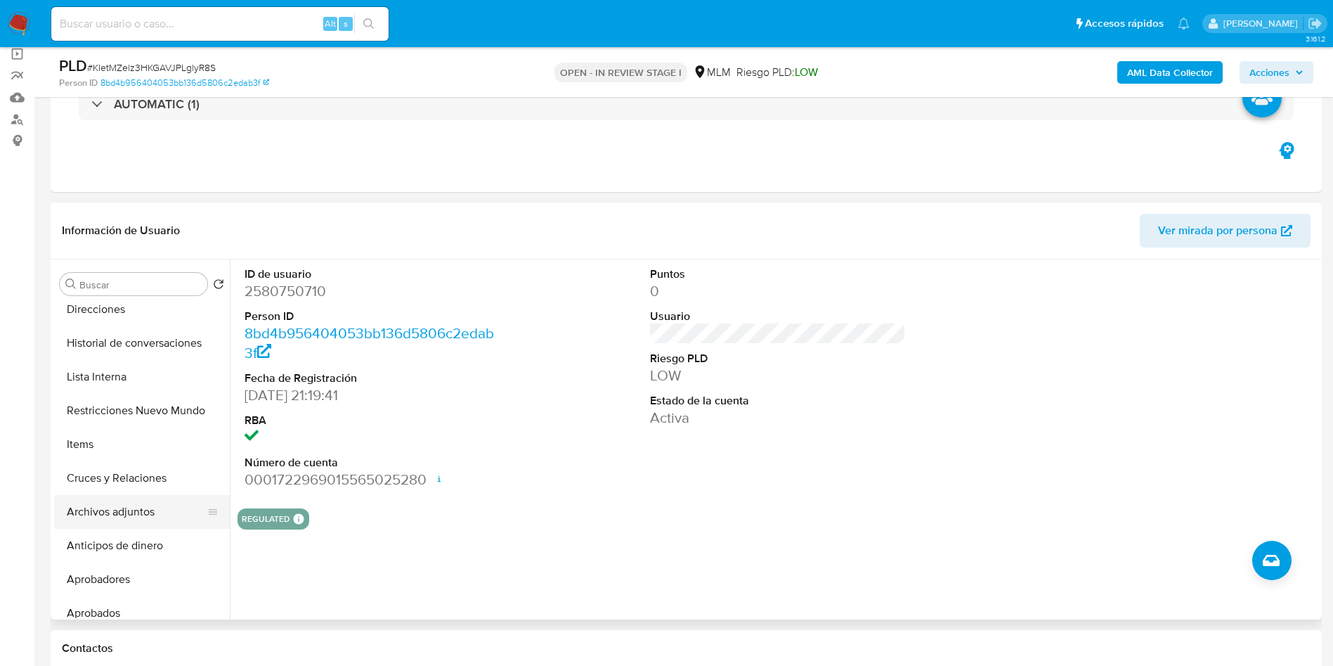
click at [138, 514] on button "Archivos adjuntos" at bounding box center [136, 512] width 164 height 34
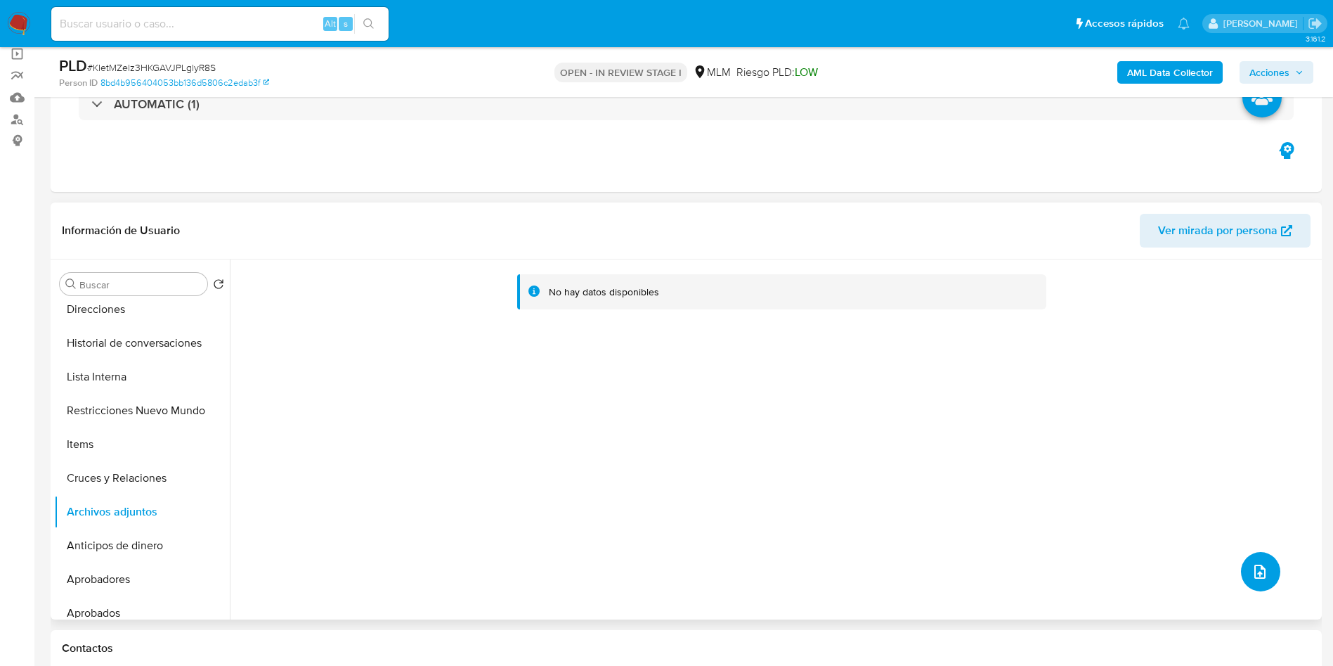
click at [1252, 566] on span "upload-file" at bounding box center [1260, 571] width 17 height 17
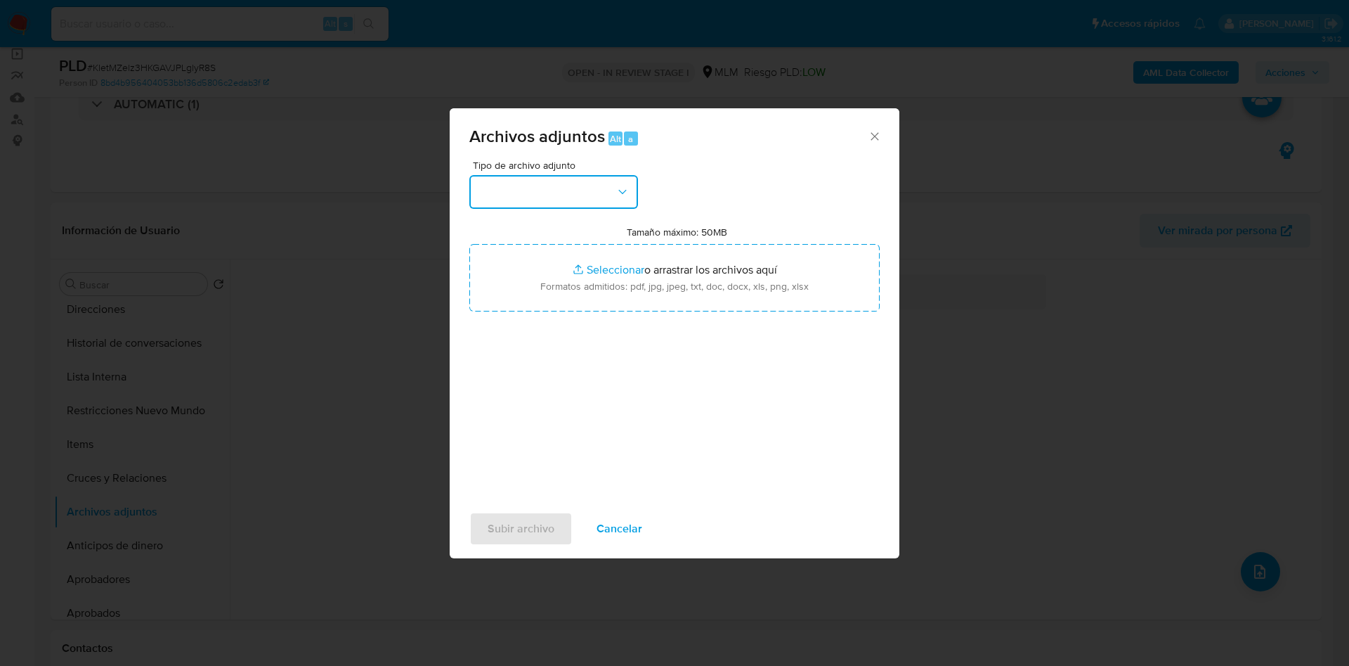
click at [631, 187] on button "button" at bounding box center [554, 192] width 169 height 34
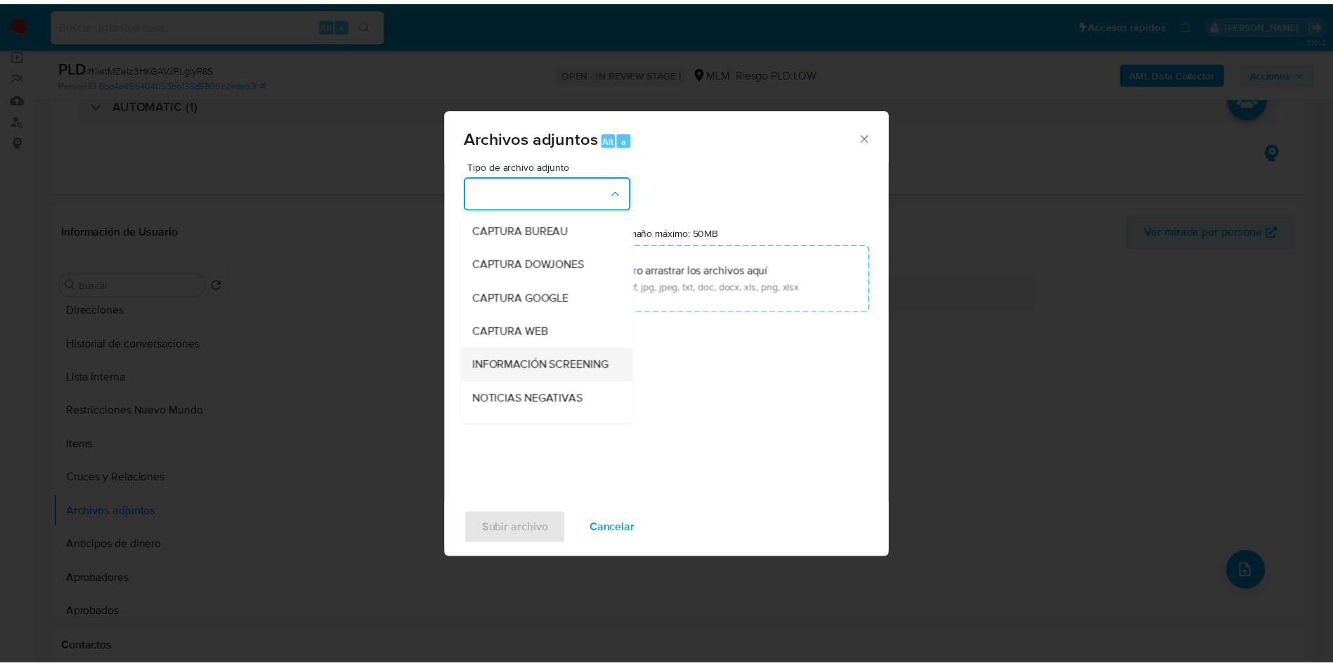
scroll to position [105, 0]
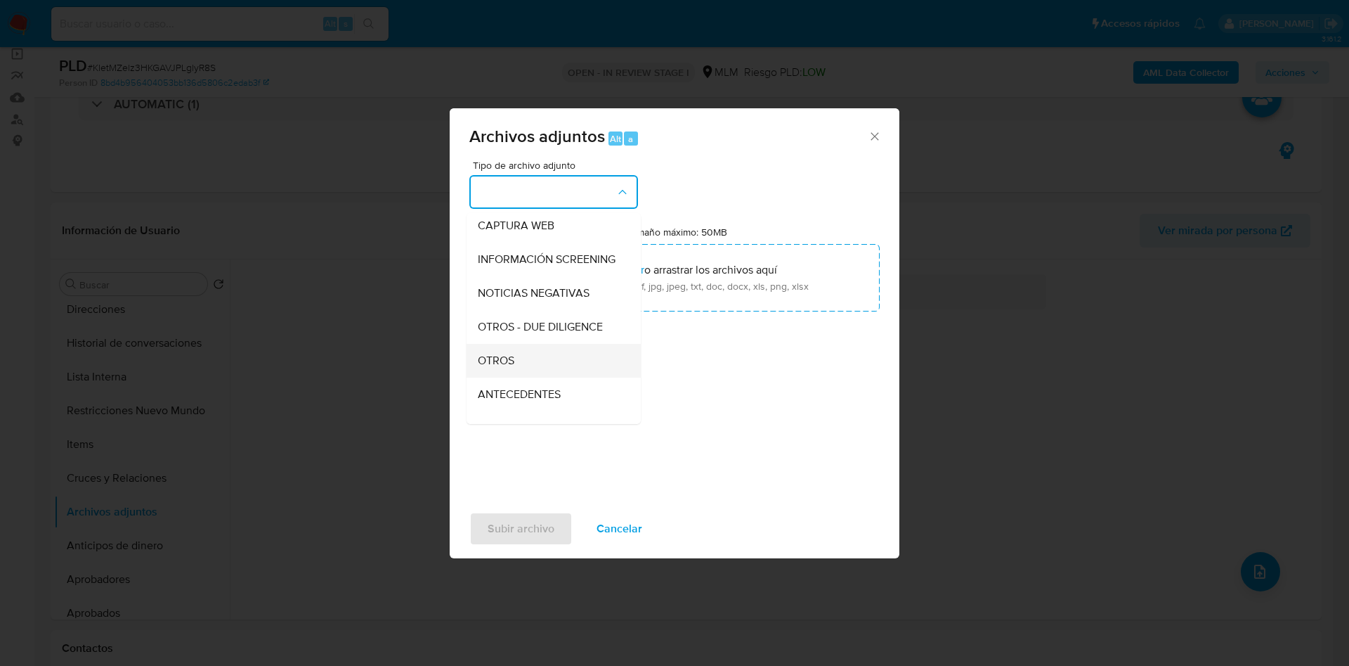
click at [541, 374] on div "OTROS" at bounding box center [549, 361] width 143 height 34
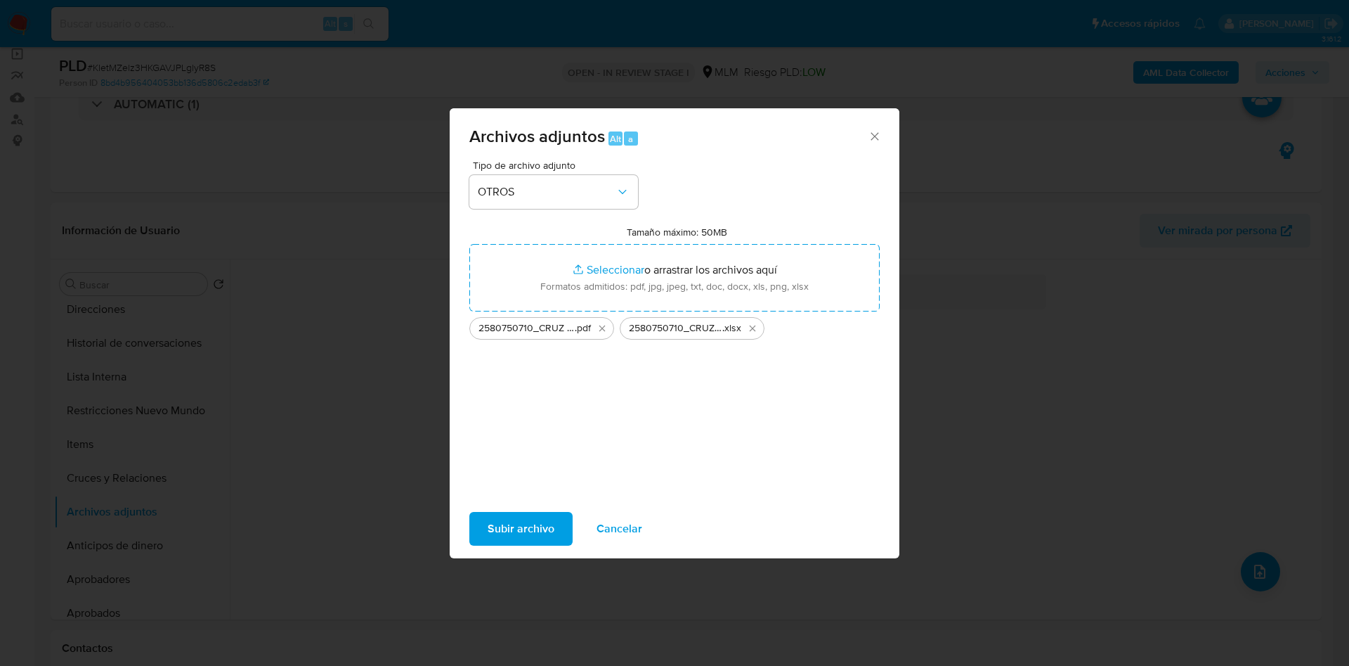
click at [529, 527] on span "Subir archivo" at bounding box center [521, 528] width 67 height 31
click at [522, 527] on span "Subir archivo" at bounding box center [521, 528] width 67 height 31
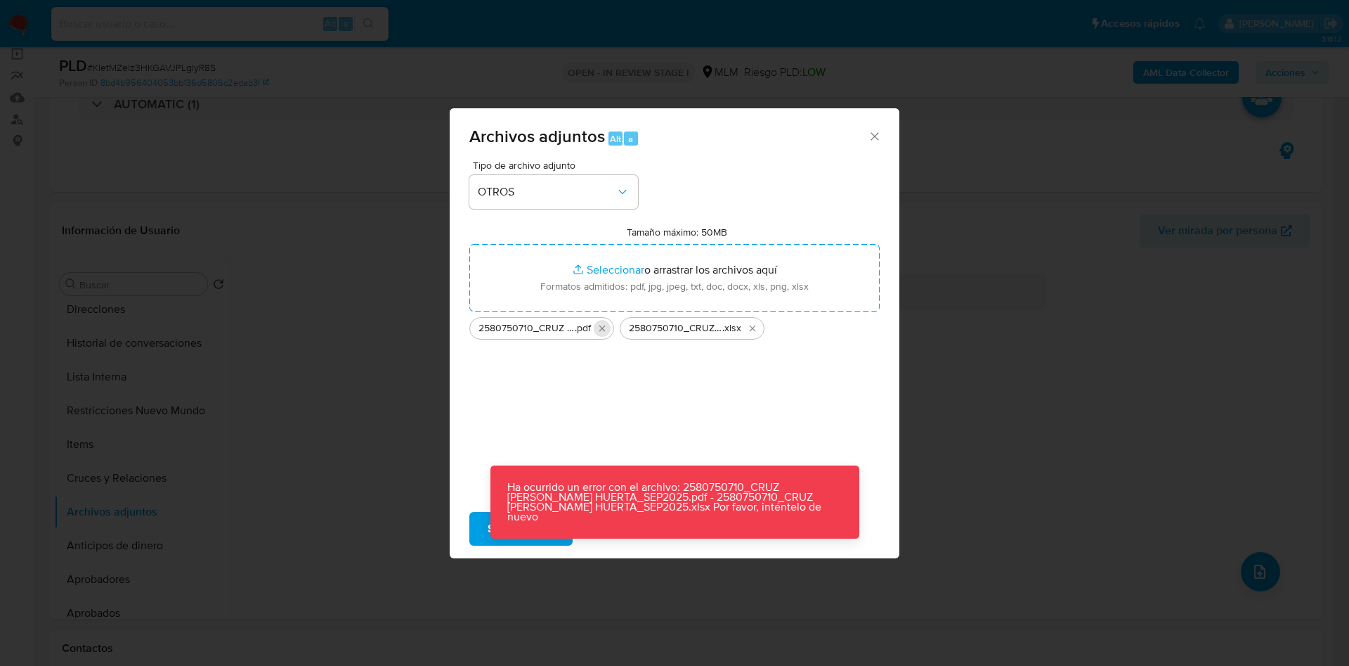
click at [605, 324] on icon "Eliminar 2580750710_CRUZ ROMERO HUERTA_SEP2025.pdf" at bounding box center [602, 328] width 11 height 11
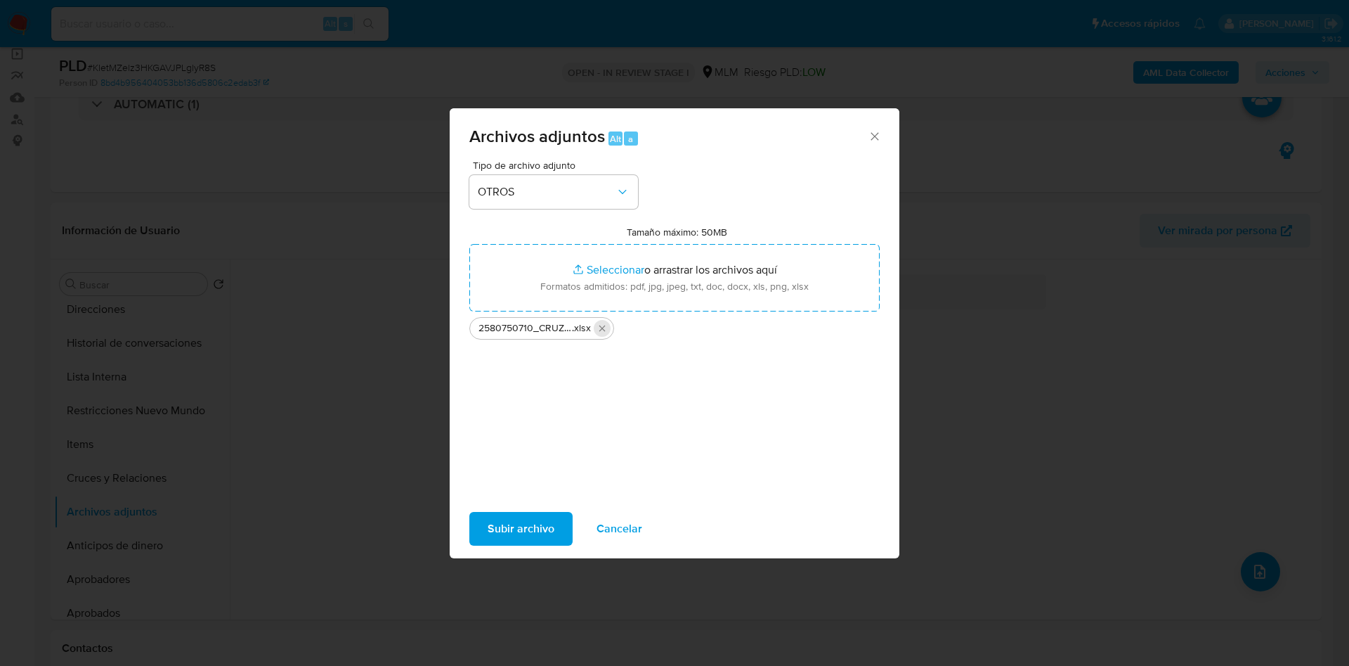
click at [598, 328] on icon "Eliminar 2580750710_CRUZ ROMERO HUERTA_SEP2025.xlsx" at bounding box center [602, 328] width 11 height 11
click at [545, 529] on span "Subir archivo" at bounding box center [521, 528] width 67 height 31
click at [755, 330] on icon "Eliminar 2580750710_CRUZ ROMERO HUERTA_SEP2025.pdf" at bounding box center [752, 328] width 11 height 11
click at [602, 330] on icon "Eliminar 2580750710_CRUZ ROMERO HUERTA_SEP2025.xlsx" at bounding box center [602, 328] width 11 height 11
click at [871, 143] on div "Archivos adjuntos Alt a" at bounding box center [675, 134] width 450 height 53
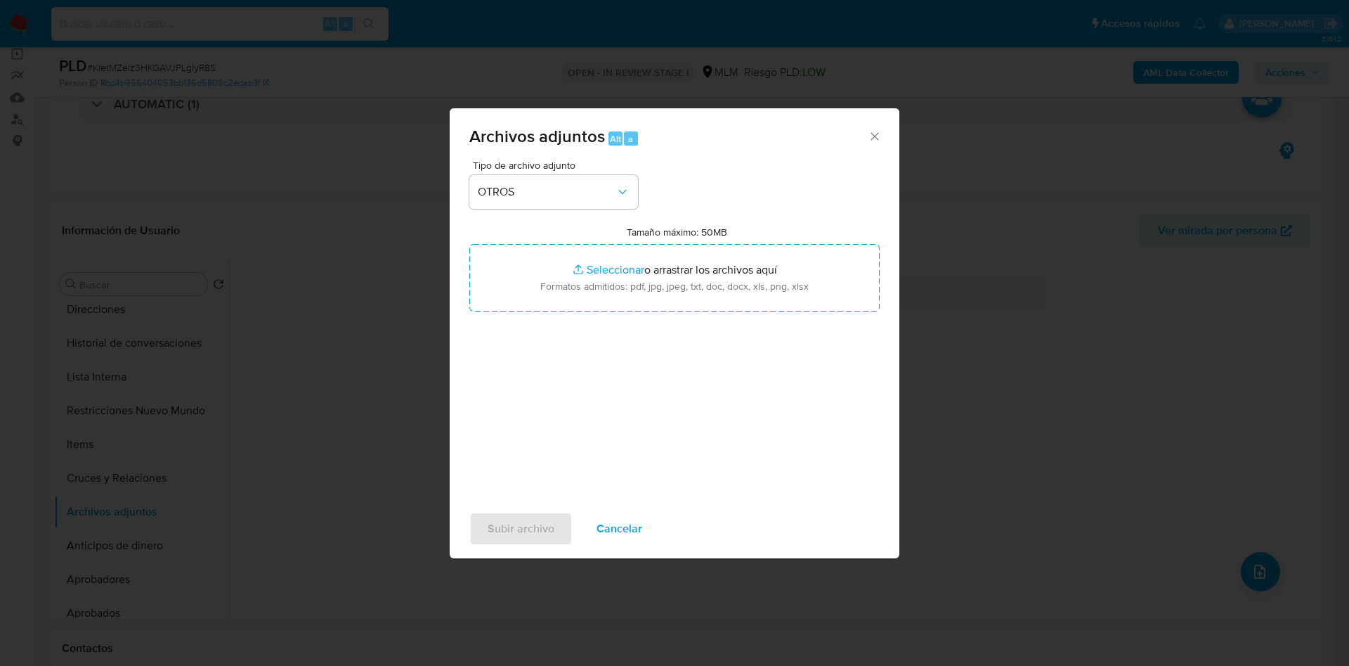
click at [875, 134] on icon "Cerrar" at bounding box center [875, 136] width 14 height 14
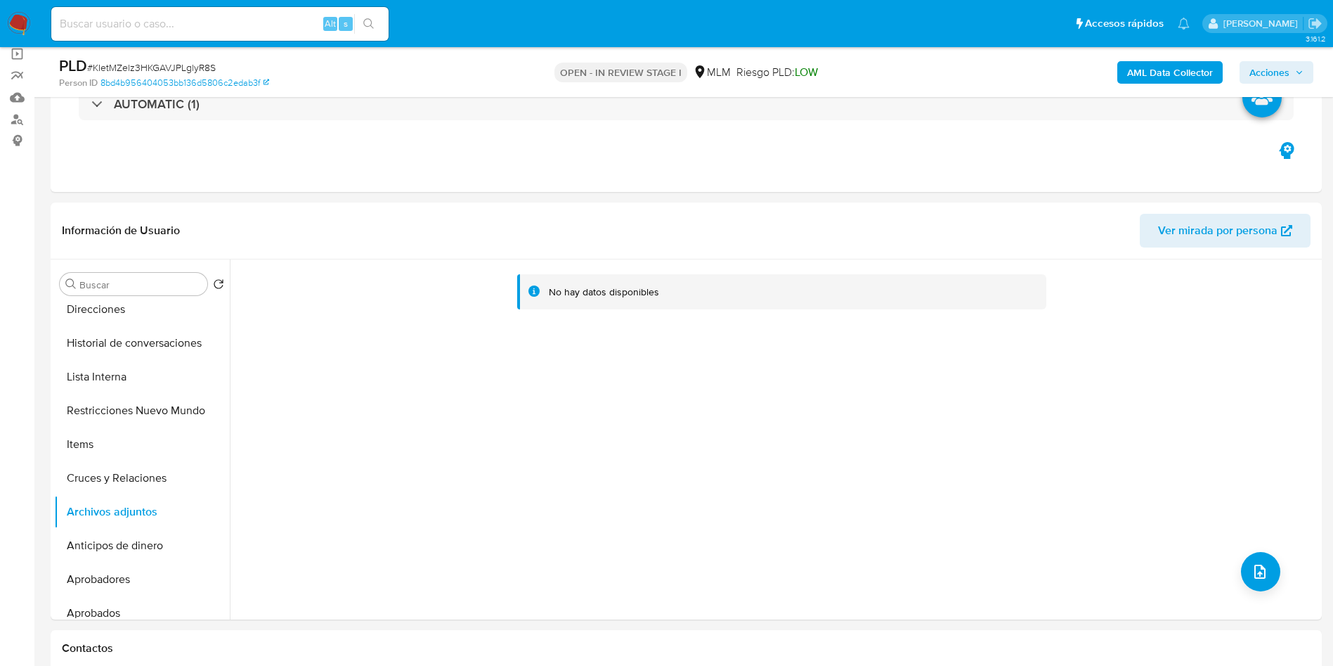
click at [16, 20] on img at bounding box center [19, 24] width 24 height 24
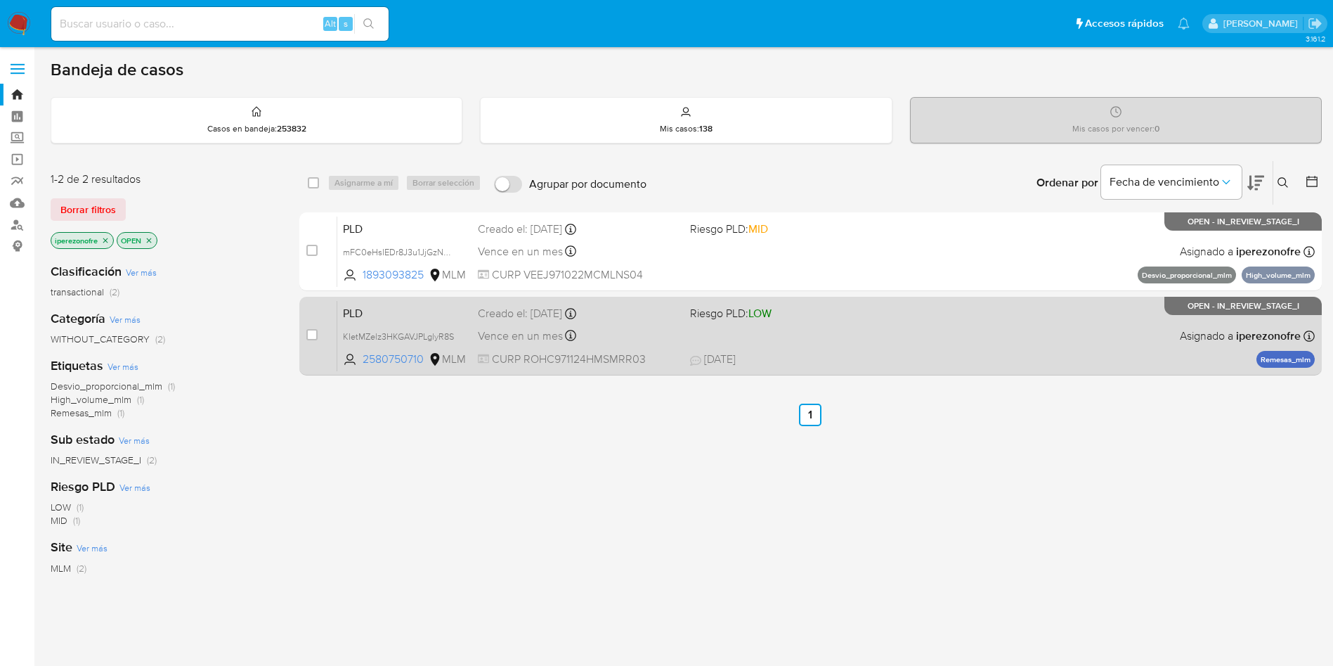
click at [665, 329] on div "Vence en un mes Vence el [DATE] 02:06:59" at bounding box center [578, 335] width 201 height 19
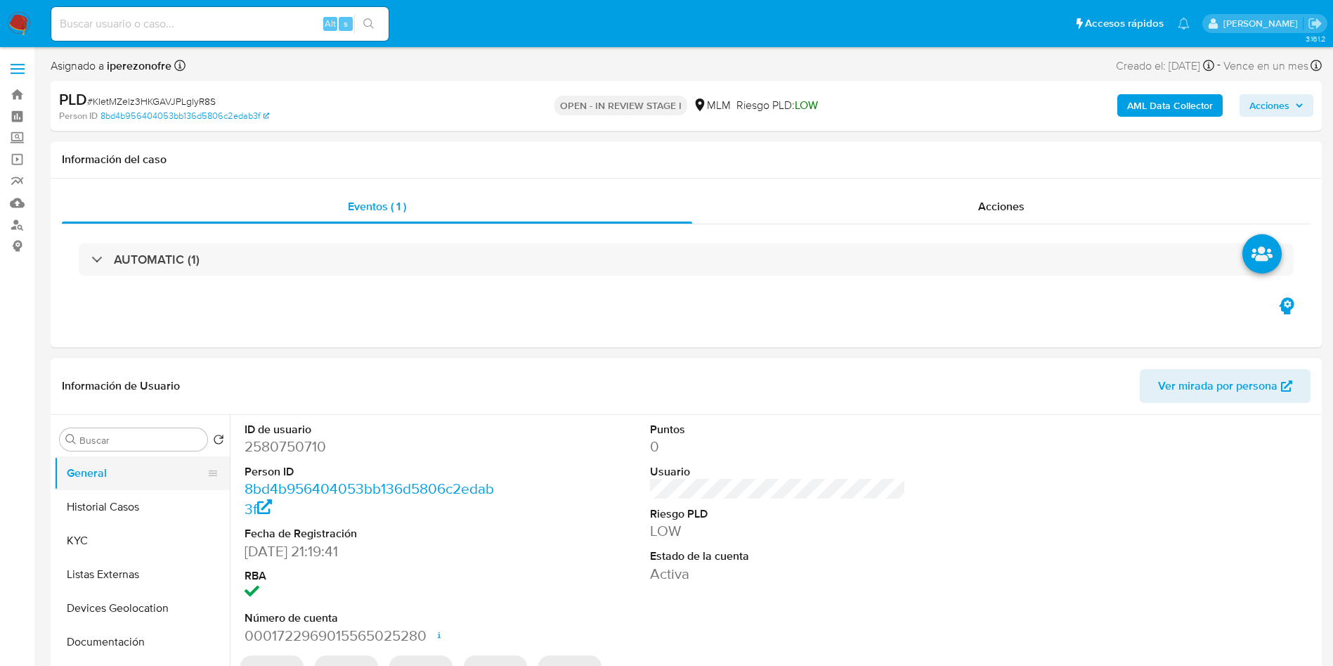
select select "10"
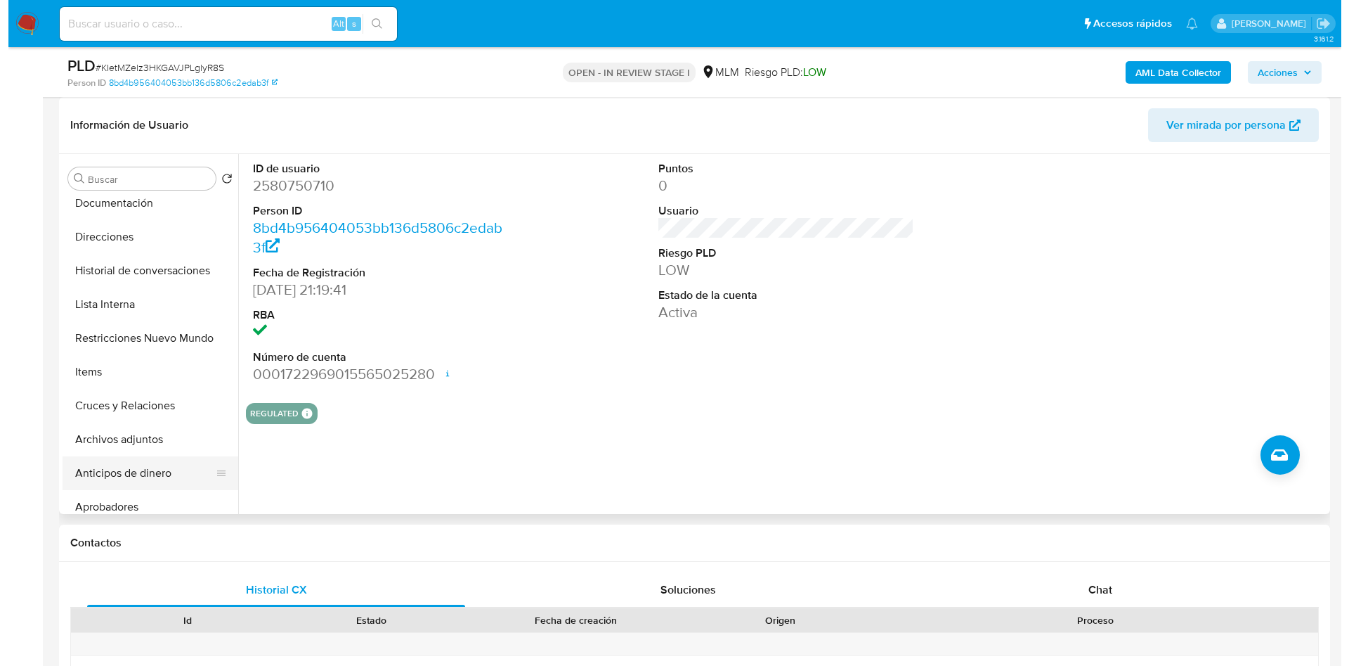
scroll to position [211, 0]
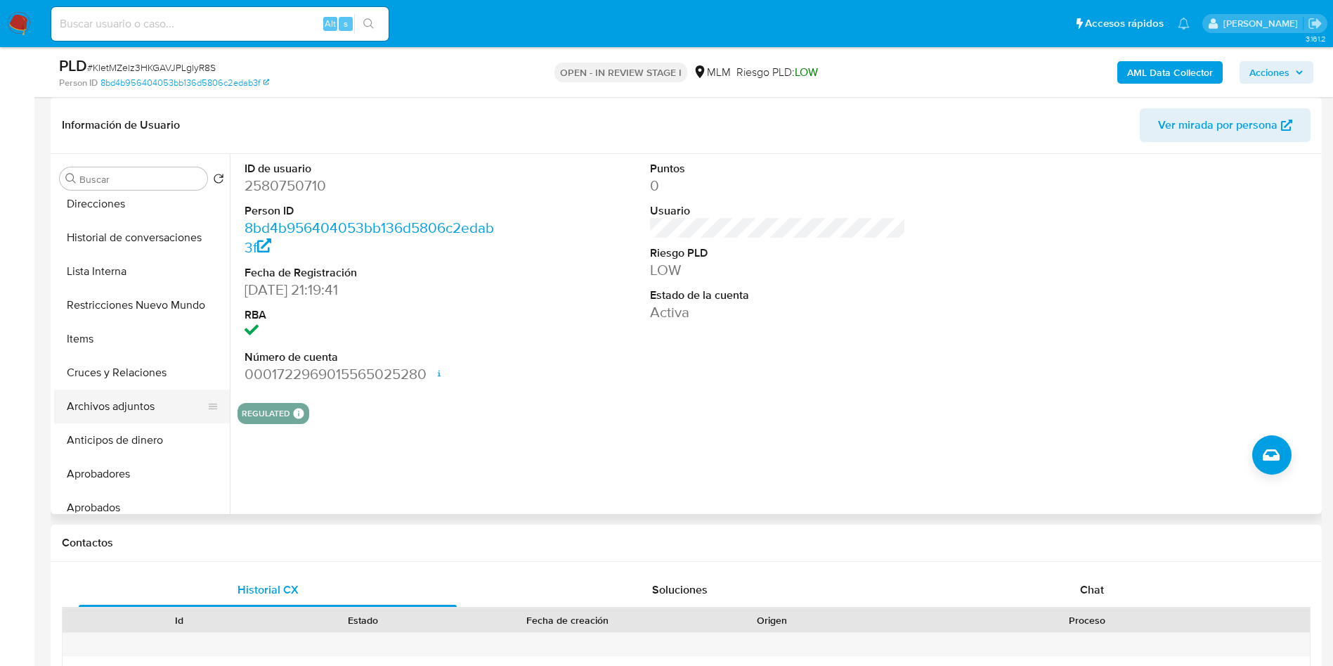
click at [134, 403] on button "Archivos adjuntos" at bounding box center [136, 406] width 164 height 34
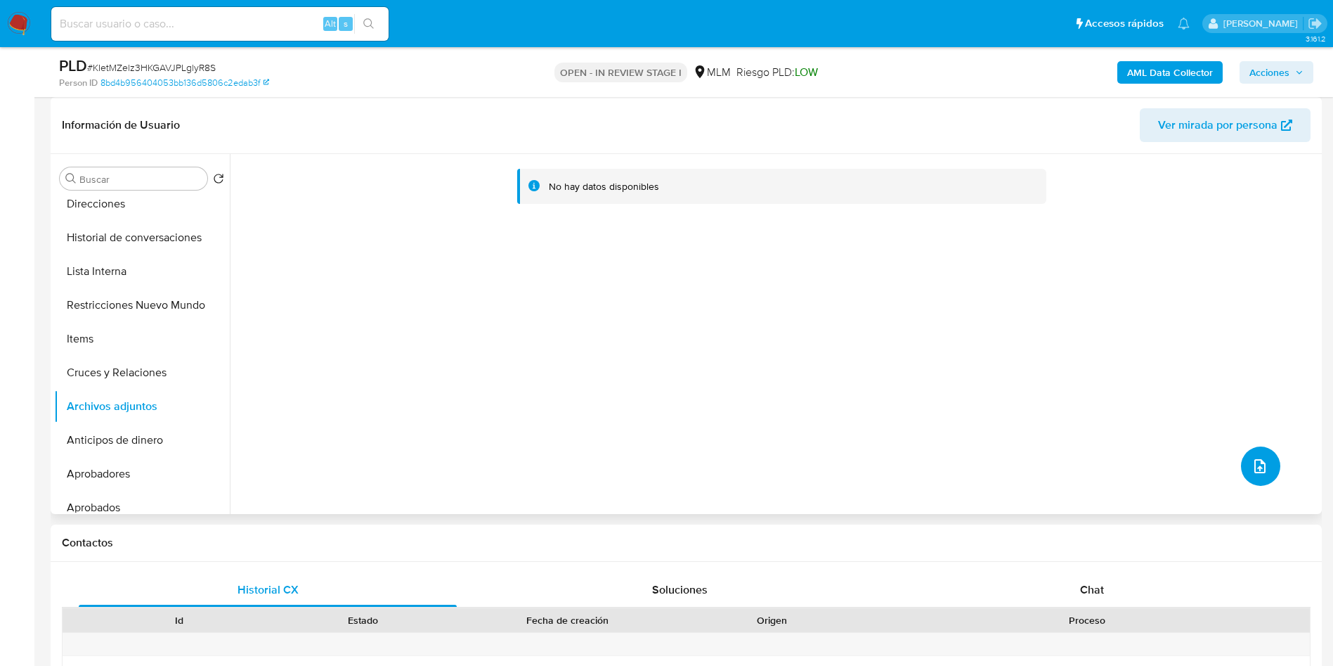
click at [1247, 456] on button "upload-file" at bounding box center [1260, 465] width 39 height 39
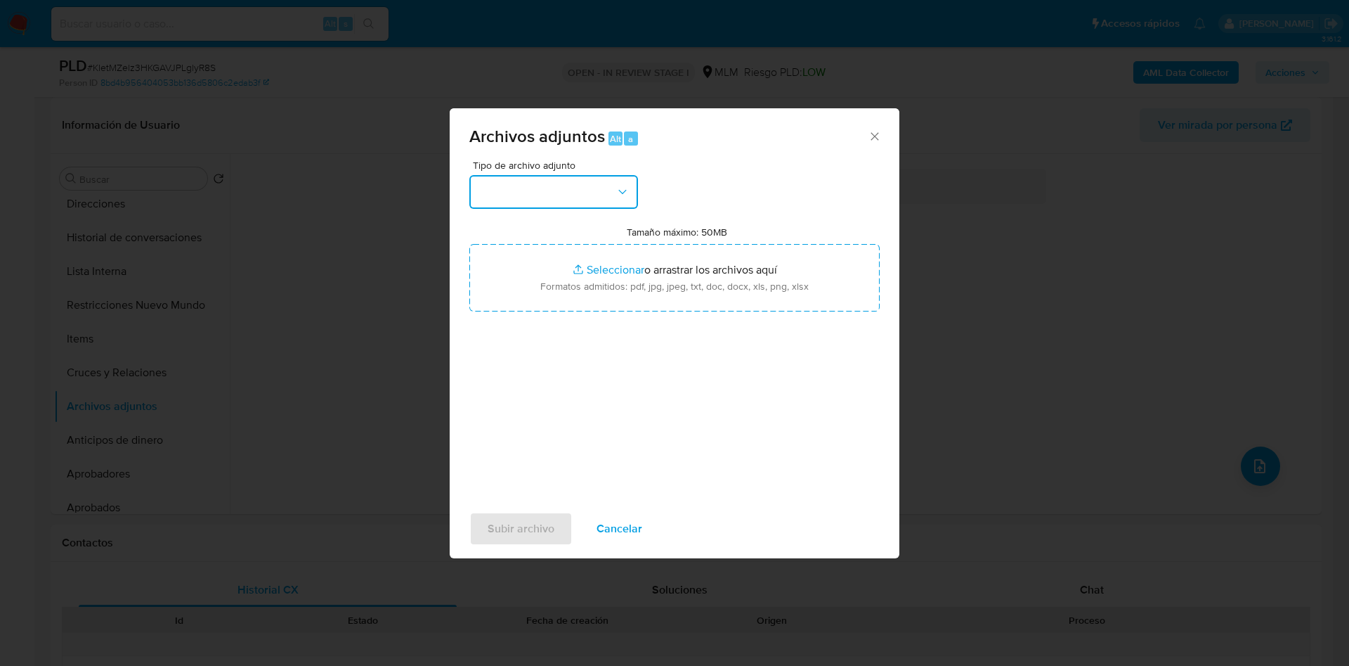
click at [562, 192] on button "button" at bounding box center [554, 192] width 169 height 34
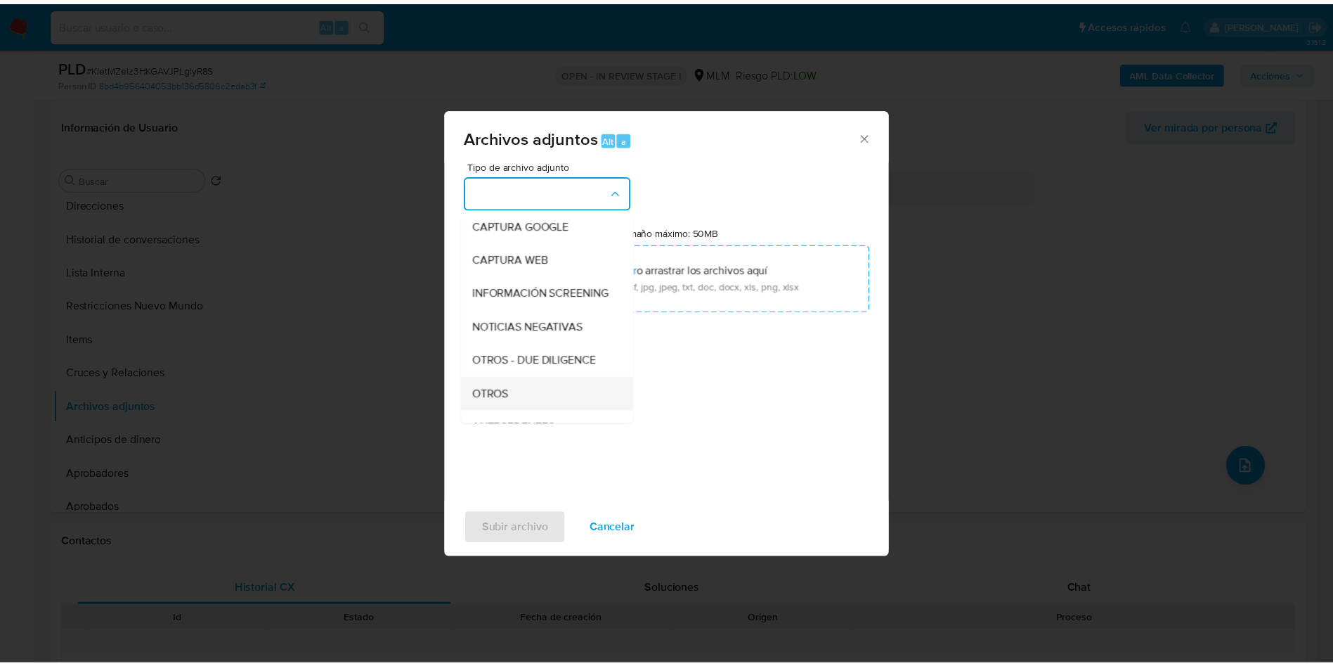
scroll to position [105, 0]
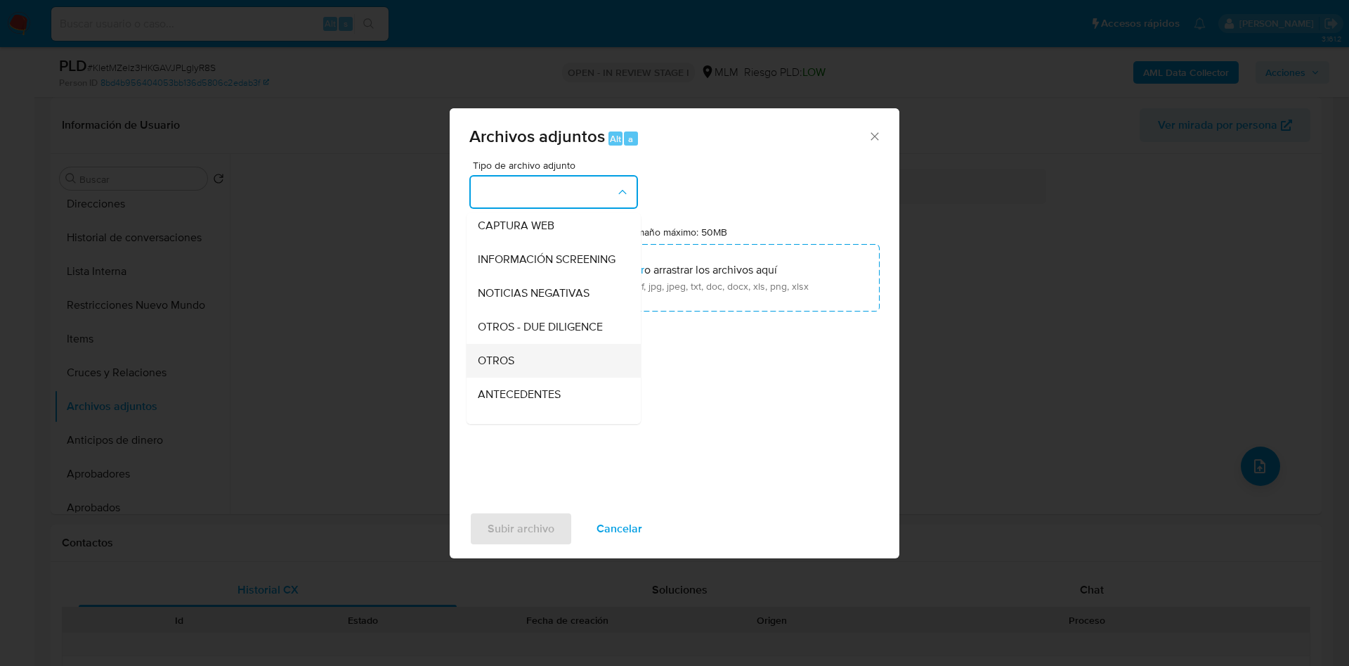
click at [526, 367] on div "OTROS" at bounding box center [549, 361] width 143 height 34
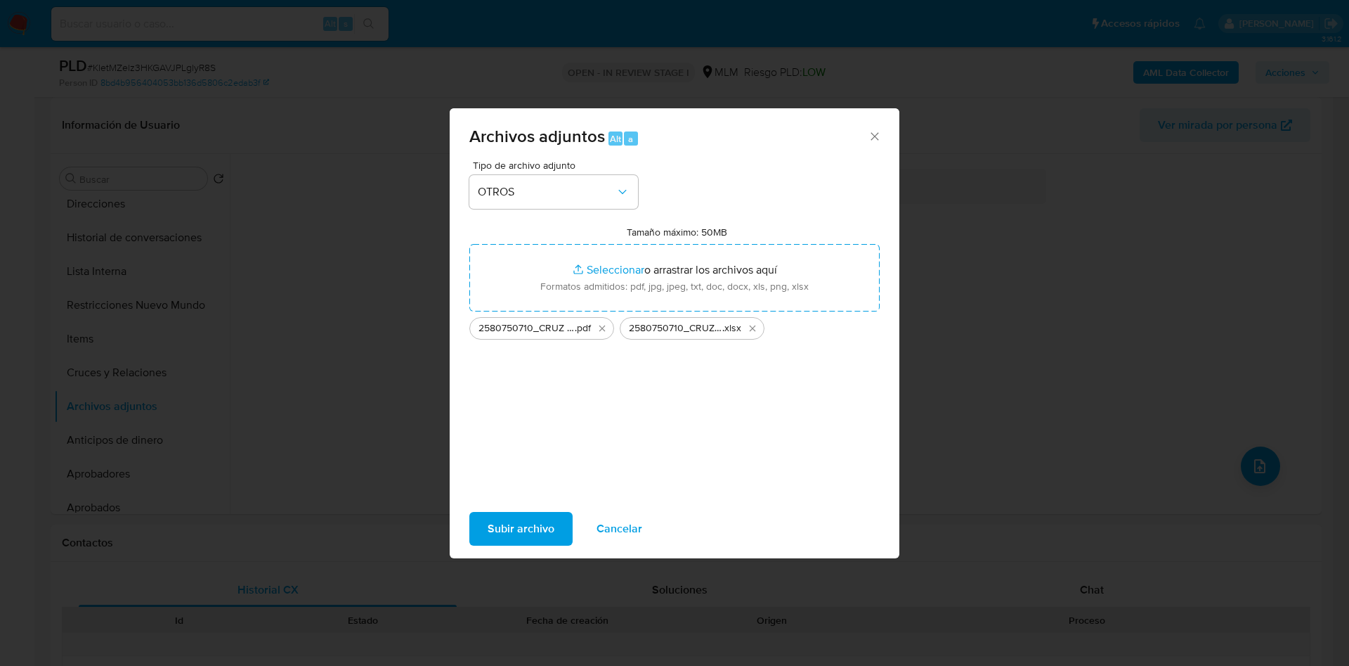
click at [519, 524] on span "Subir archivo" at bounding box center [521, 528] width 67 height 31
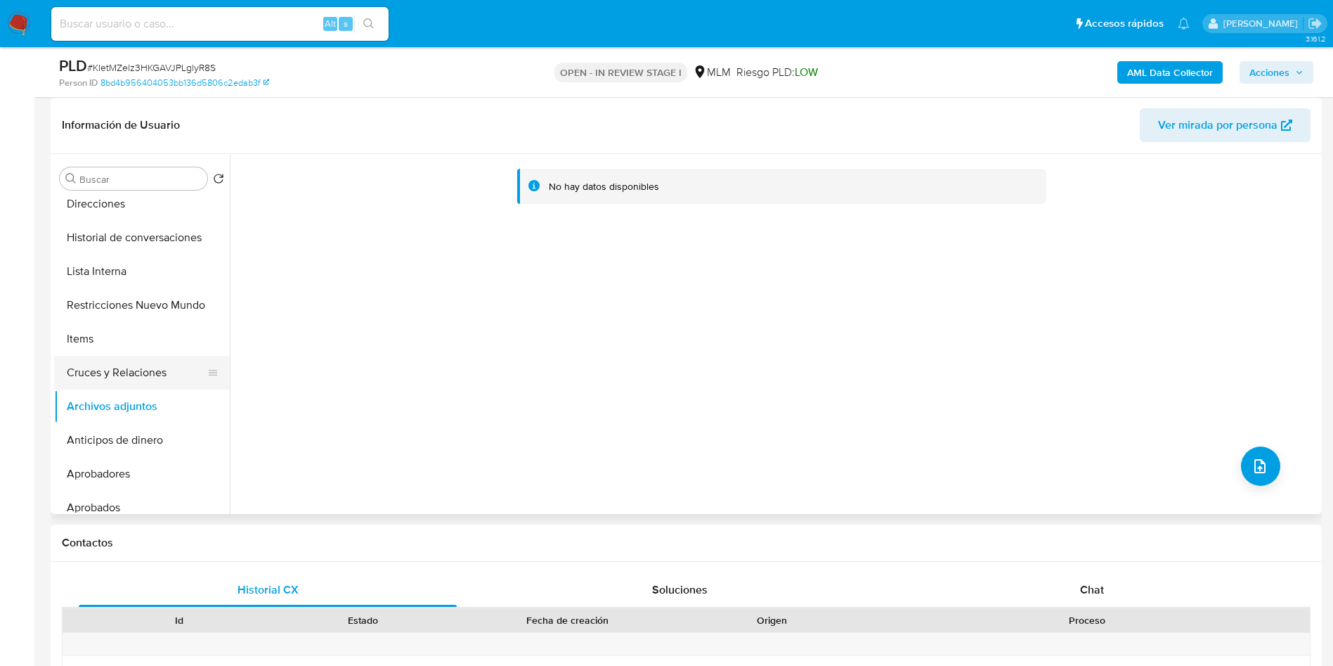
click at [152, 379] on button "Cruces y Relaciones" at bounding box center [136, 373] width 164 height 34
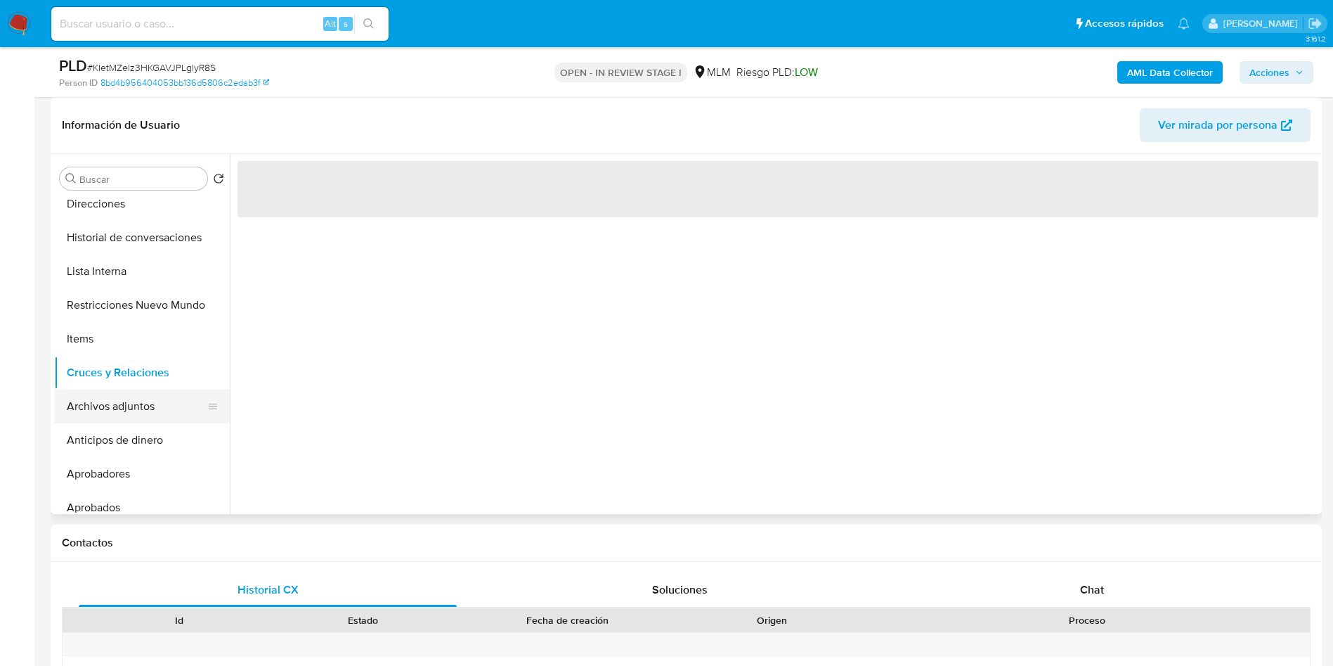
click at [124, 404] on button "Archivos adjuntos" at bounding box center [136, 406] width 164 height 34
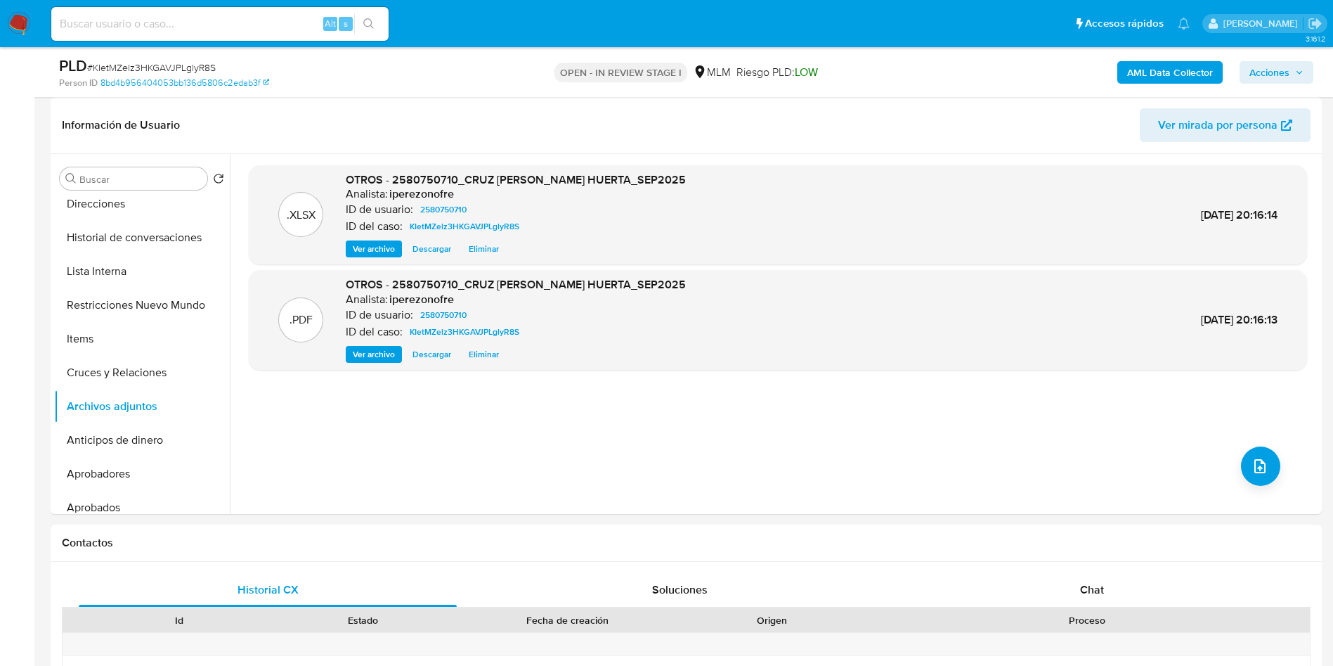
click at [1292, 77] on span "Acciones" at bounding box center [1277, 73] width 54 height 20
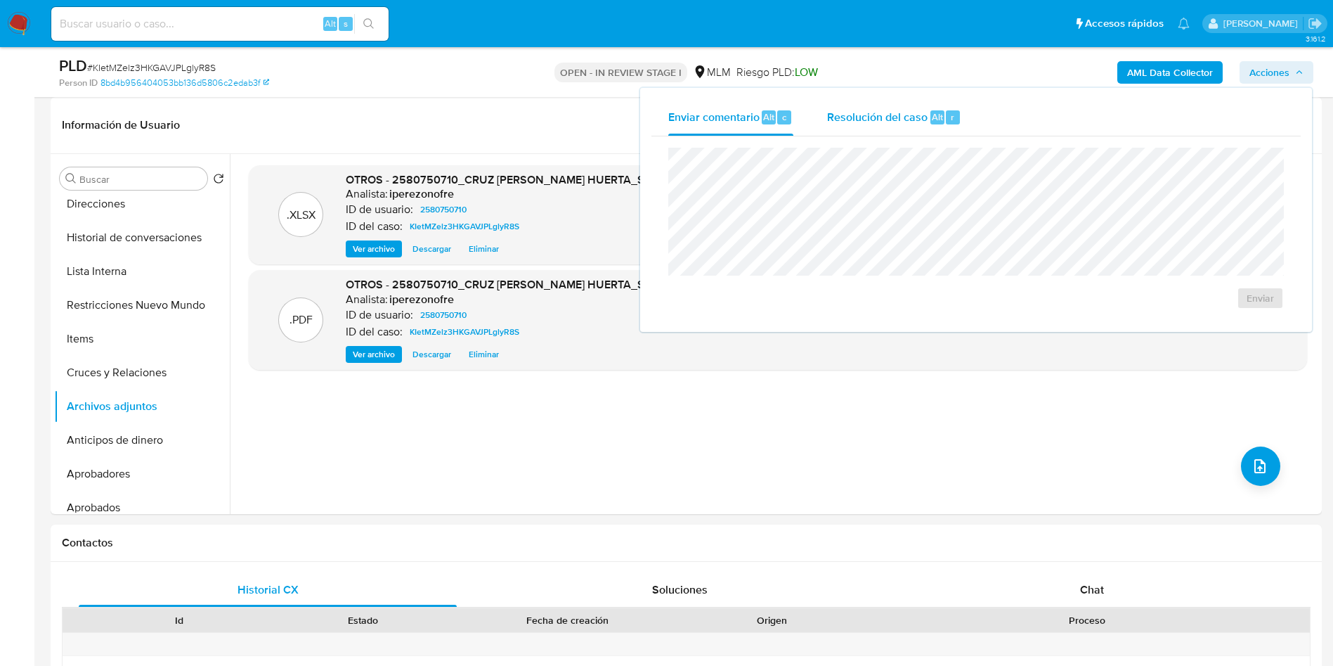
click at [859, 117] on span "Resolución del caso" at bounding box center [877, 116] width 101 height 16
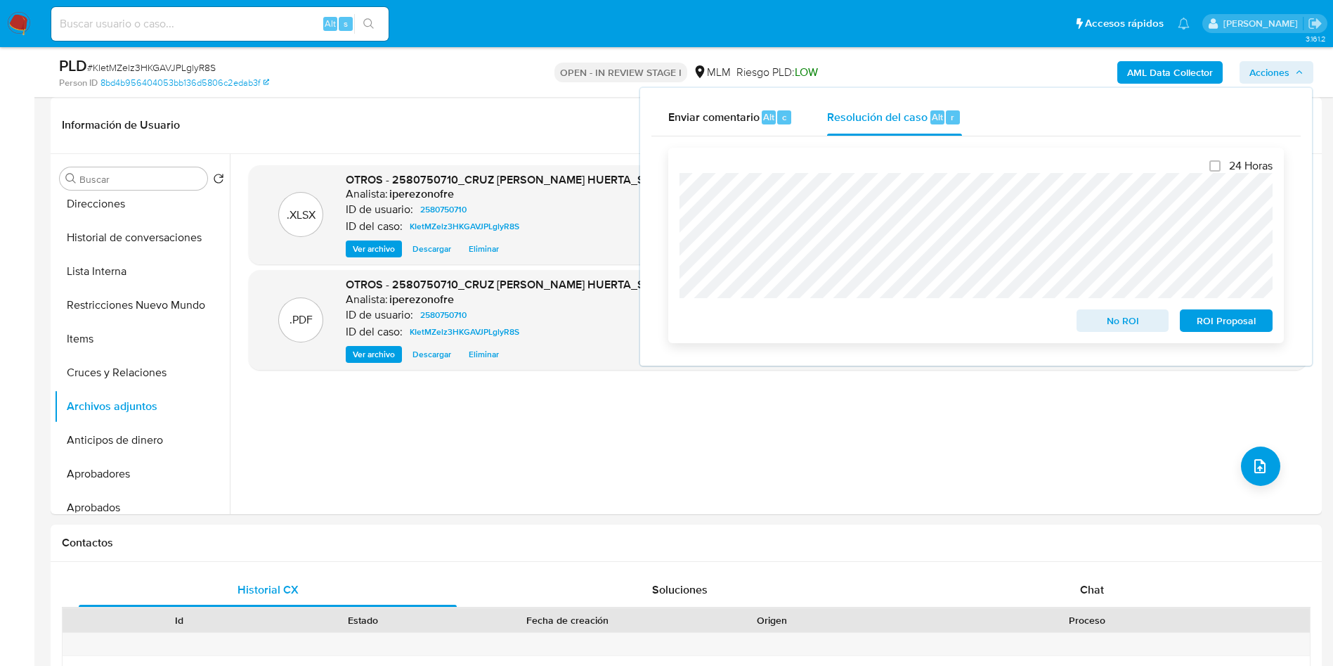
click at [1109, 327] on span "No ROI" at bounding box center [1123, 321] width 73 height 20
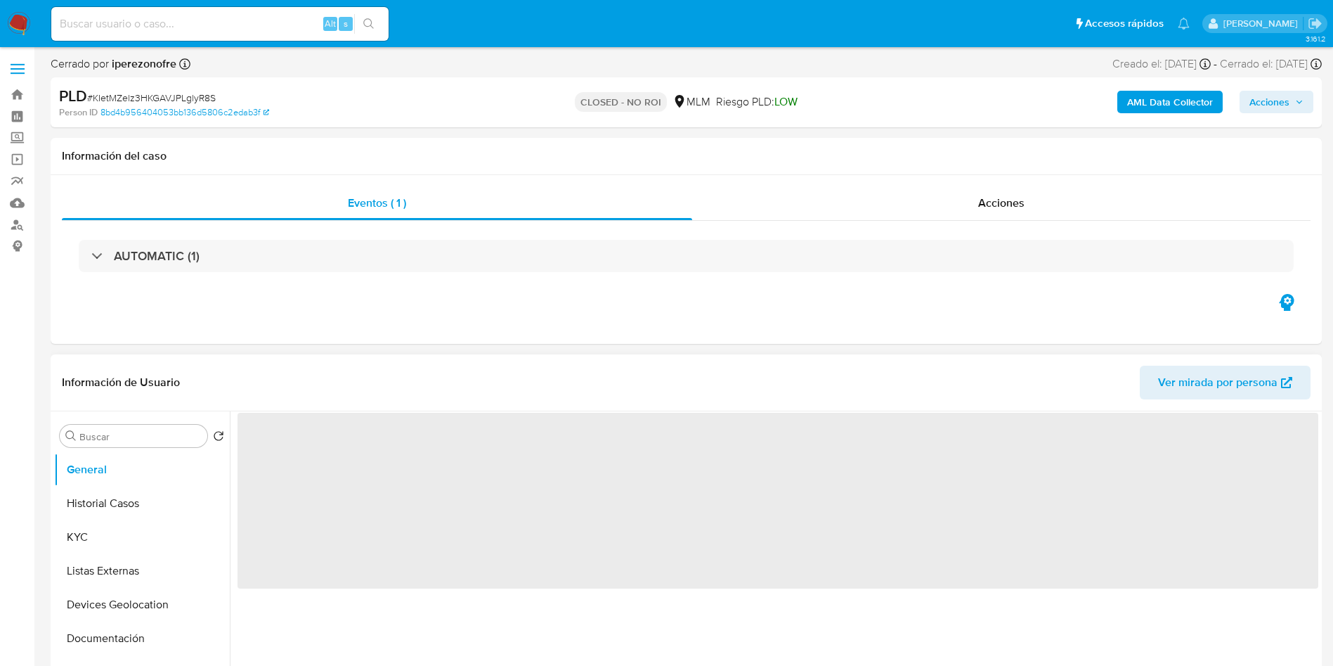
select select "10"
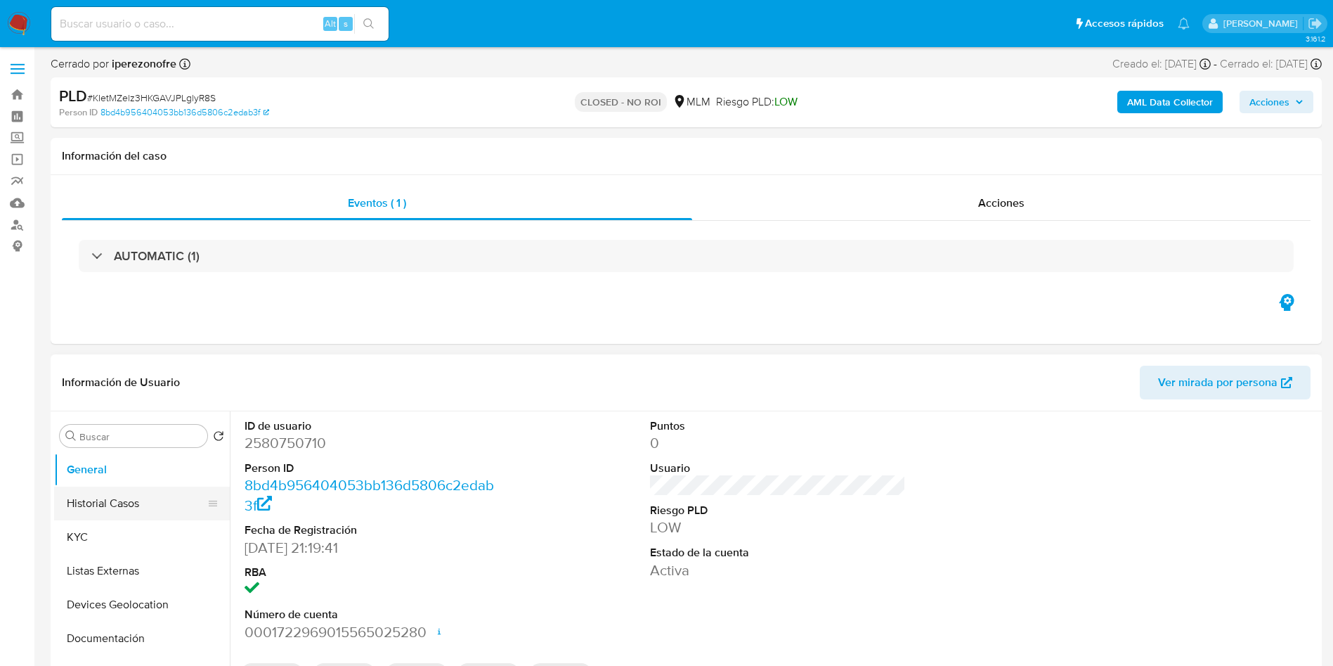
drag, startPoint x: 93, startPoint y: 503, endPoint x: 84, endPoint y: 498, distance: 9.8
click at [86, 498] on button "Historial Casos" at bounding box center [136, 503] width 164 height 34
